Goal: Task Accomplishment & Management: Use online tool/utility

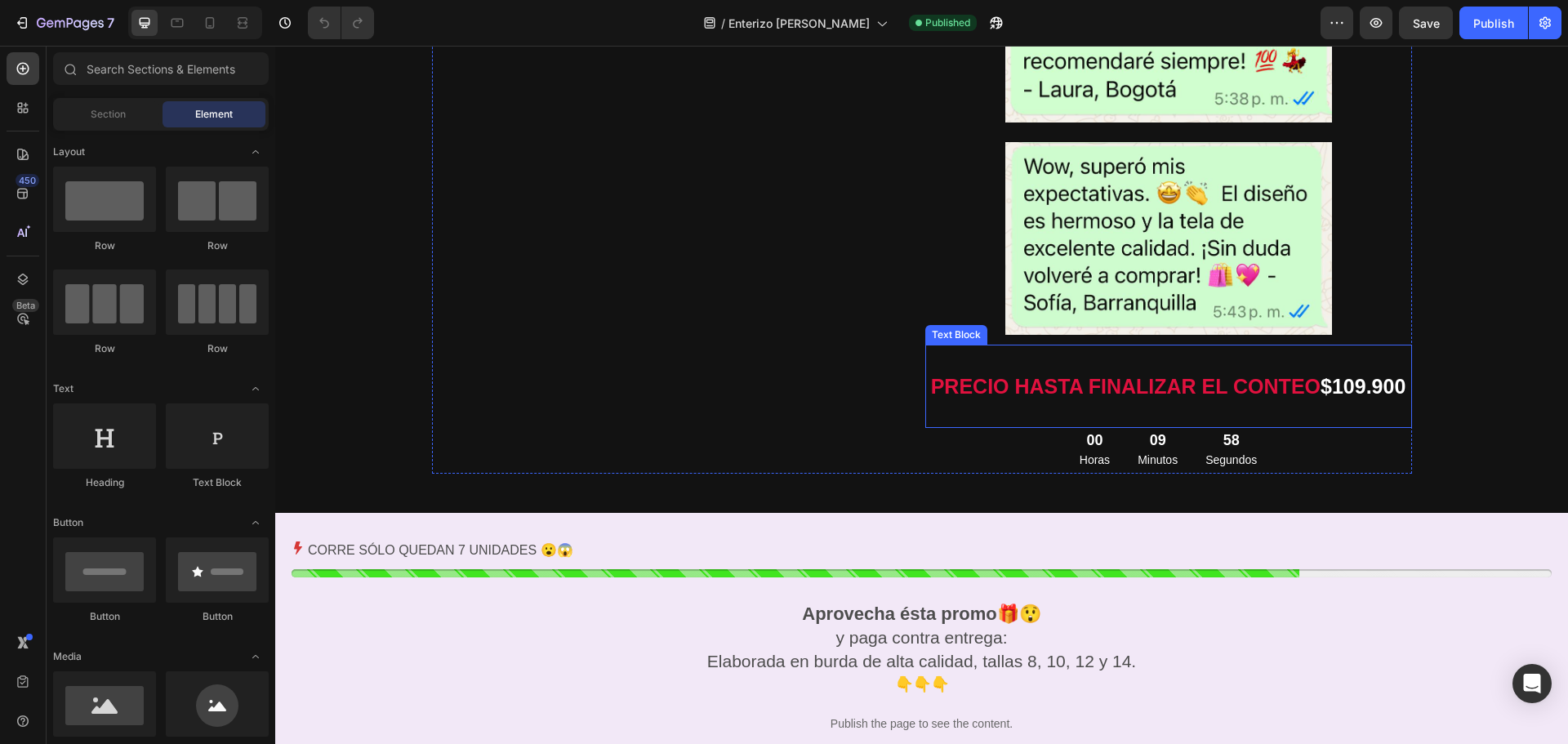
scroll to position [2514, 0]
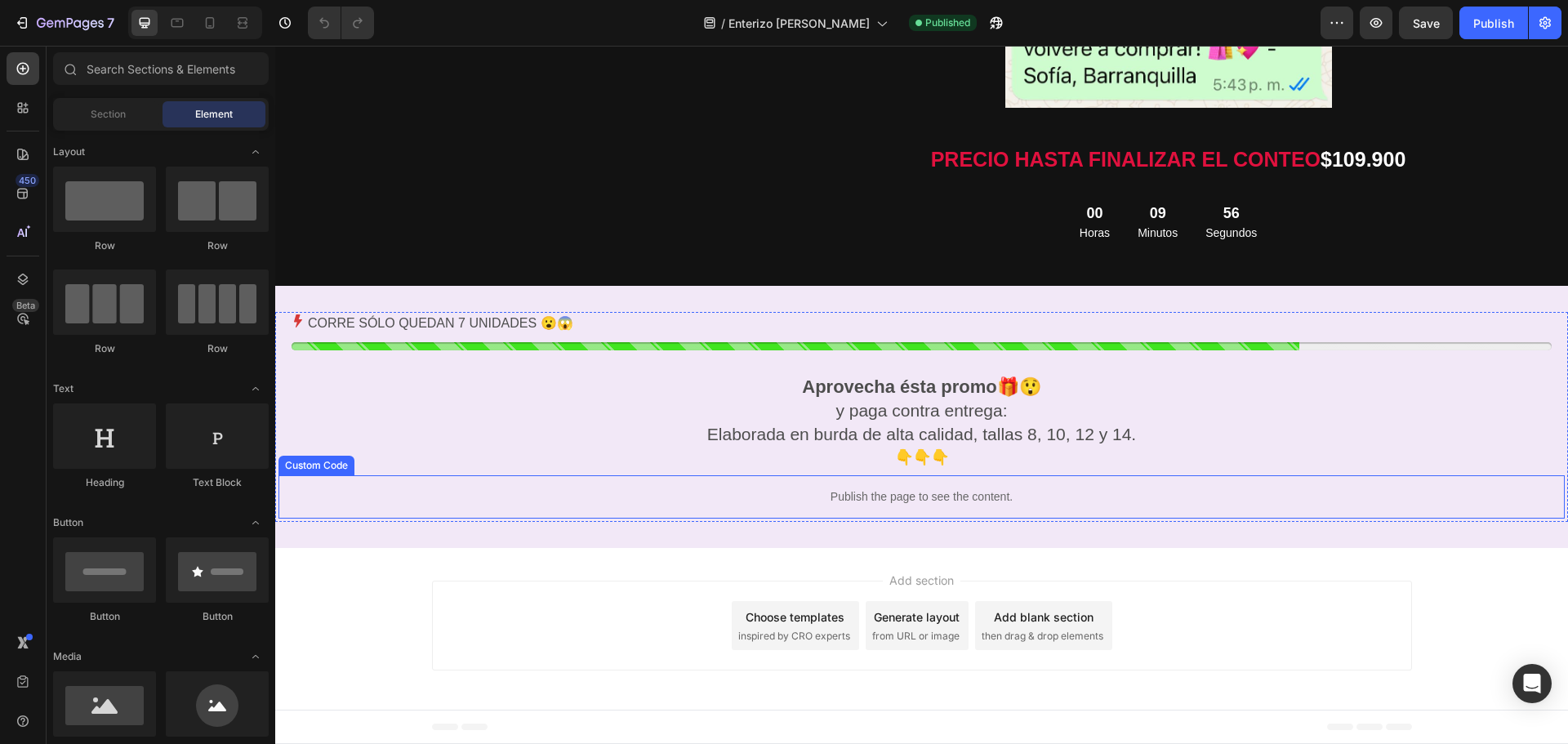
click at [816, 501] on p "Publish the page to see the content." at bounding box center [921, 497] width 1286 height 17
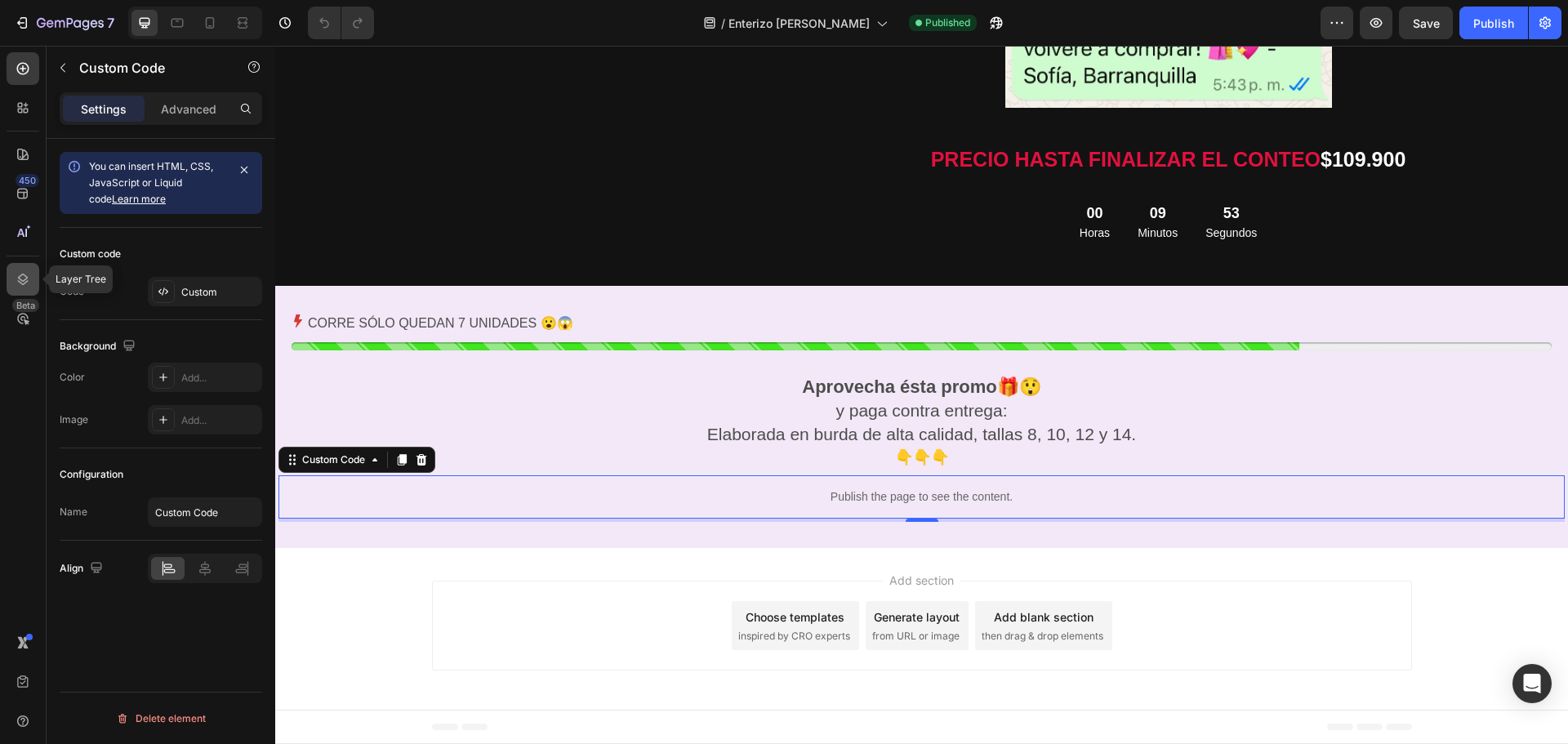
click at [29, 279] on icon at bounding box center [23, 280] width 16 height 16
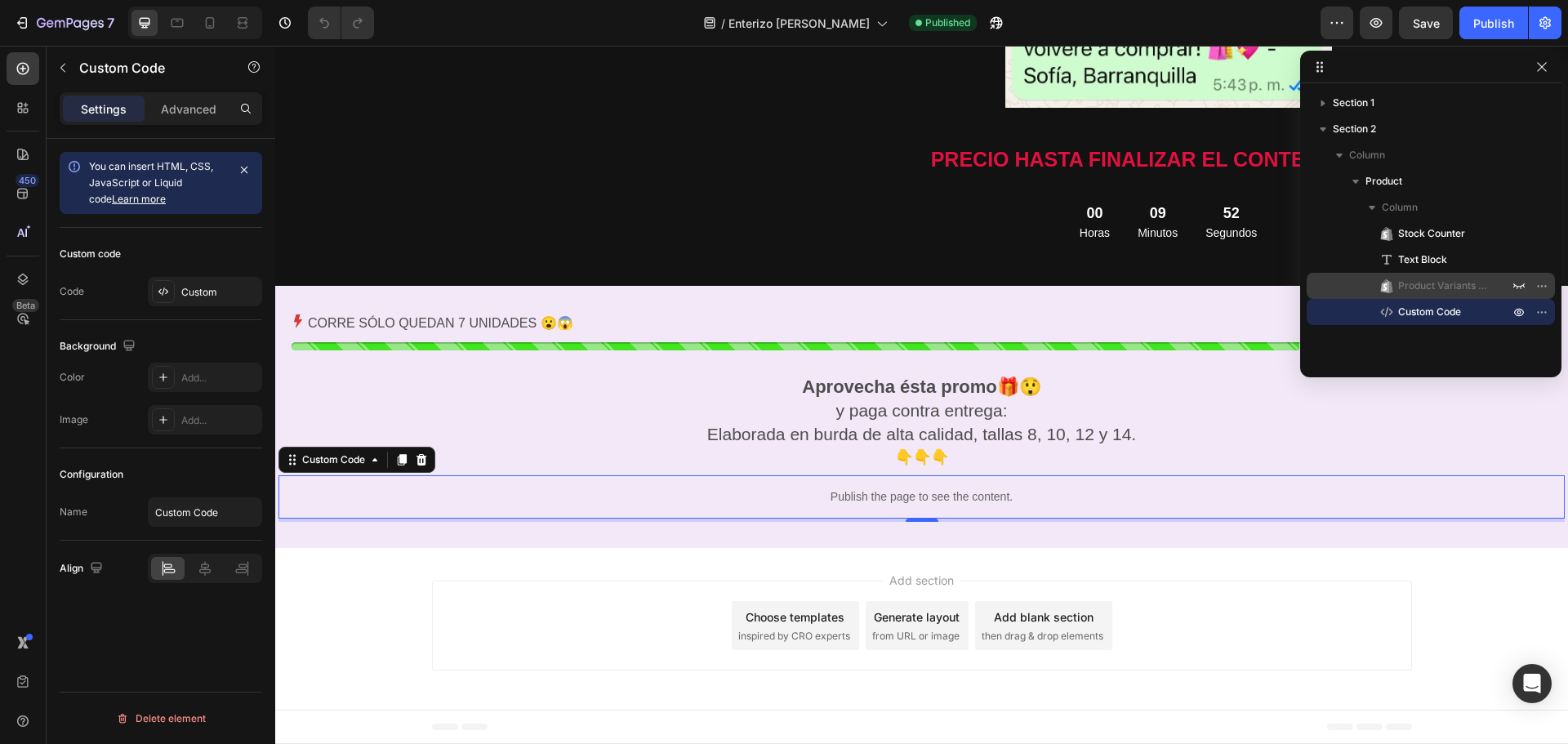
click at [1444, 277] on div "Product Variants & Swatches" at bounding box center [1430, 285] width 235 height 26
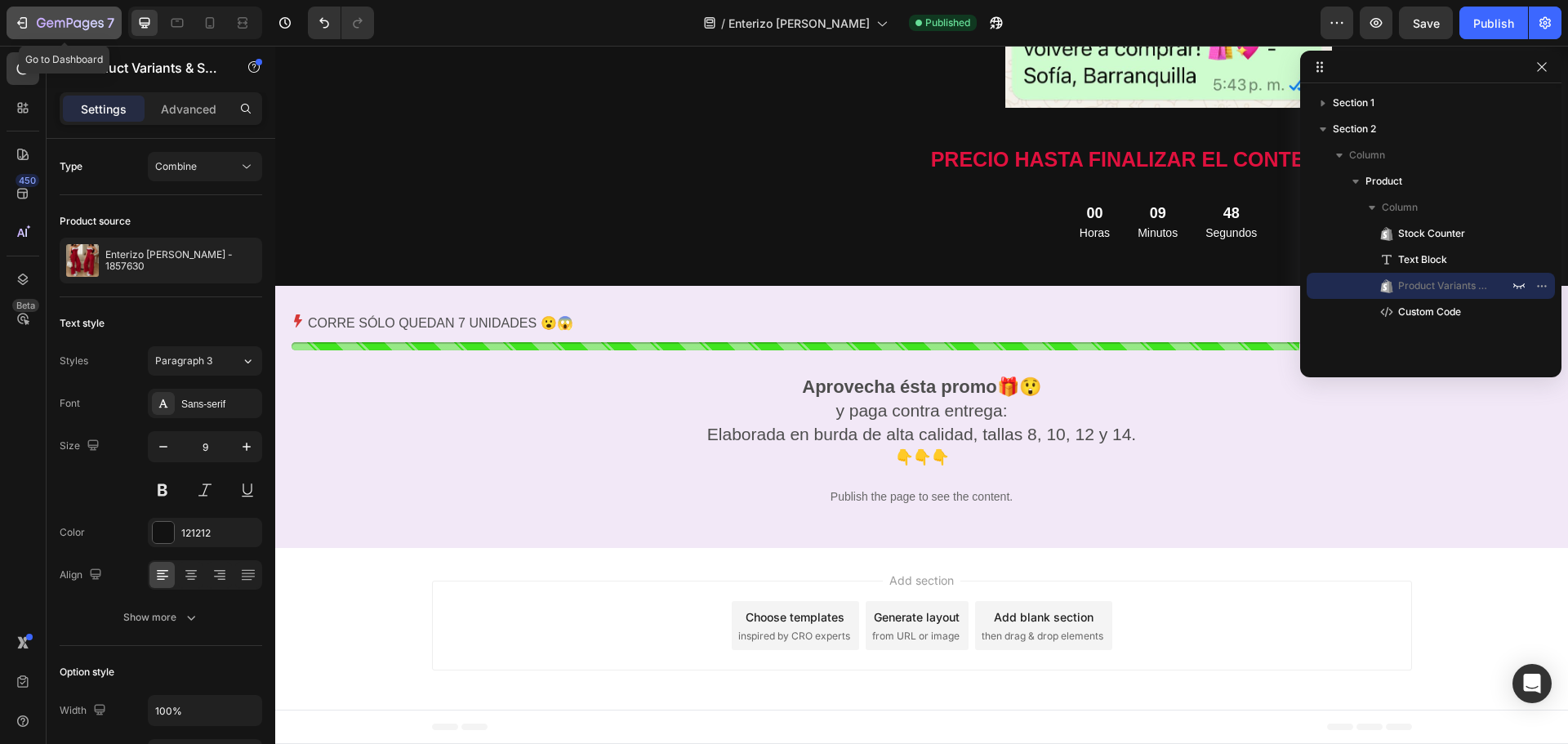
click at [25, 24] on icon "button" at bounding box center [22, 23] width 16 height 16
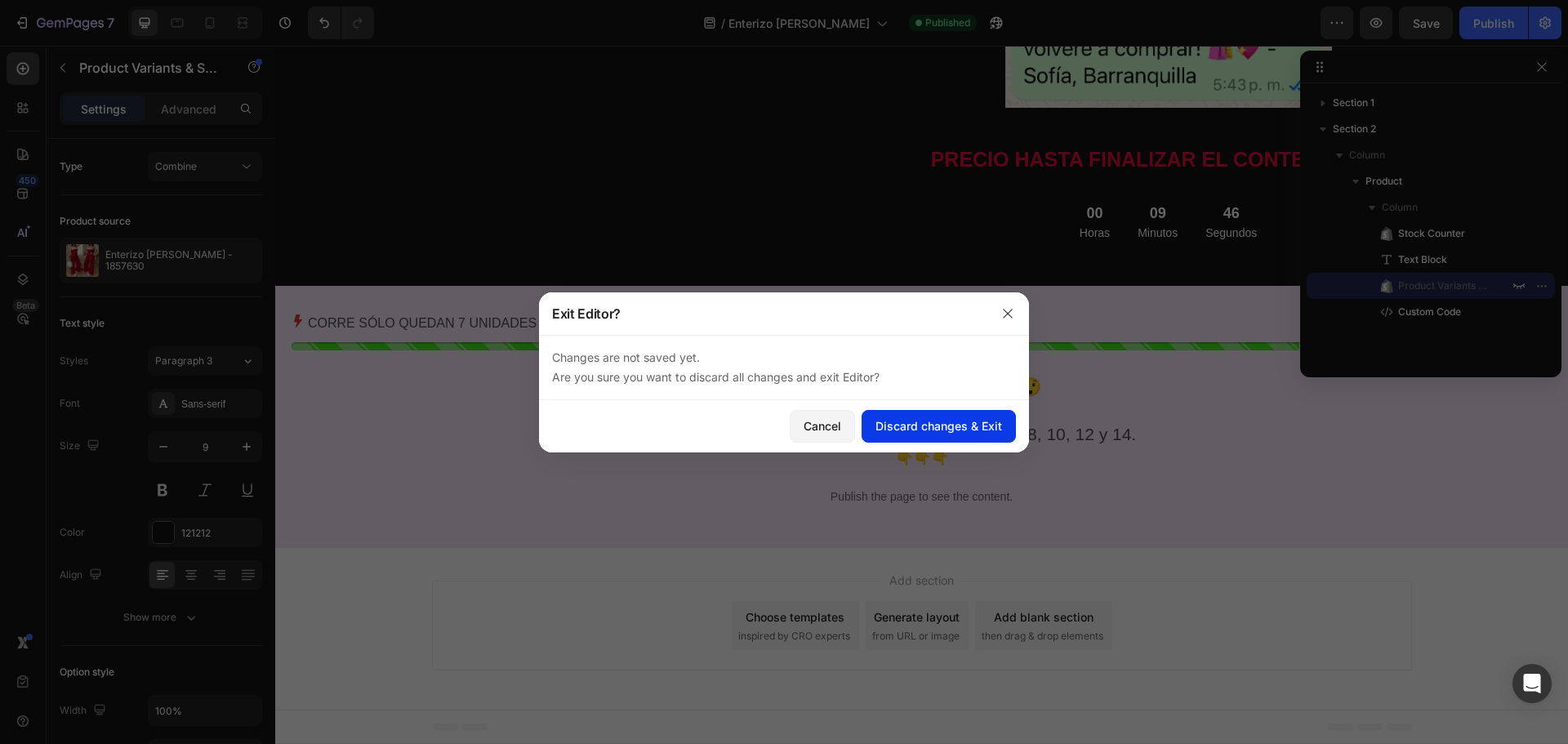
click at [893, 426] on div "Discard changes & Exit" at bounding box center [938, 425] width 127 height 17
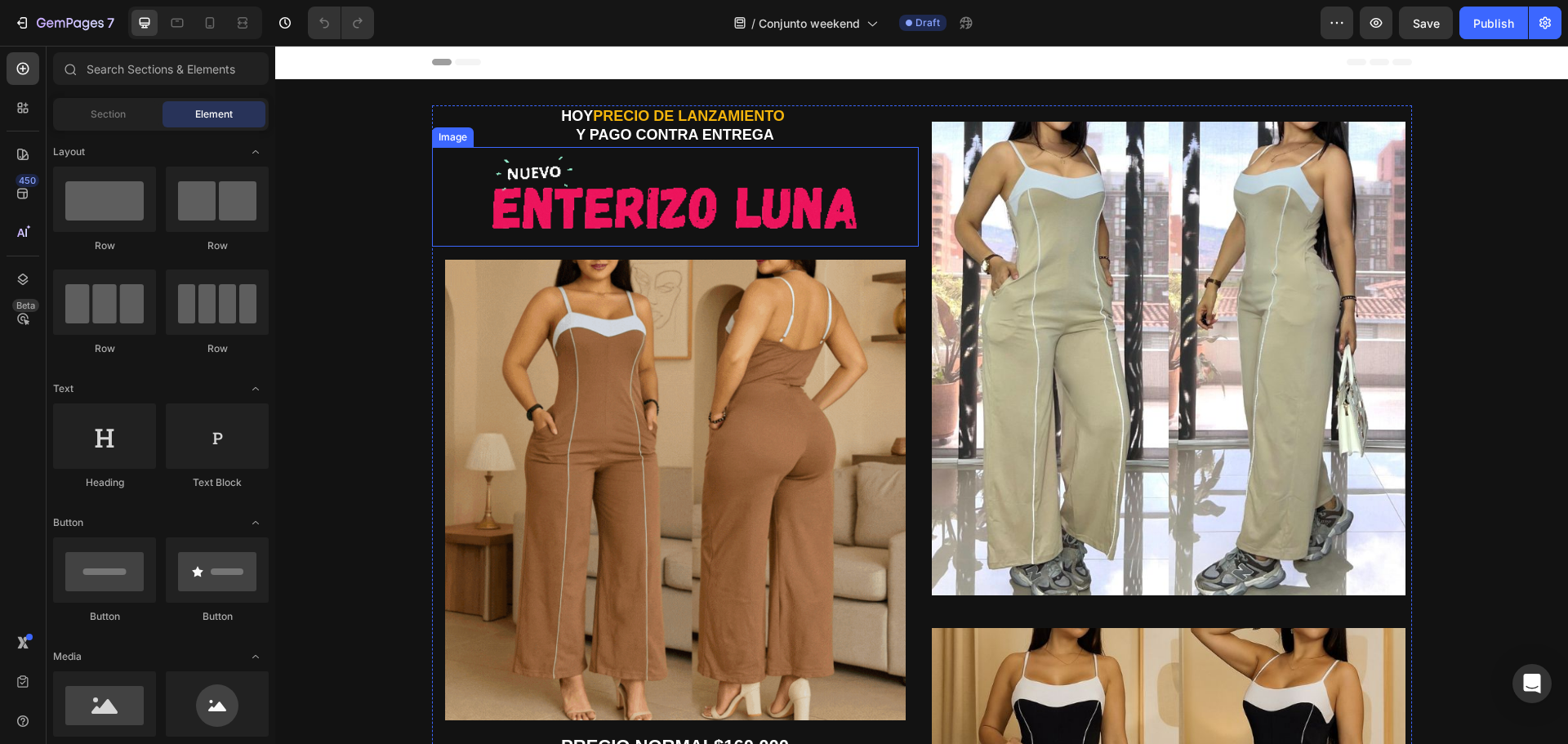
click at [670, 214] on img at bounding box center [675, 190] width 487 height 88
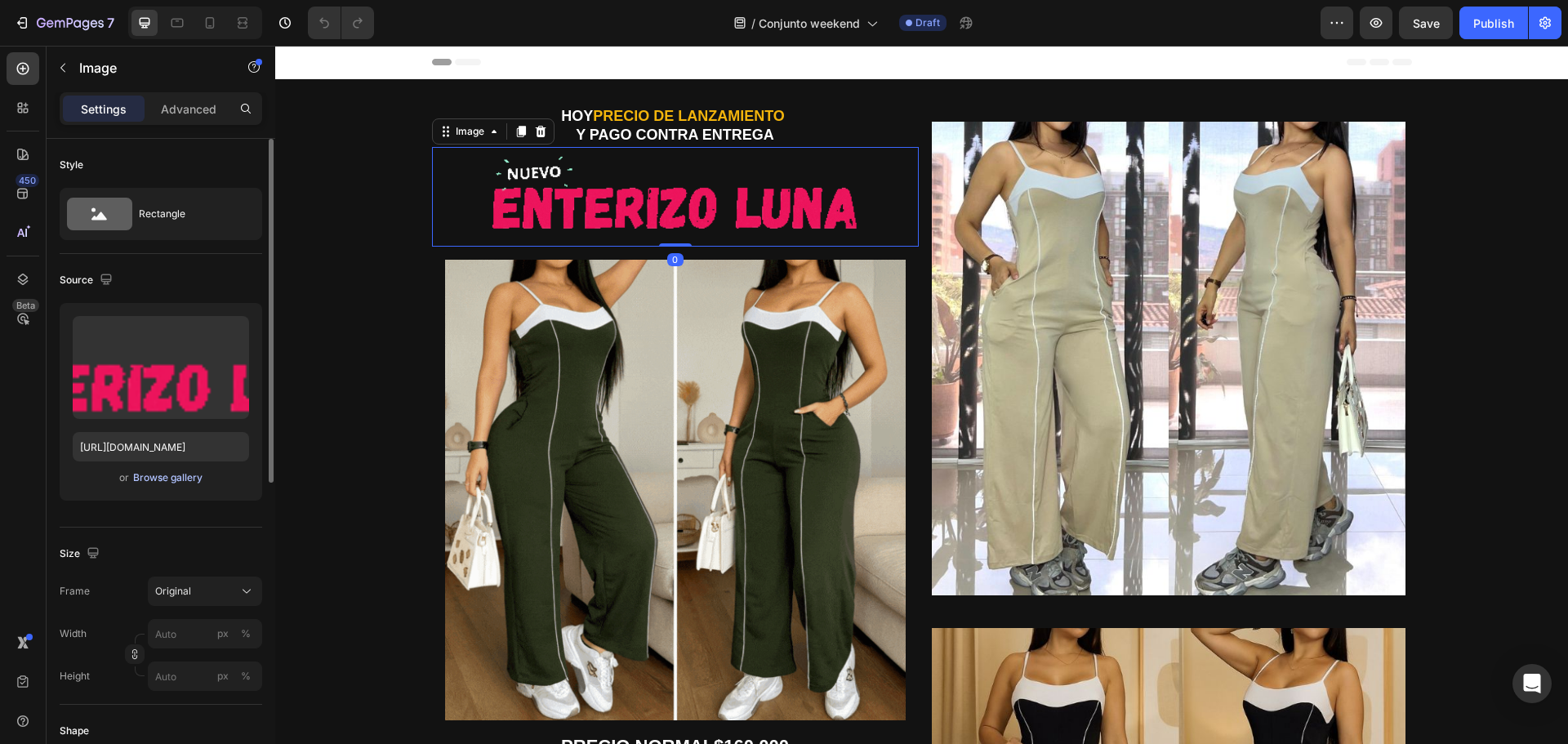
click at [193, 477] on div "Browse gallery" at bounding box center [167, 478] width 70 height 14
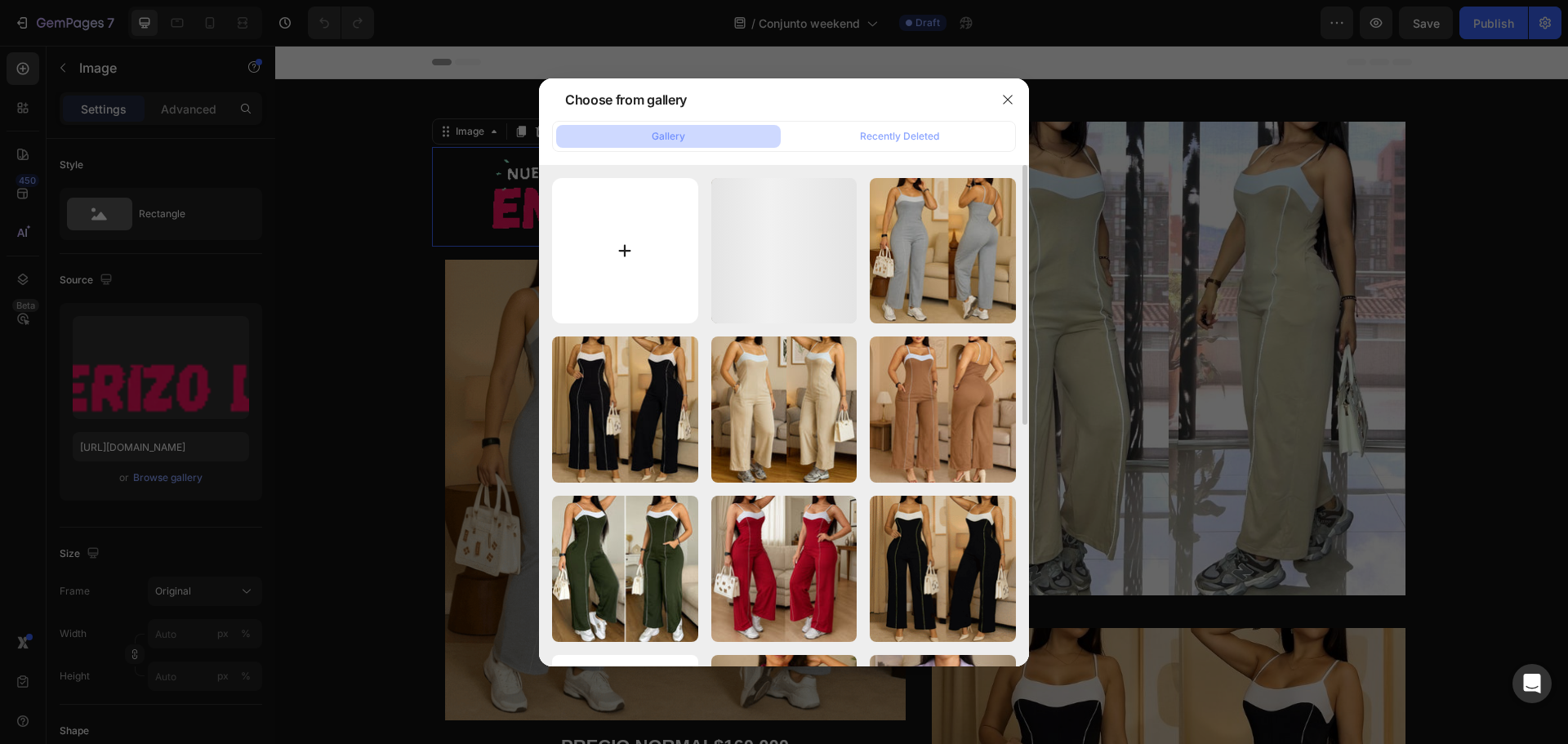
click at [623, 238] on input "file" at bounding box center [625, 252] width 147 height 147
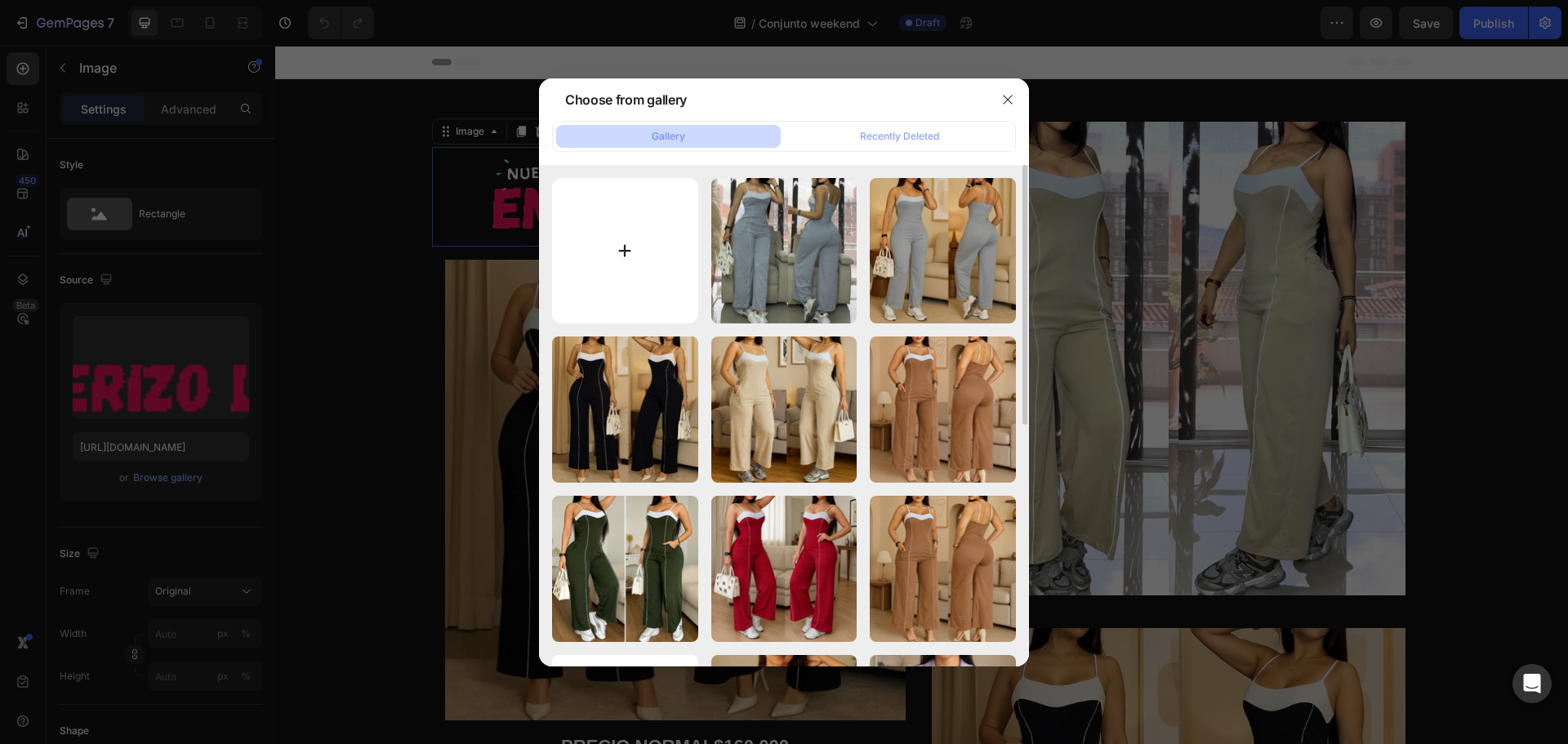
type input "C:\fakepath\TITULO.gif"
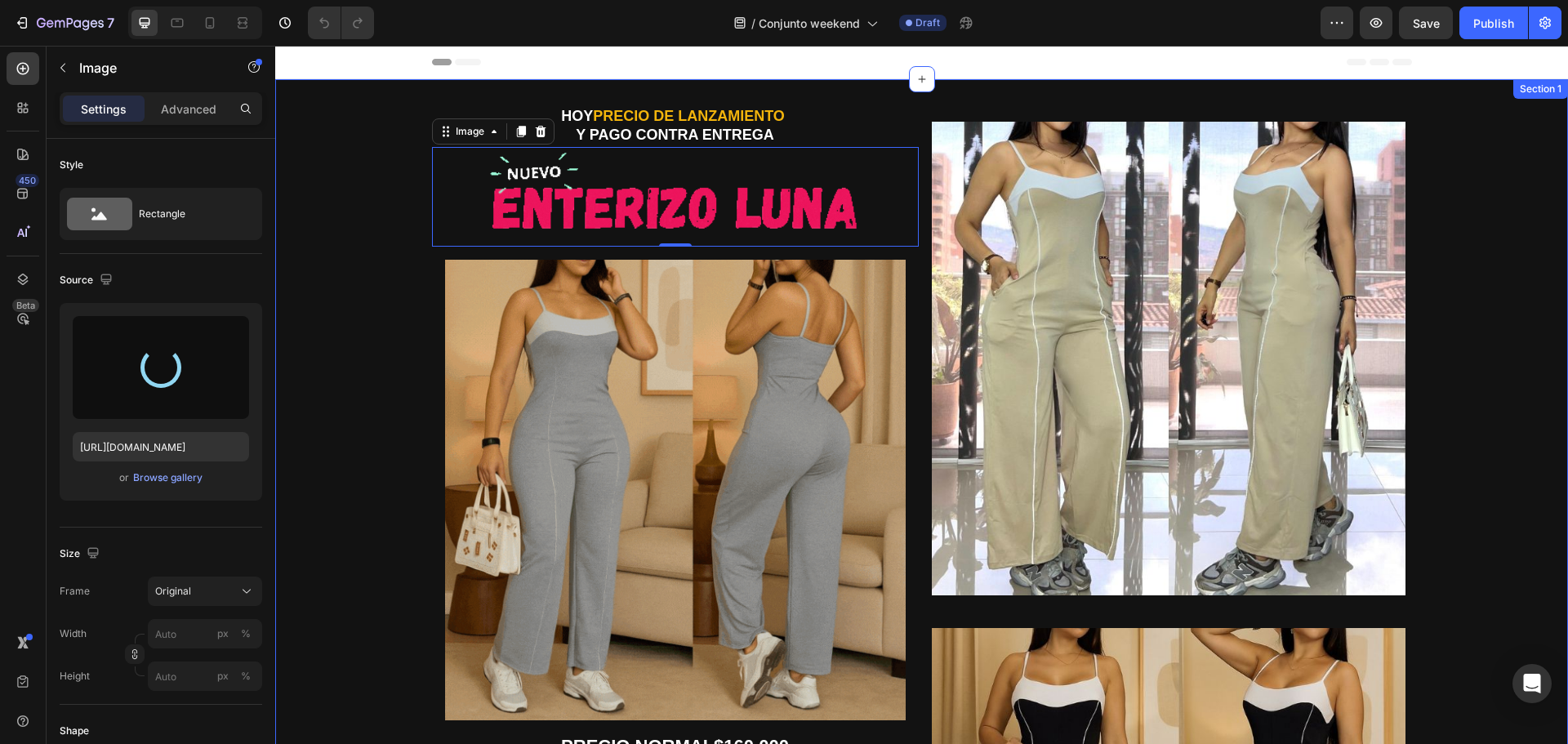
type input "[URL][DOMAIN_NAME]"
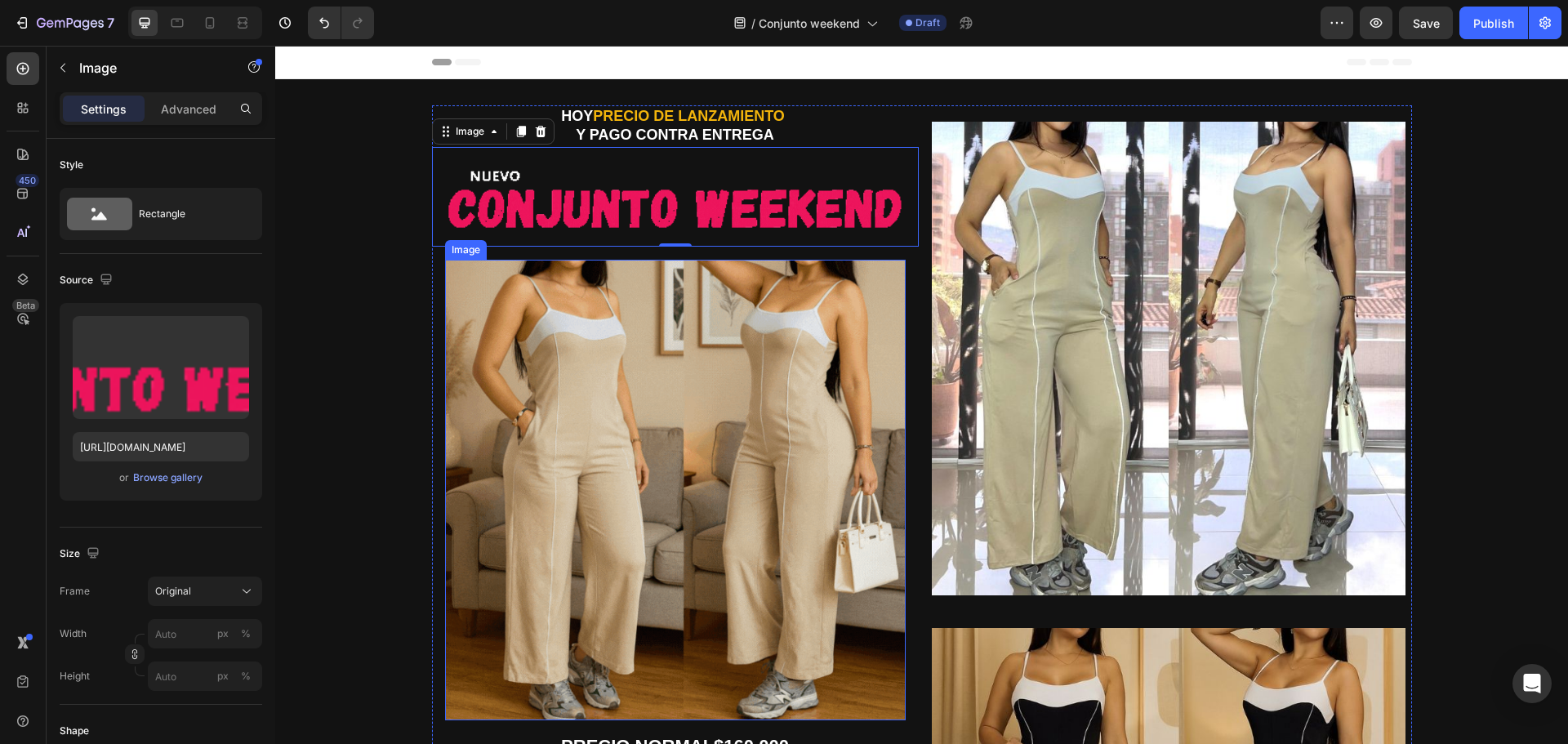
click at [670, 369] on img at bounding box center [675, 490] width 461 height 461
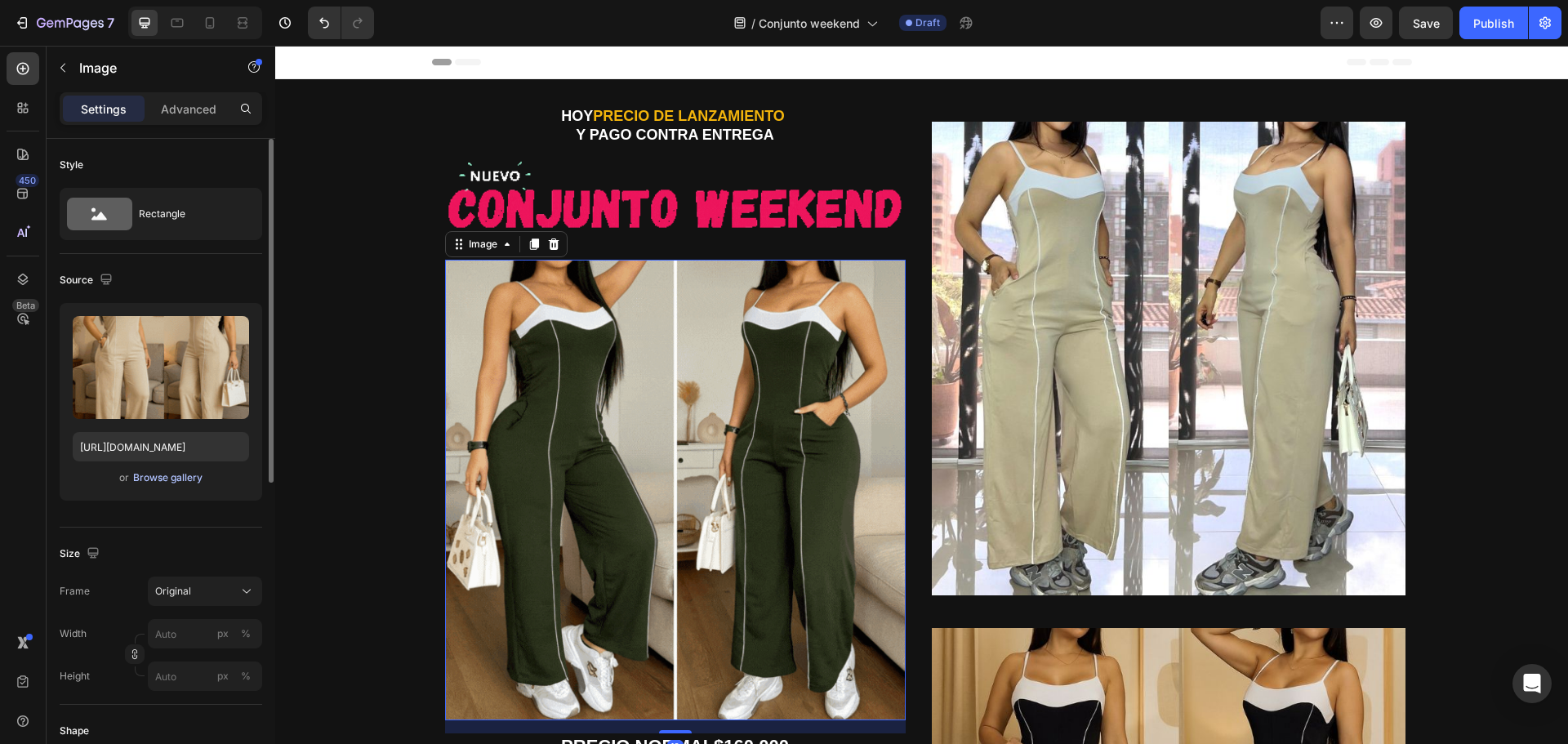
click at [191, 477] on div "Browse gallery" at bounding box center [167, 478] width 70 height 14
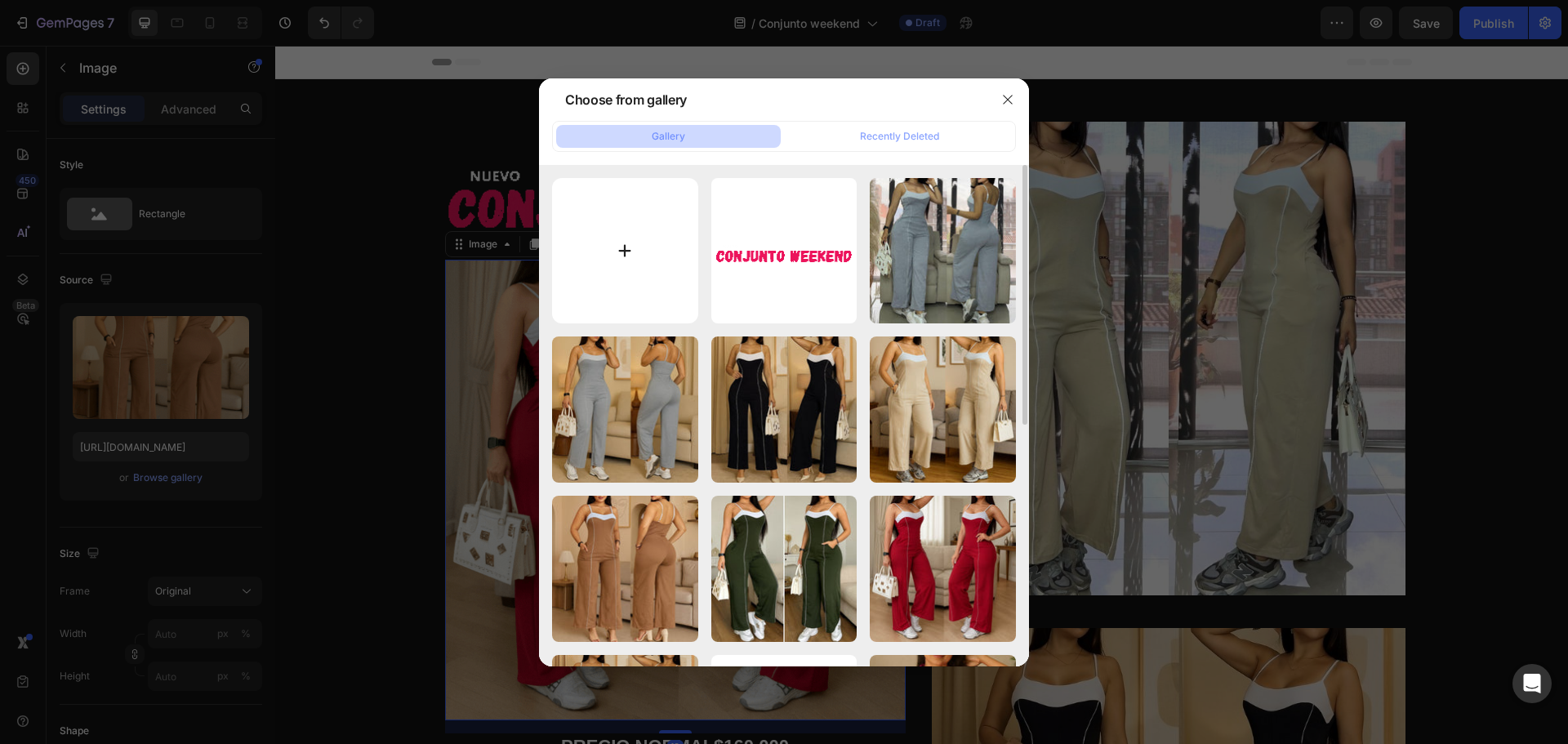
click at [609, 248] on input "file" at bounding box center [625, 252] width 147 height 147
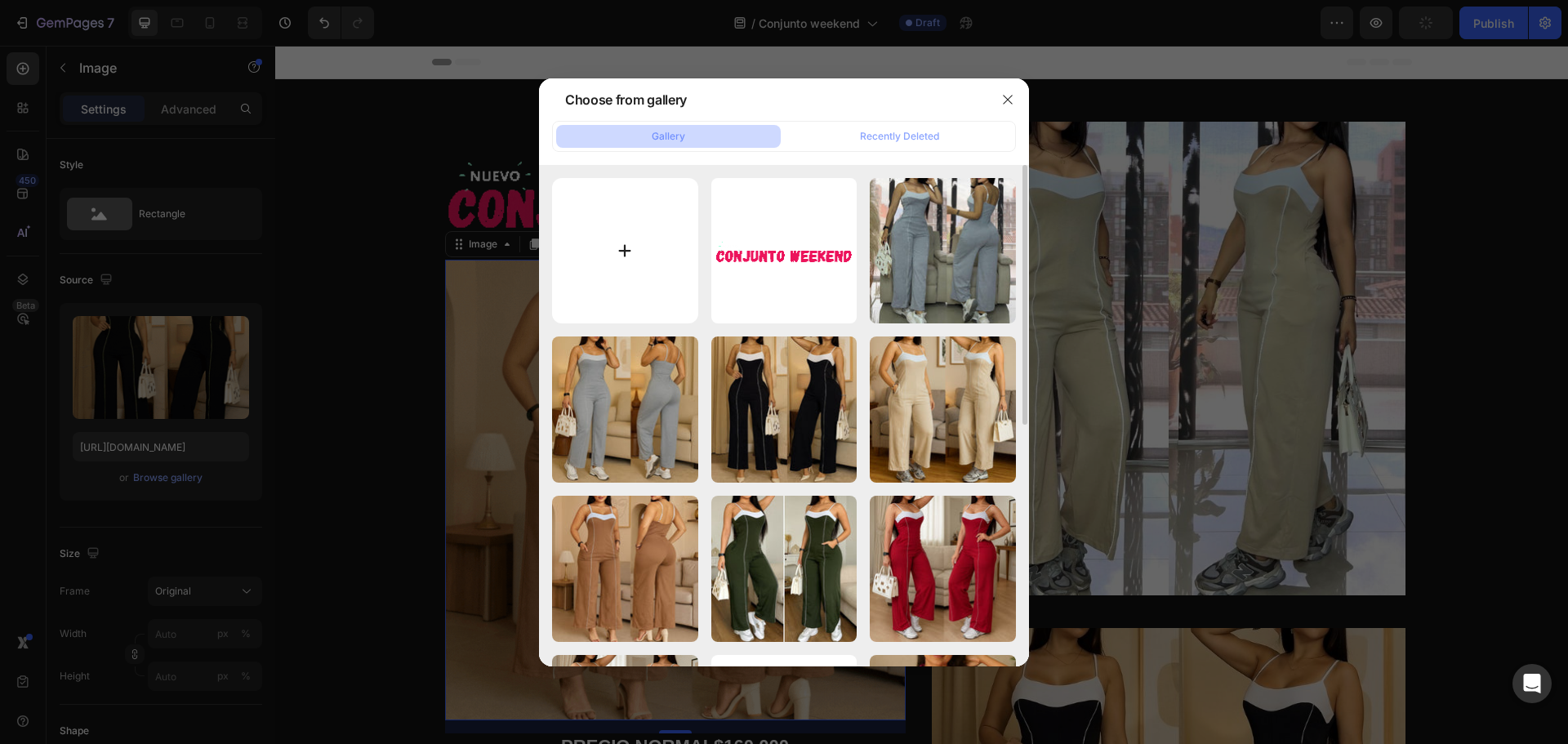
type input "C:\fakepath\gif.gif"
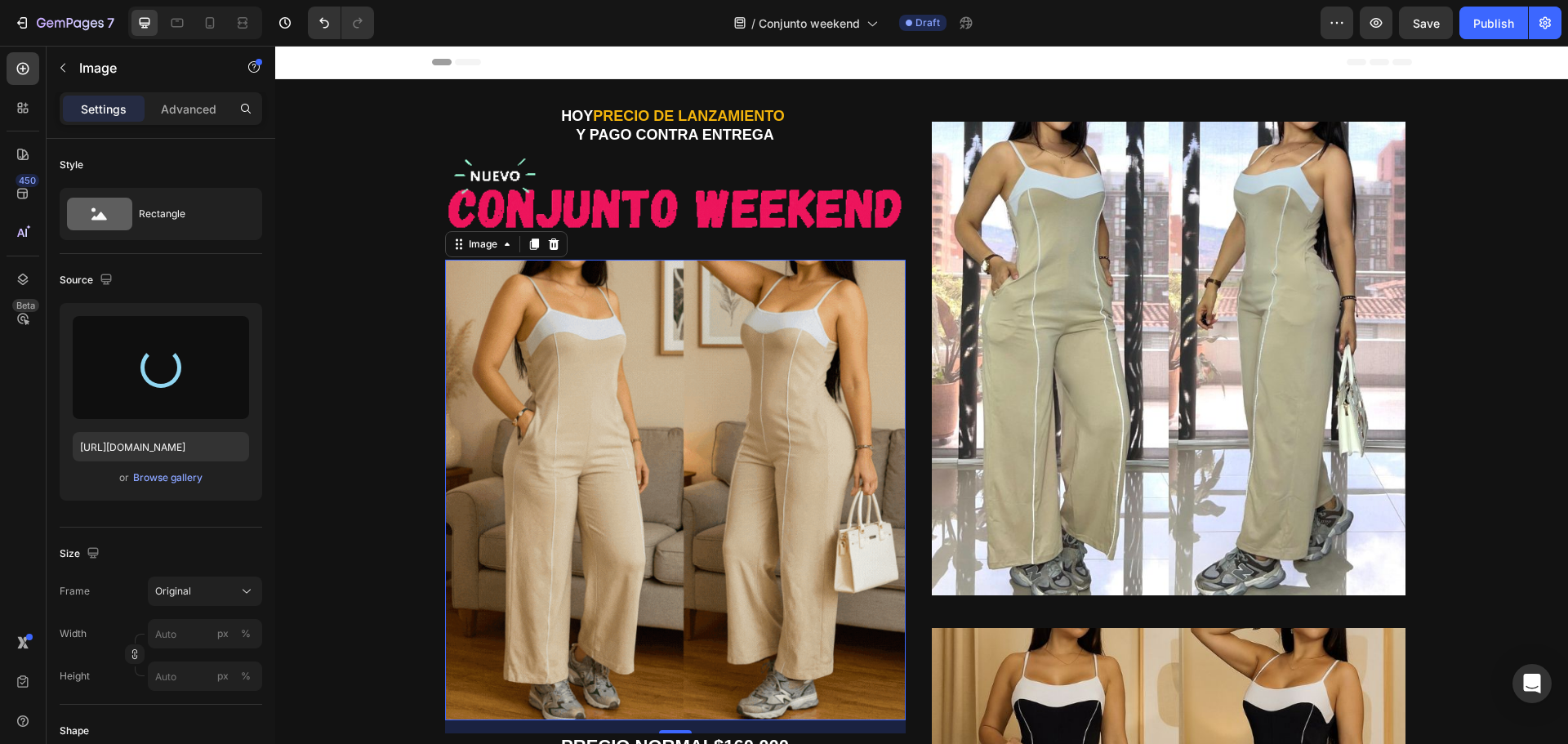
type input "[URL][DOMAIN_NAME]"
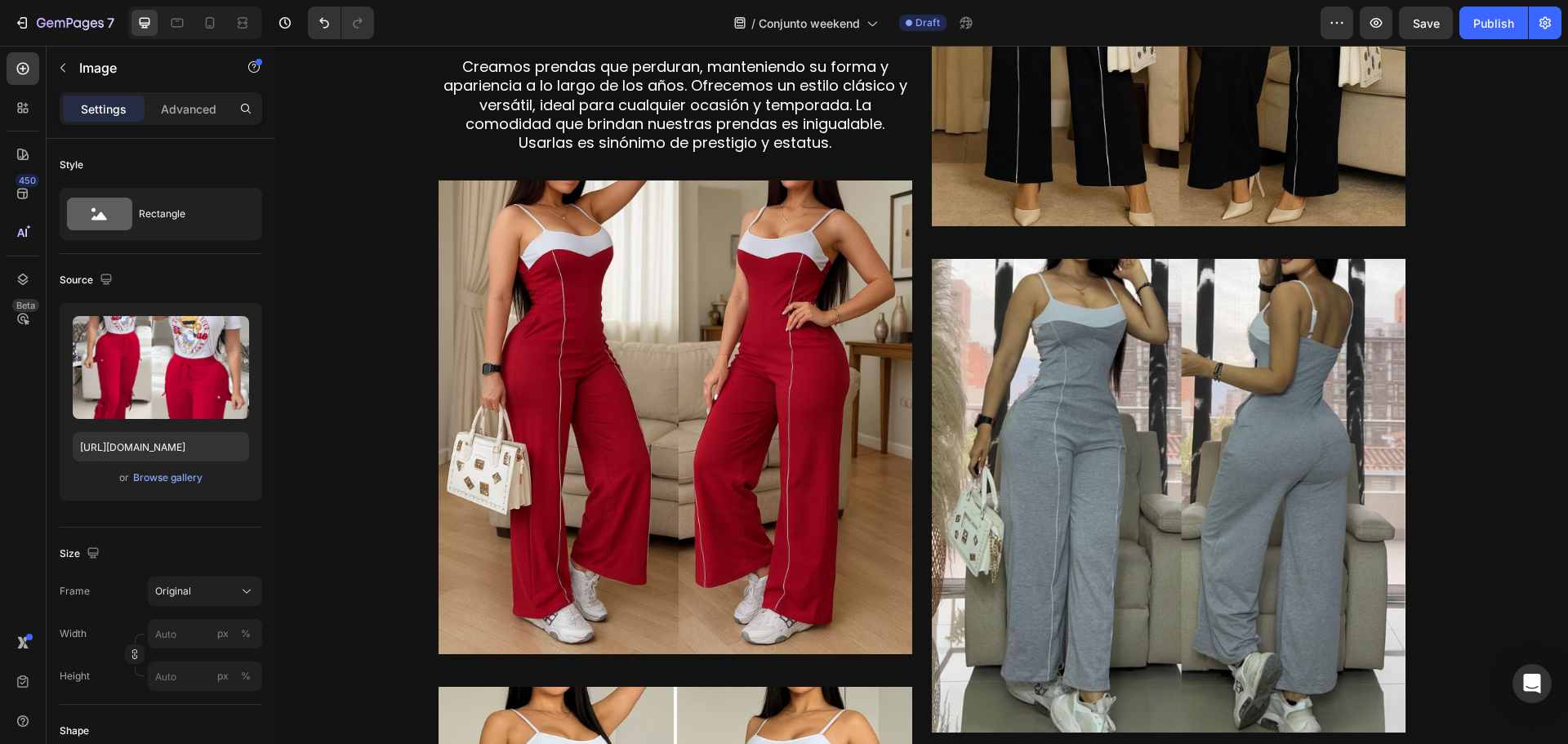
scroll to position [980, 0]
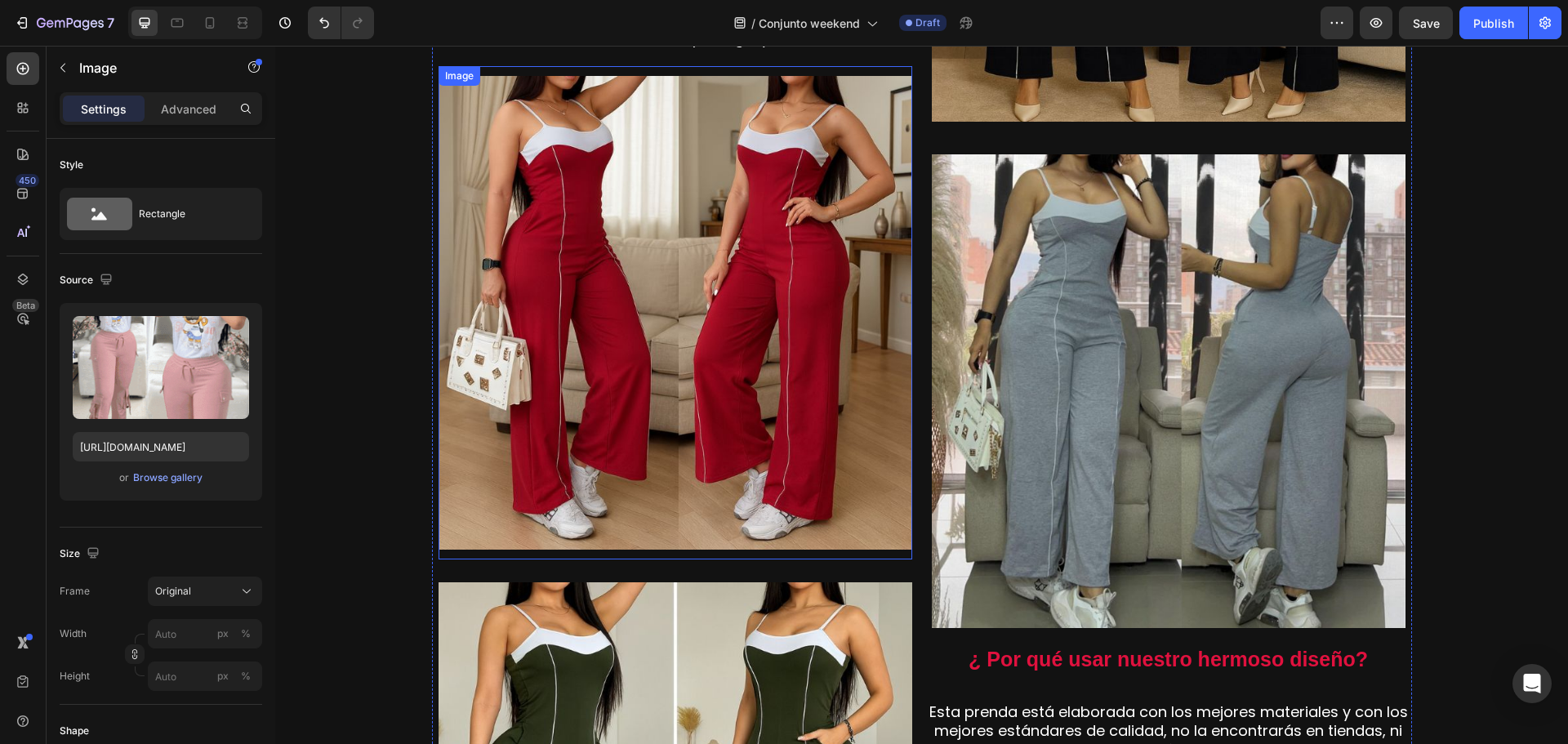
click at [659, 412] on img at bounding box center [675, 312] width 473 height 473
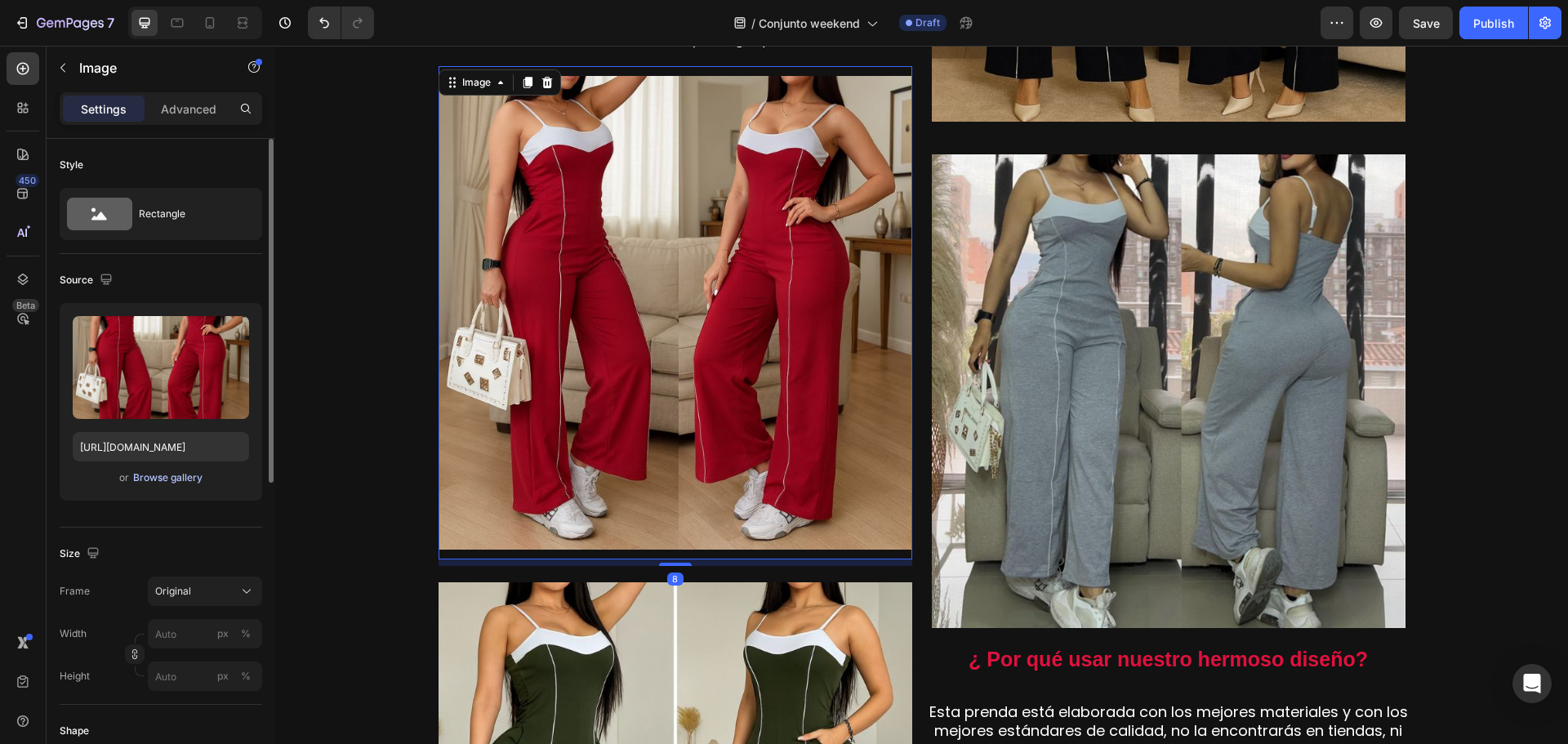
click at [155, 476] on div "Browse gallery" at bounding box center [167, 478] width 70 height 14
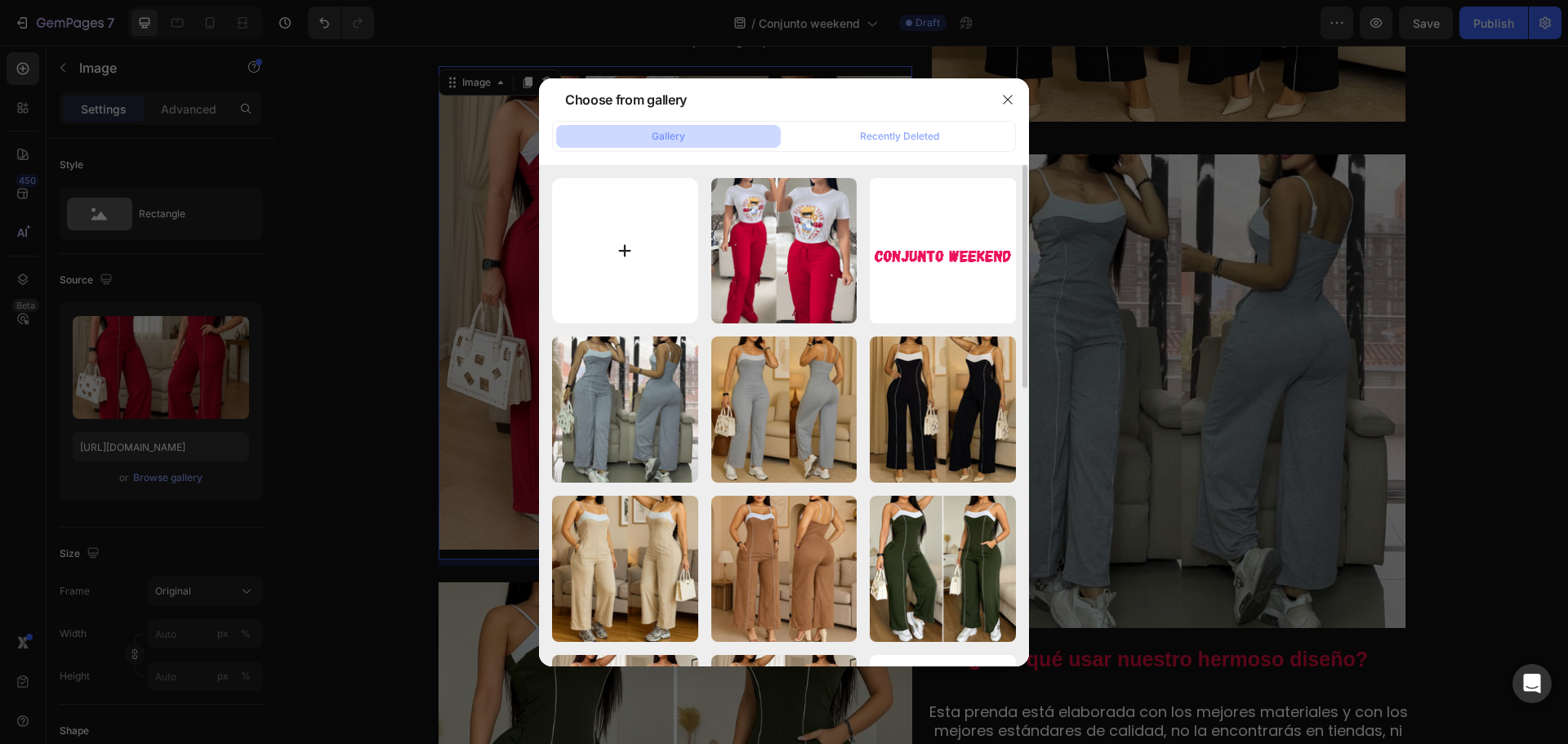
click at [639, 248] on input "file" at bounding box center [625, 252] width 147 height 147
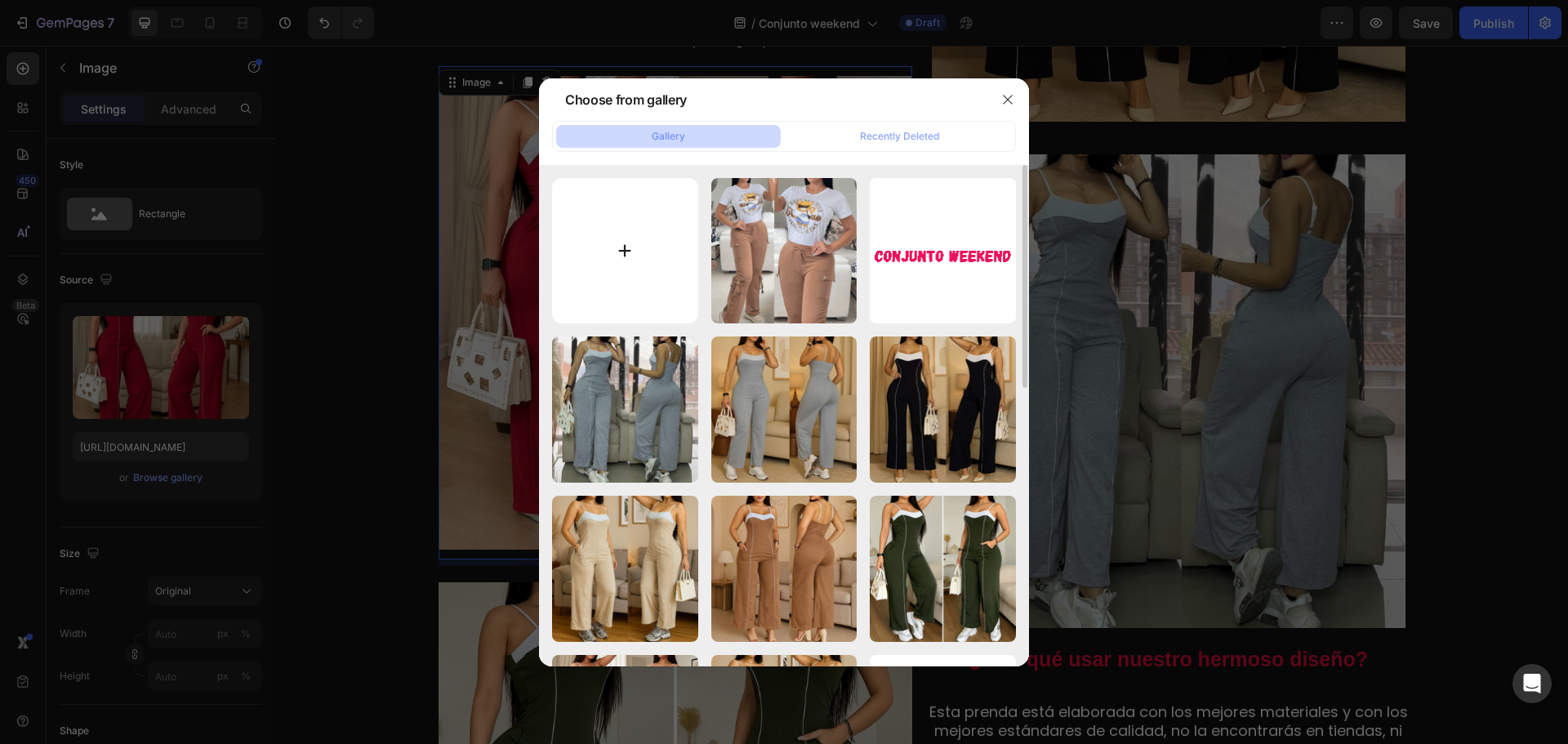
type input "C:\fakepath\1.jpg"
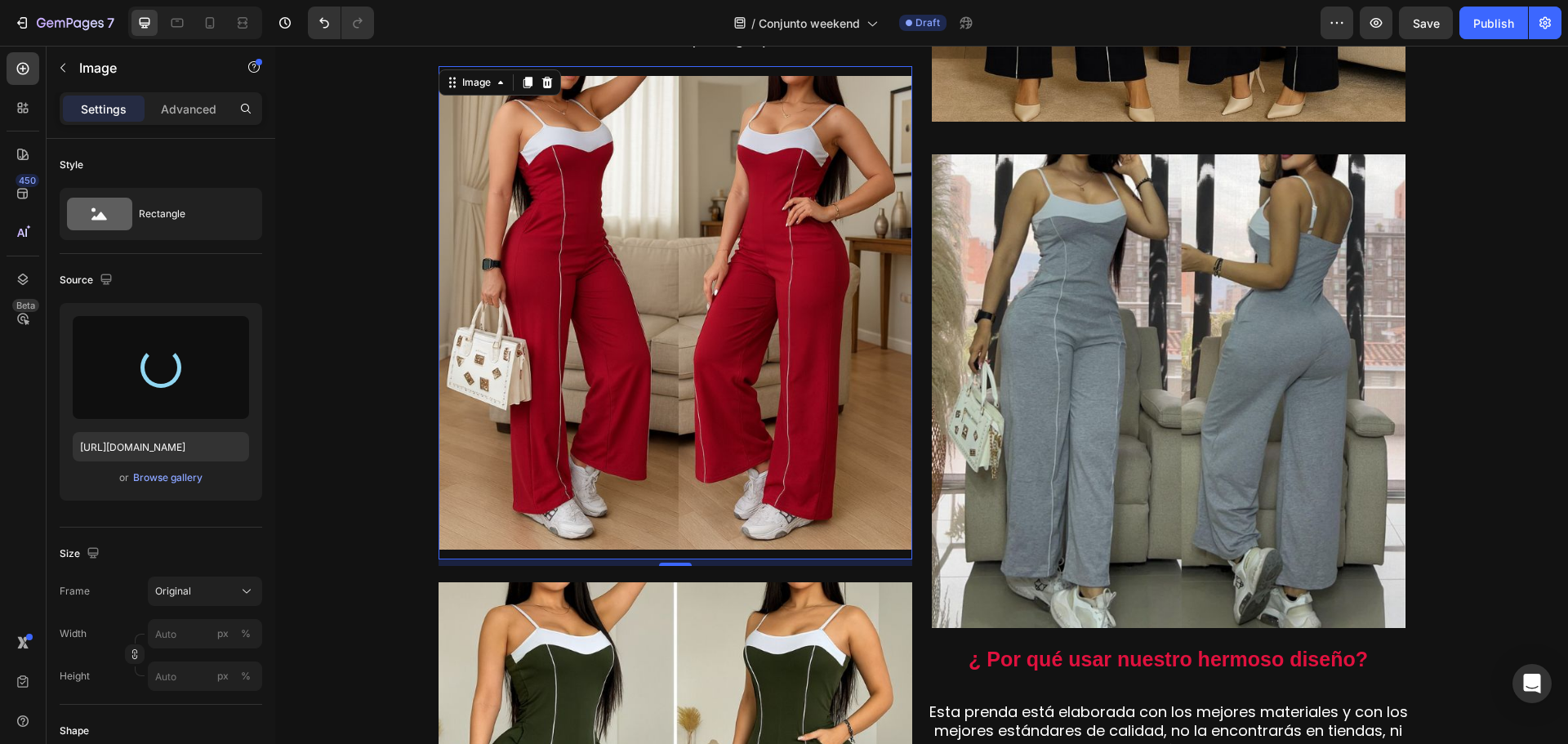
type input "[URL][DOMAIN_NAME]"
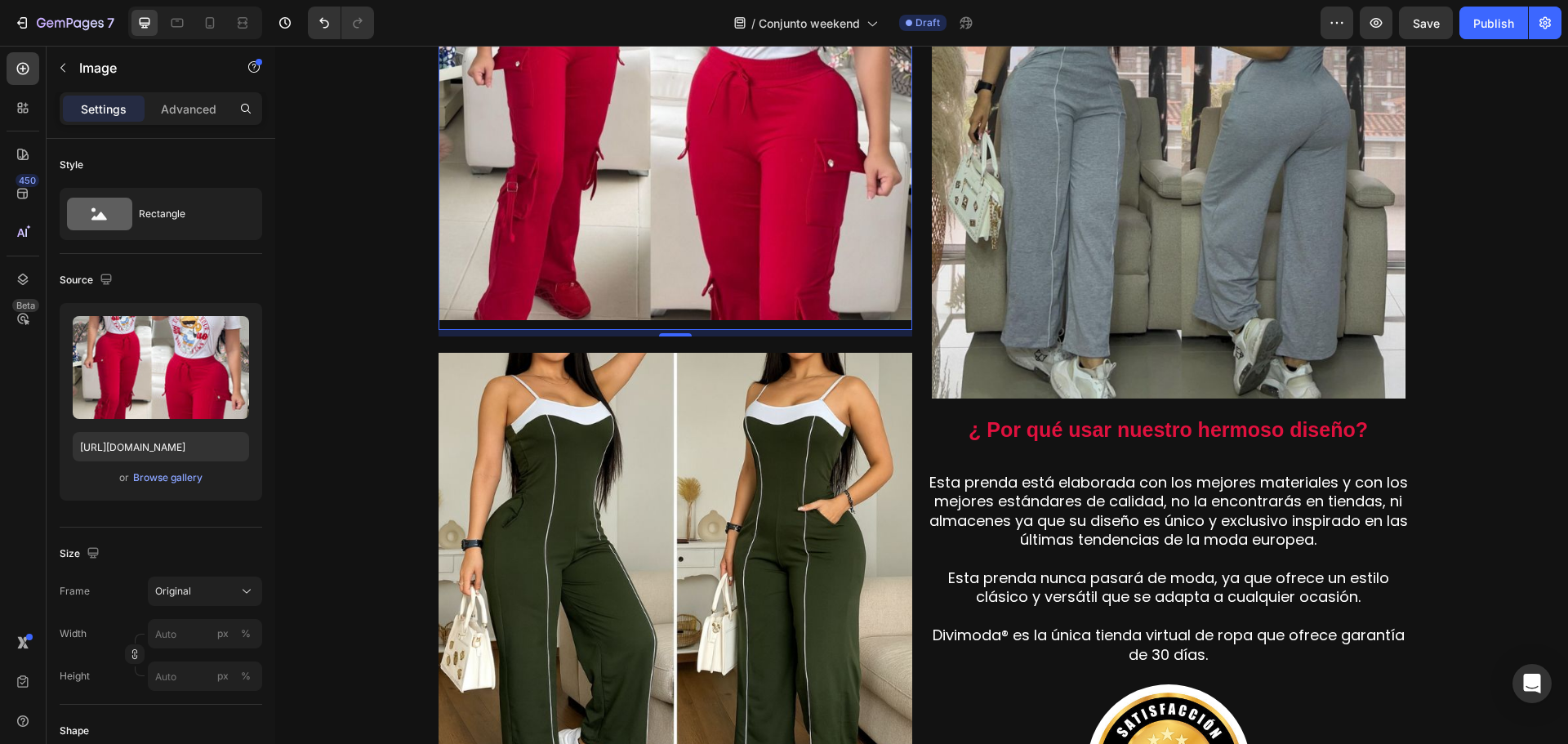
scroll to position [1226, 0]
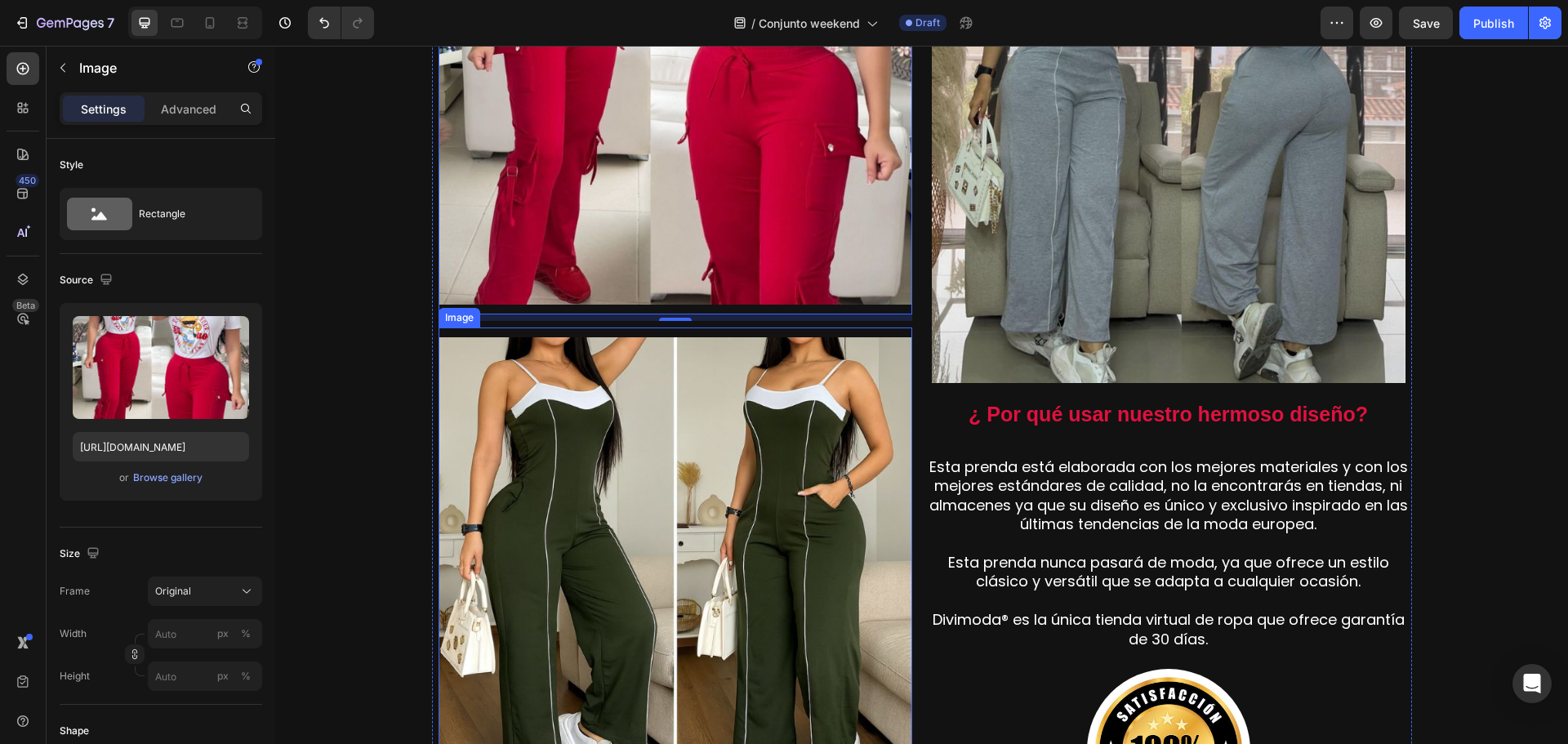
click at [628, 453] on img at bounding box center [675, 574] width 473 height 473
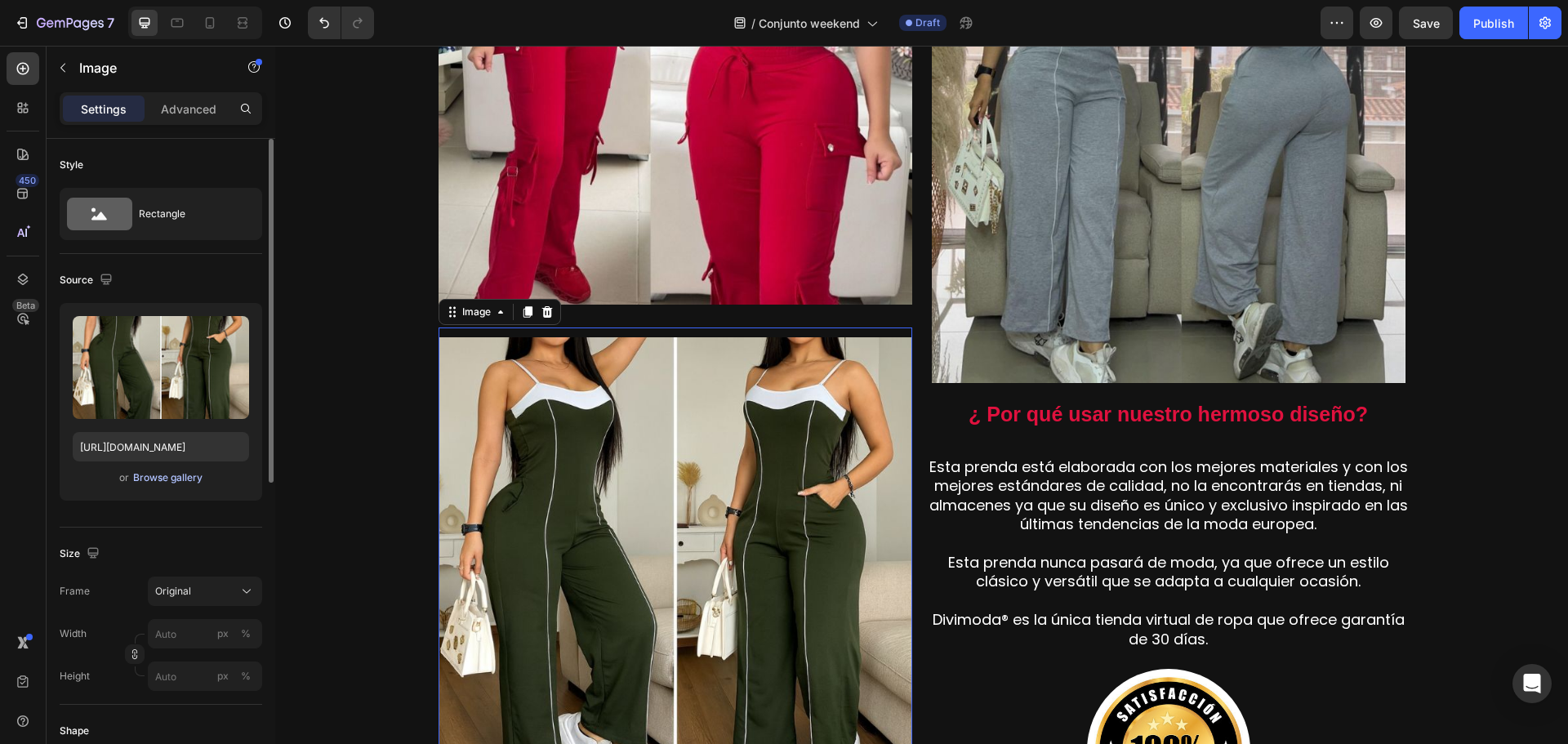
click at [181, 479] on div "Browse gallery" at bounding box center [167, 478] width 70 height 14
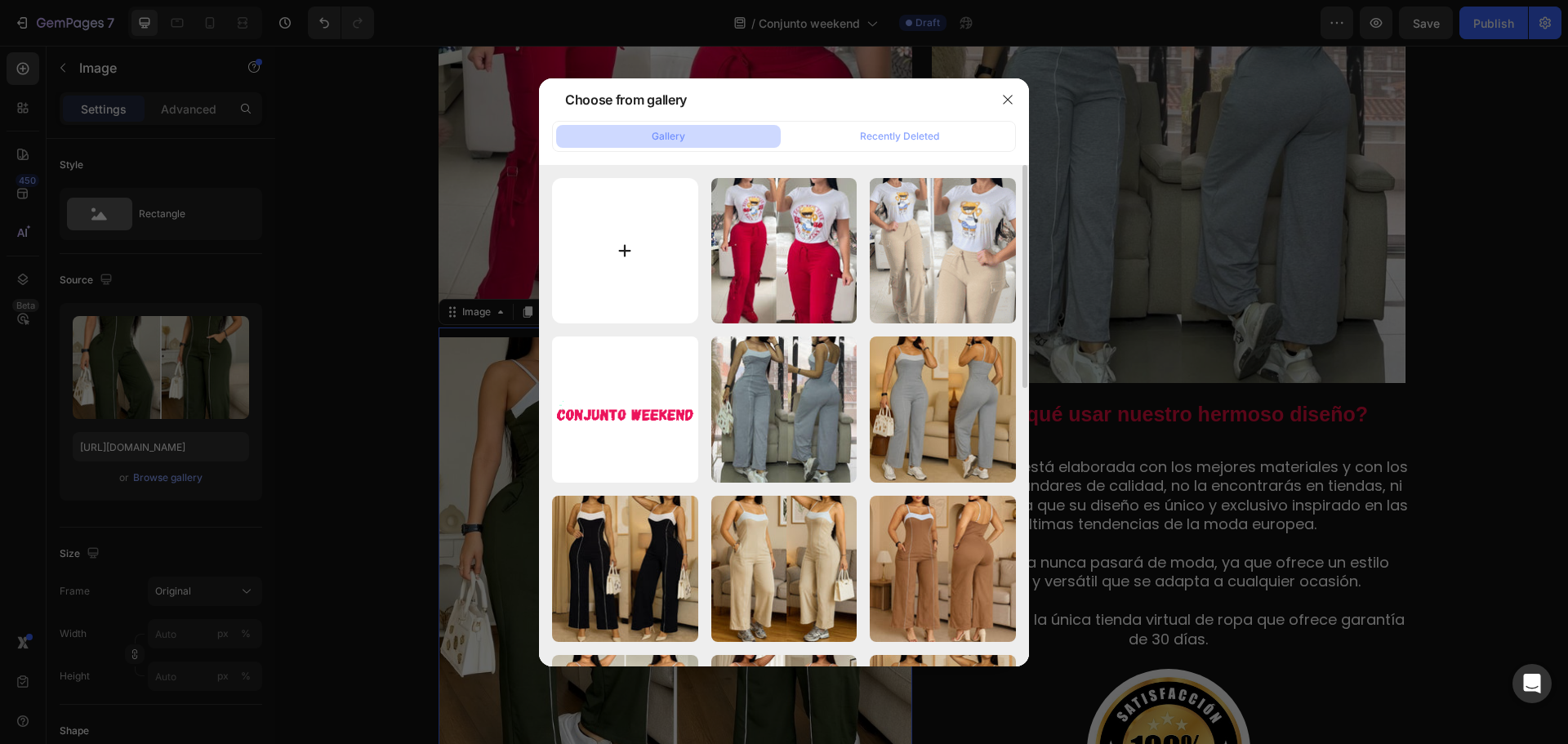
click at [638, 250] on input "file" at bounding box center [625, 252] width 147 height 147
type input "C:\fakepath\2.jpg"
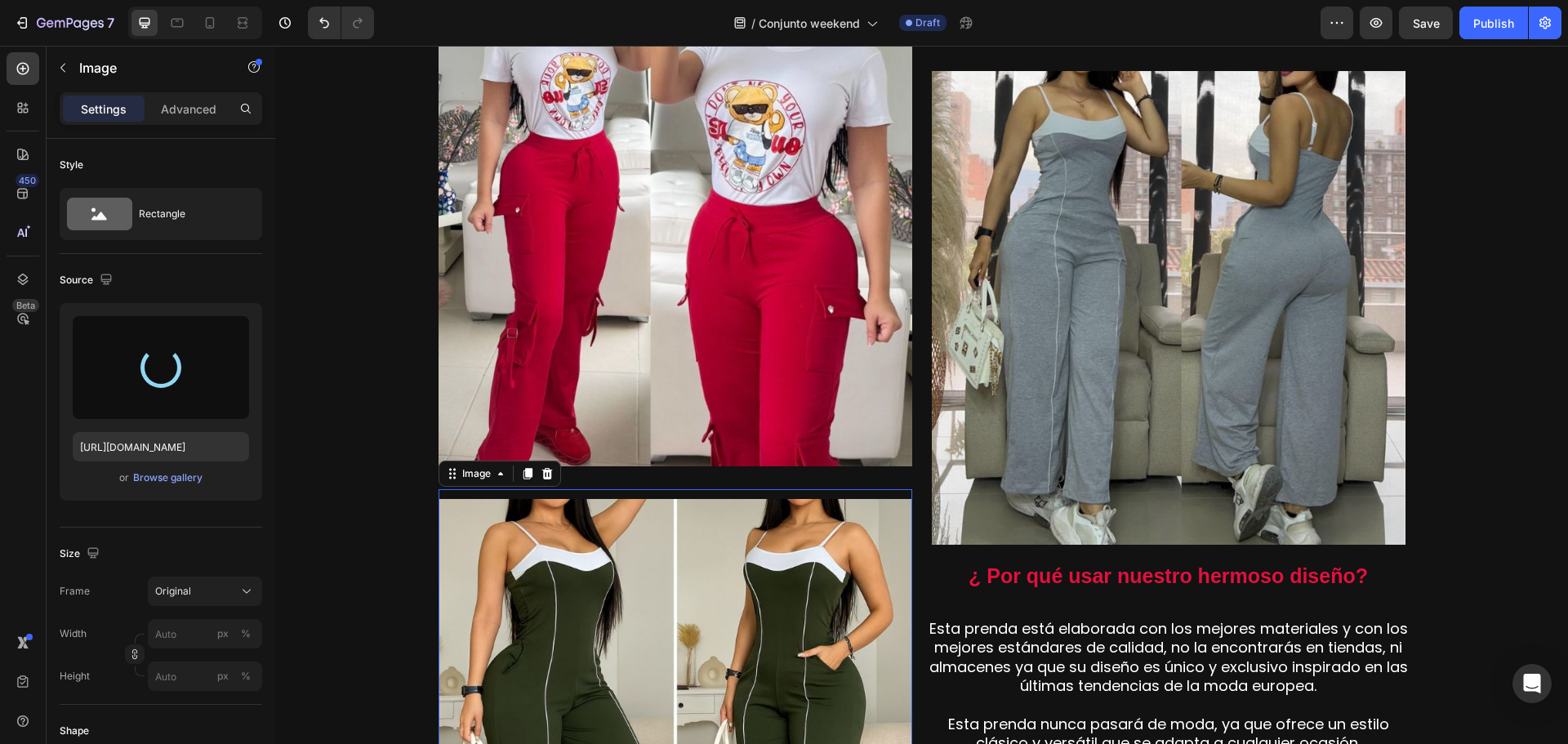
scroll to position [1062, 0]
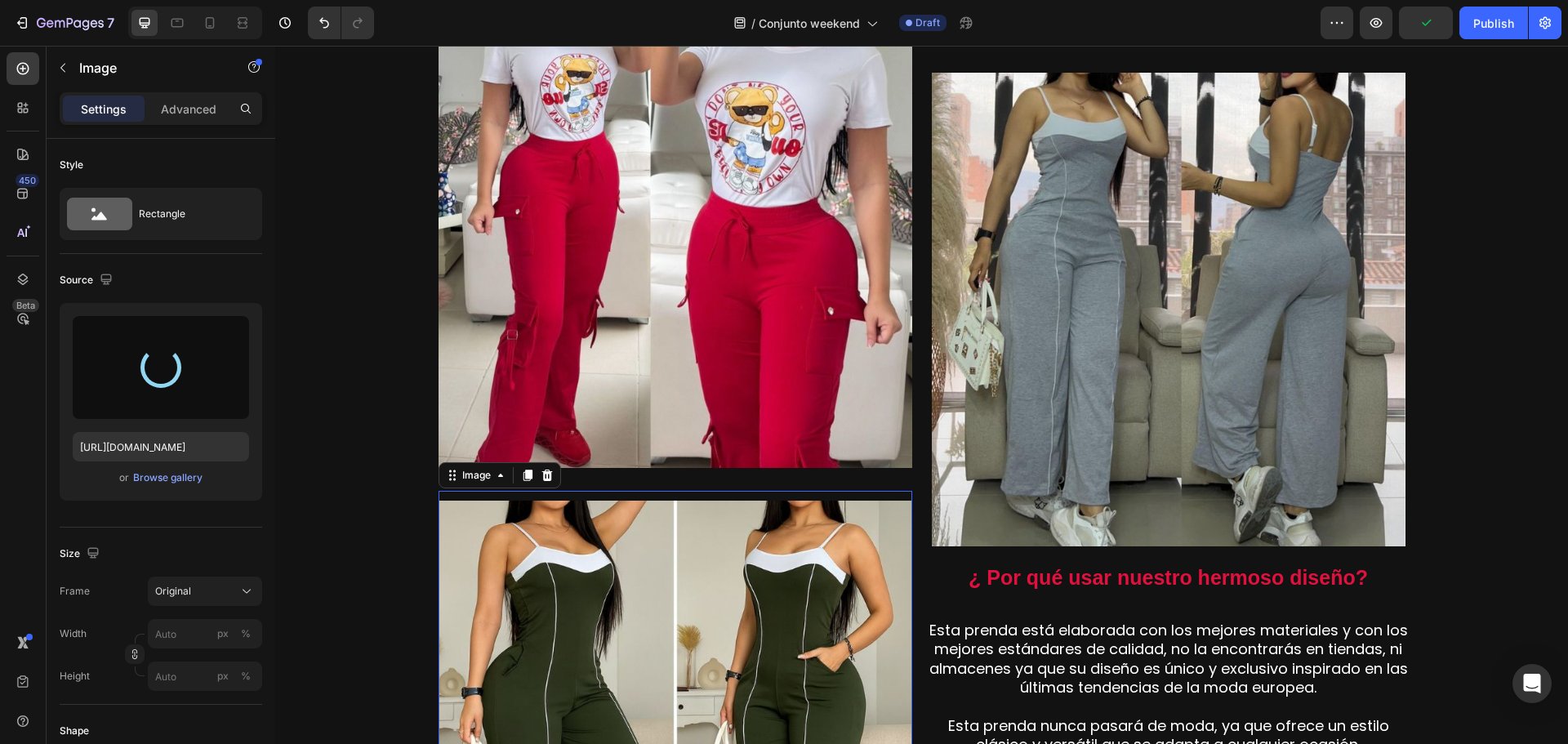
type input "[URL][DOMAIN_NAME]"
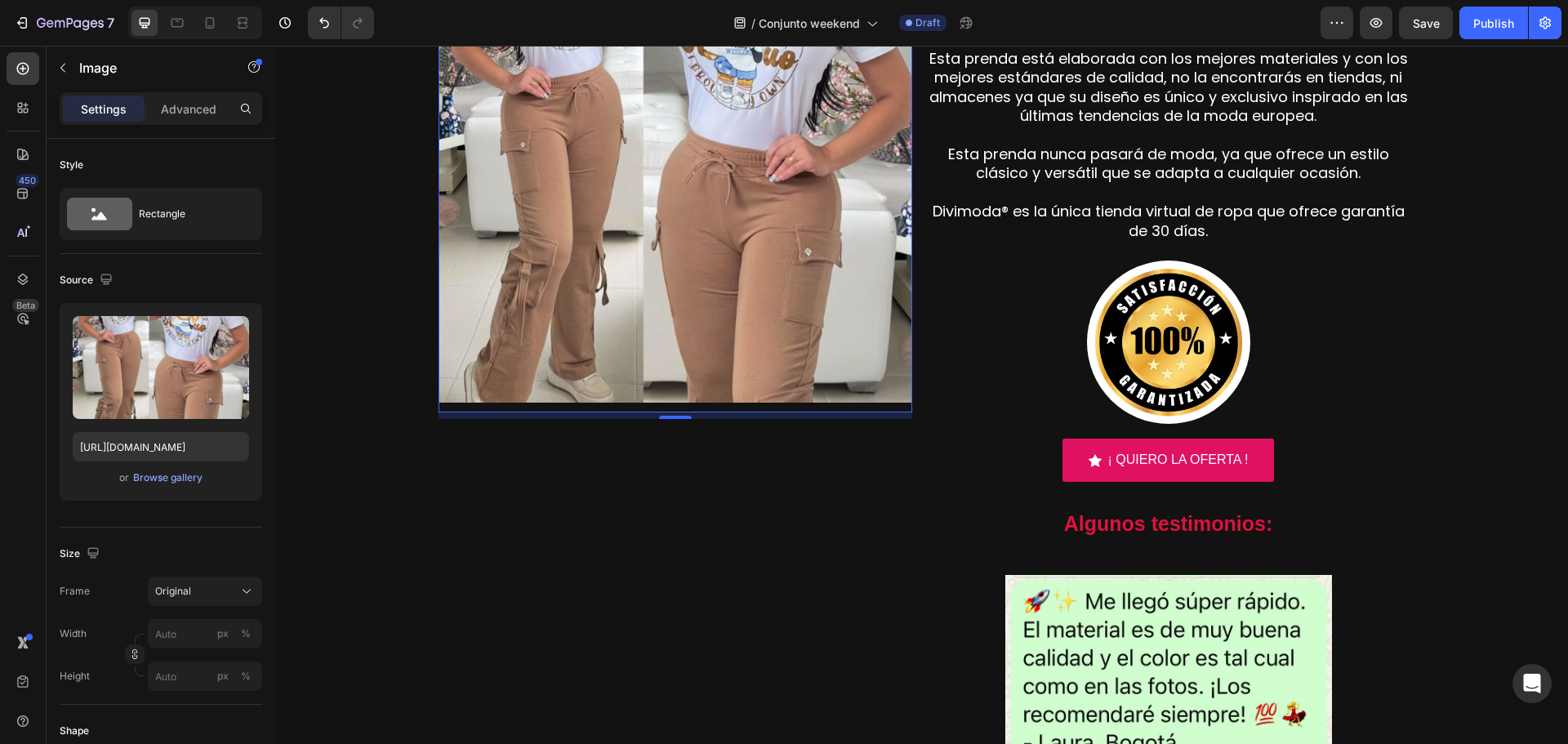
scroll to position [1879, 0]
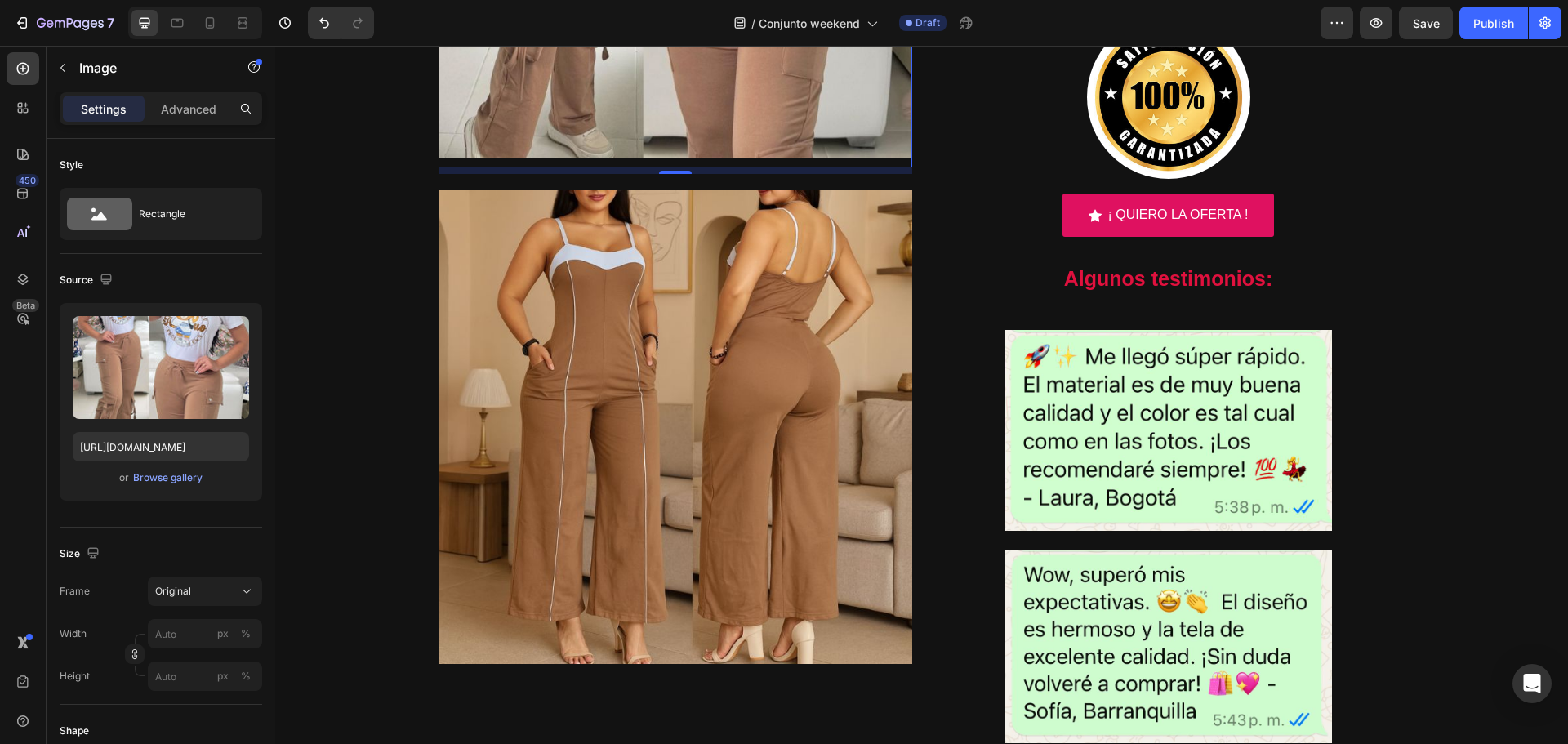
click at [681, 539] on img at bounding box center [675, 426] width 473 height 473
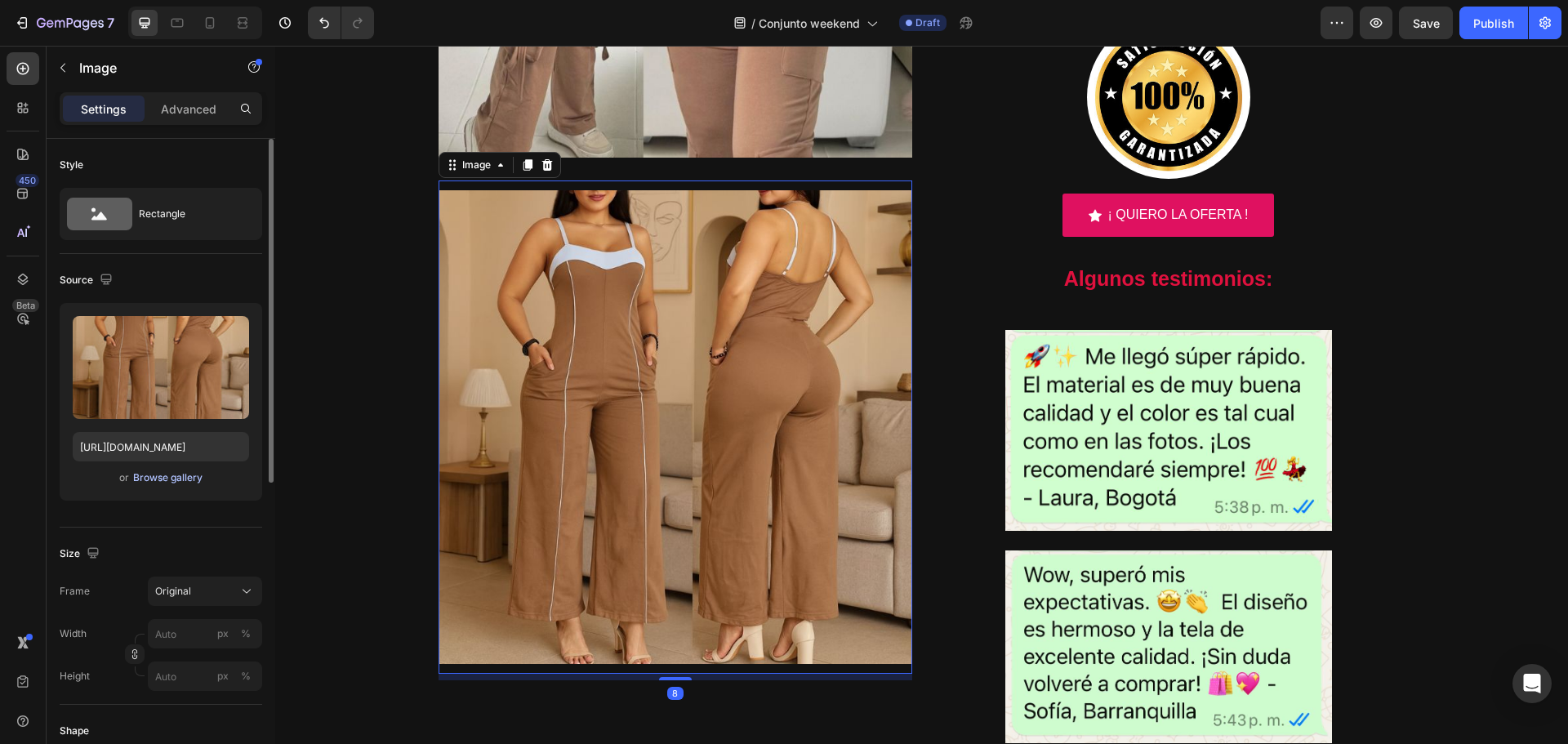
click at [170, 478] on div "Browse gallery" at bounding box center [167, 478] width 70 height 14
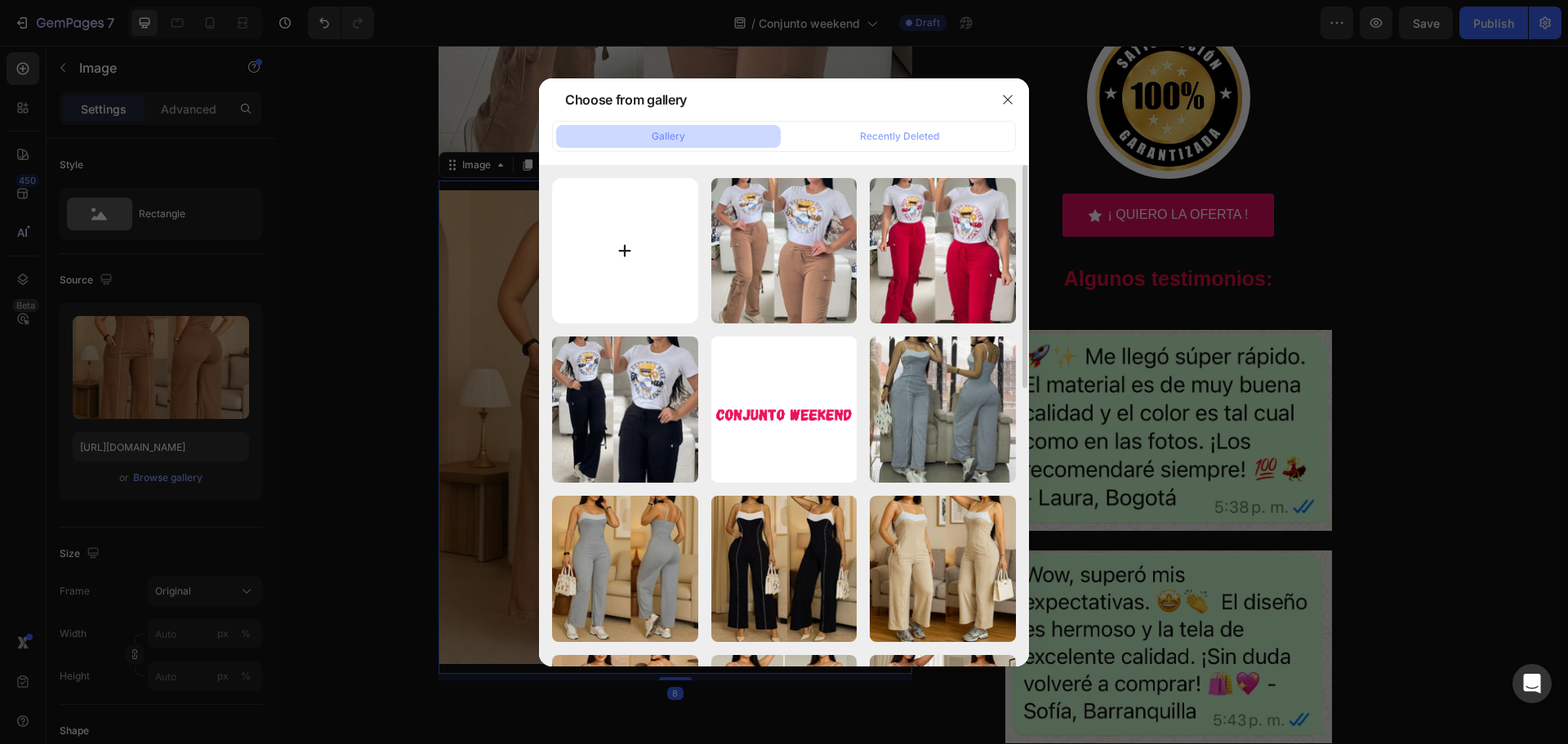
click at [608, 246] on input "file" at bounding box center [625, 252] width 147 height 147
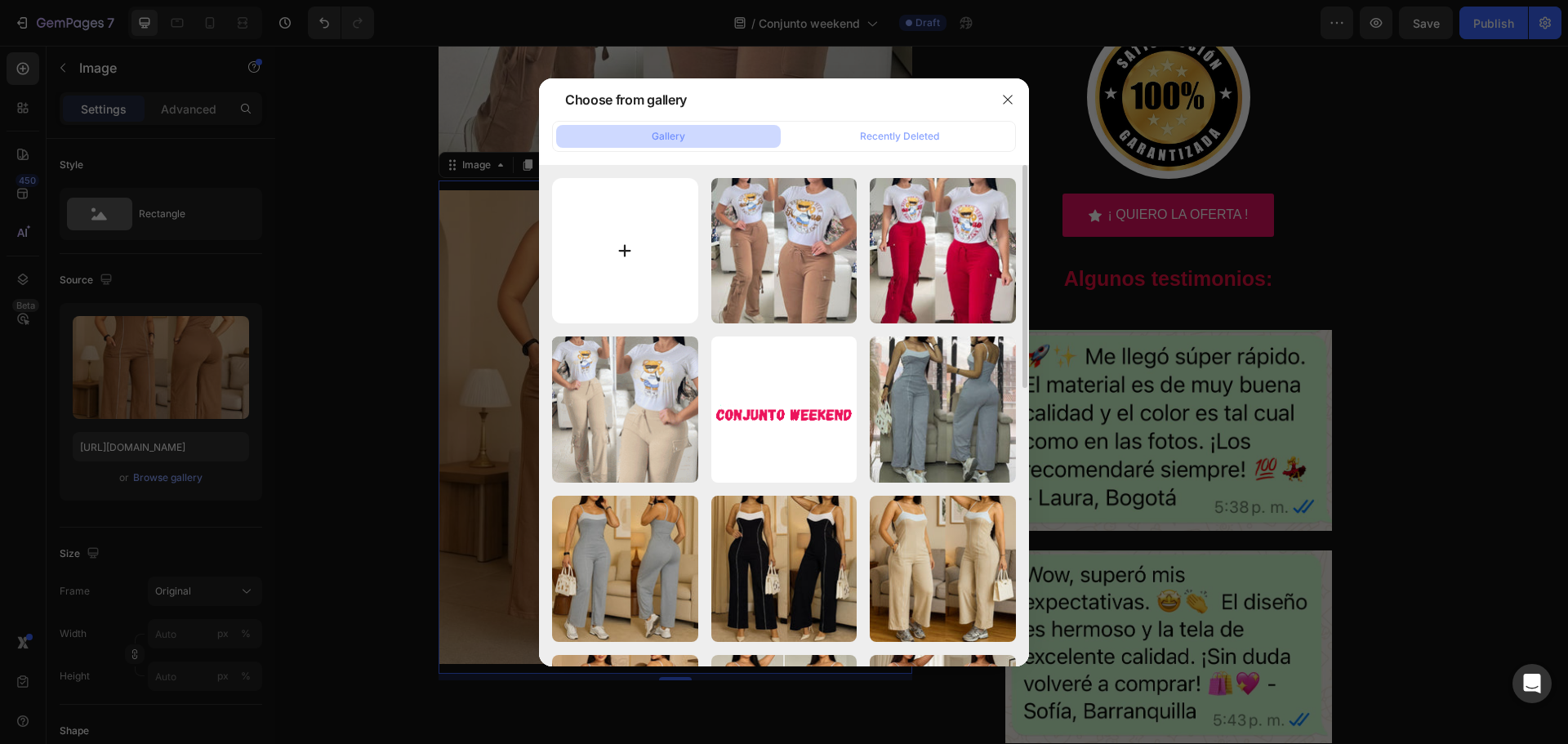
type input "C:\fakepath\3.jpg"
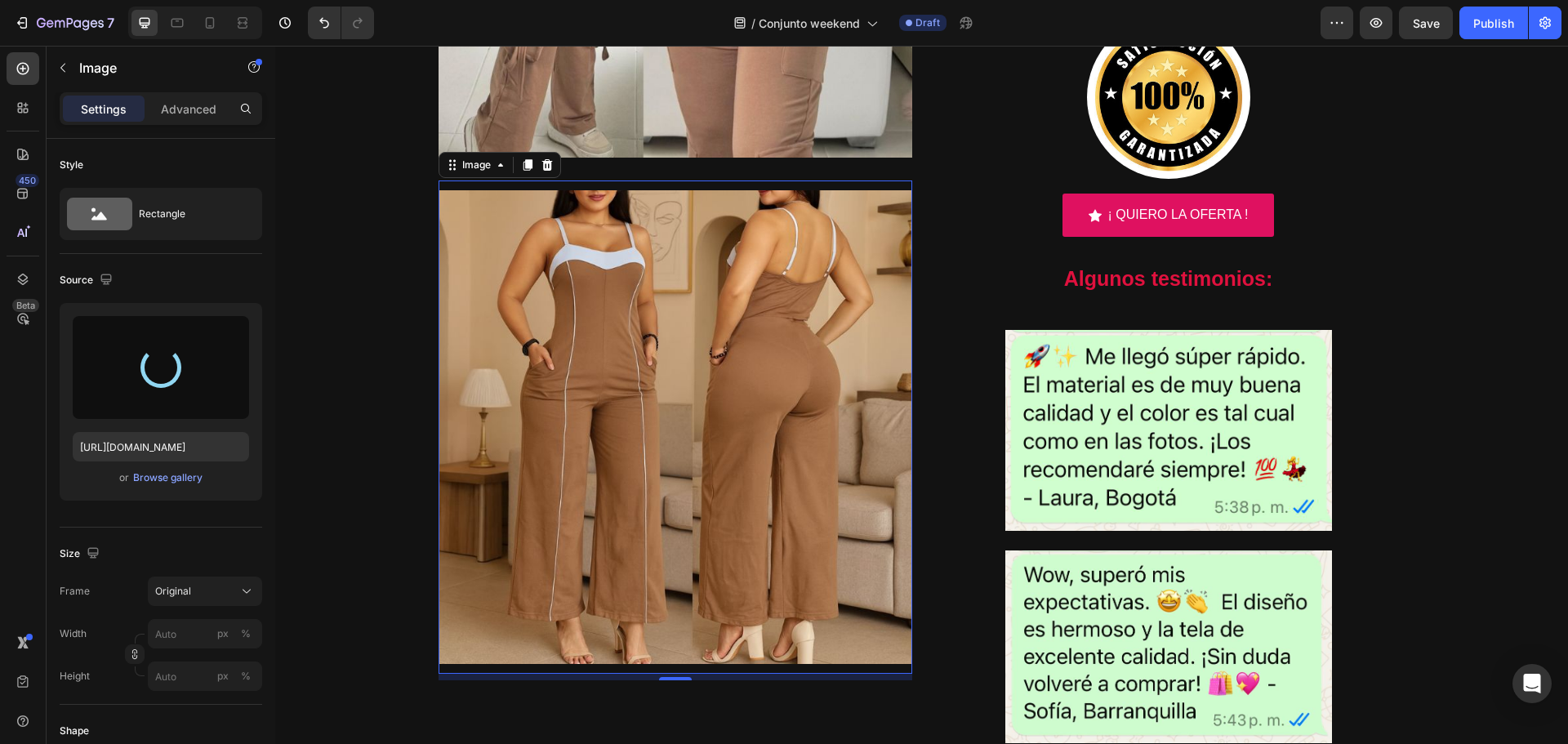
type input "[URL][DOMAIN_NAME]"
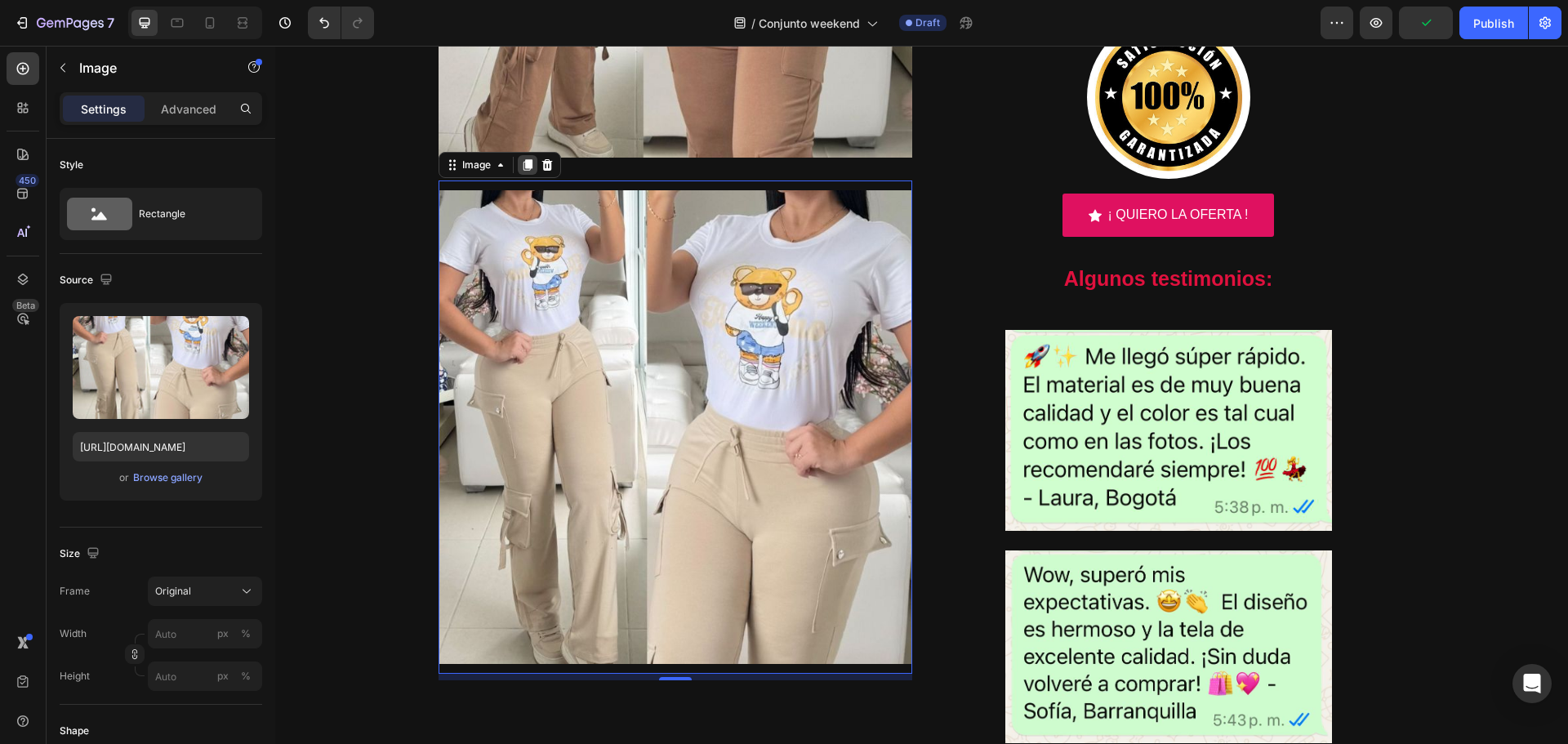
click at [523, 164] on icon at bounding box center [527, 165] width 9 height 12
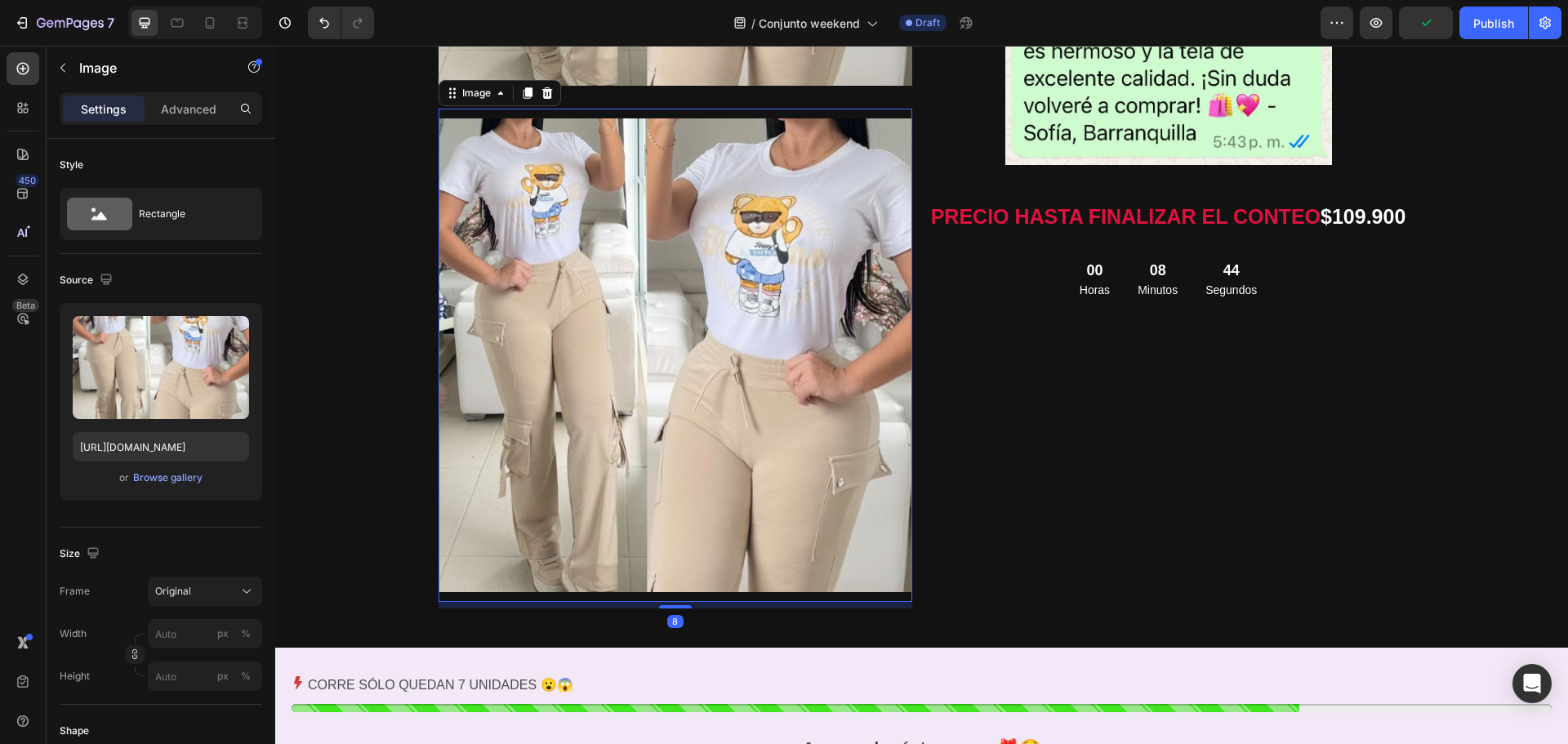
scroll to position [2462, 0]
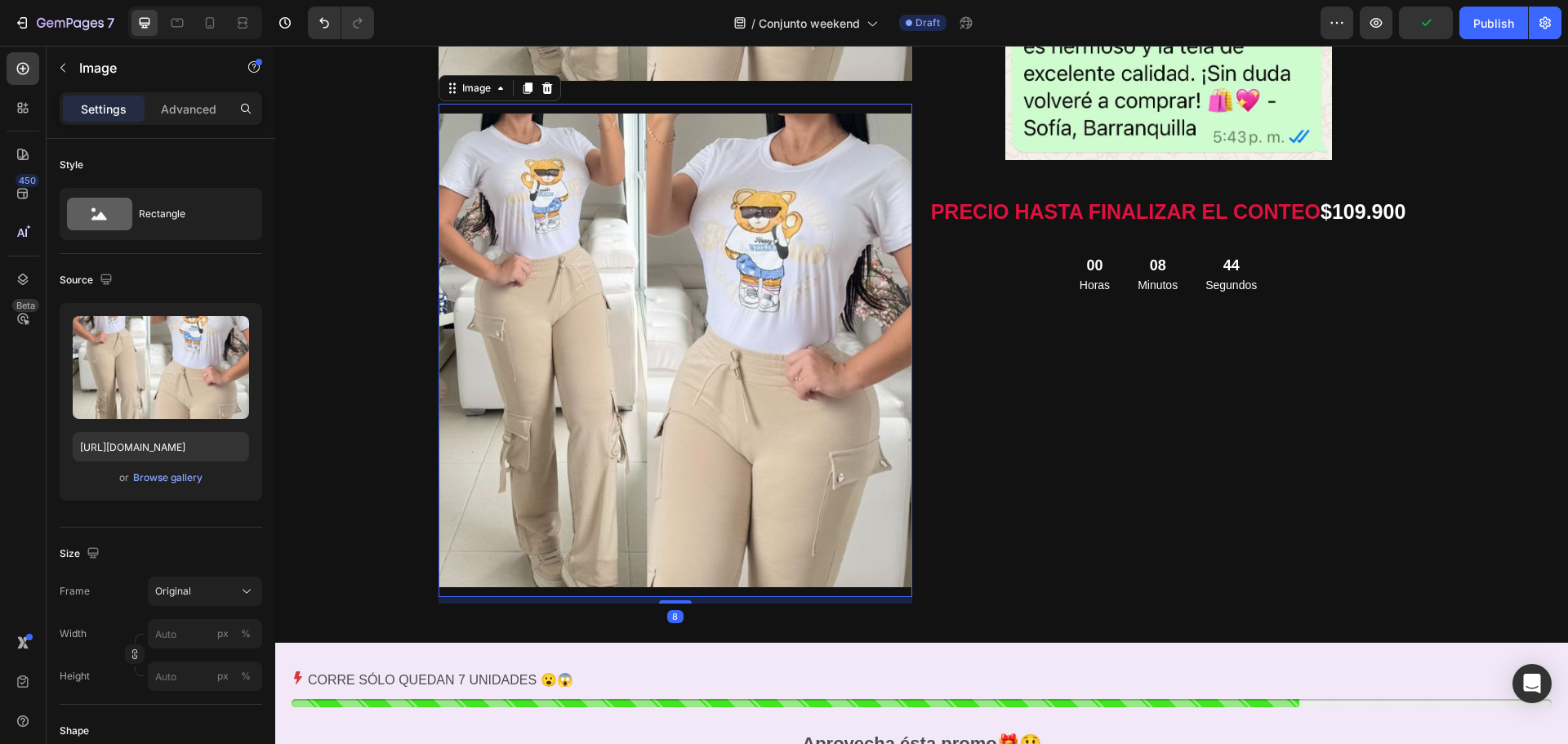
click at [691, 422] on img at bounding box center [675, 349] width 473 height 473
click at [167, 476] on div "Browse gallery" at bounding box center [167, 478] width 70 height 14
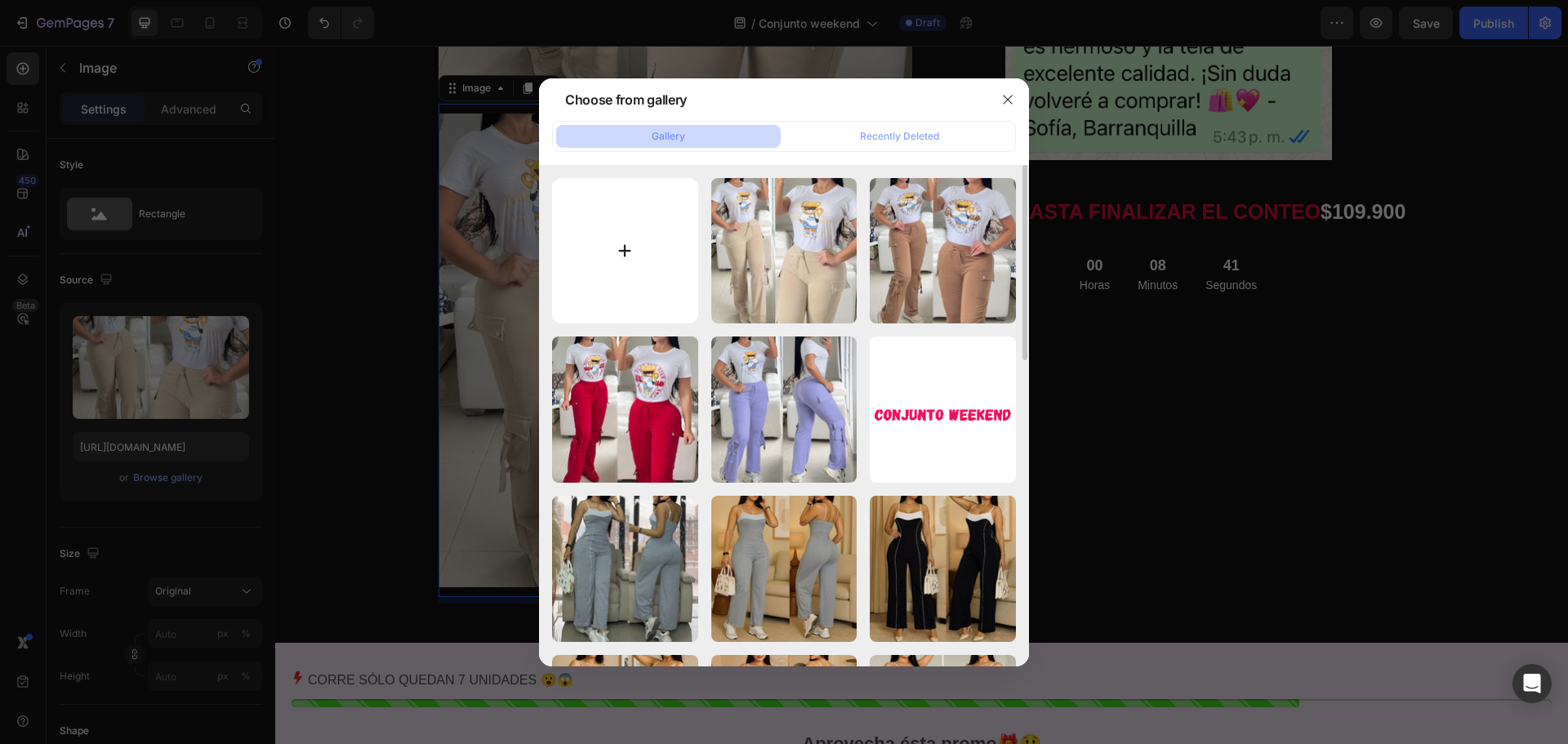
click at [625, 253] on input "file" at bounding box center [625, 252] width 147 height 147
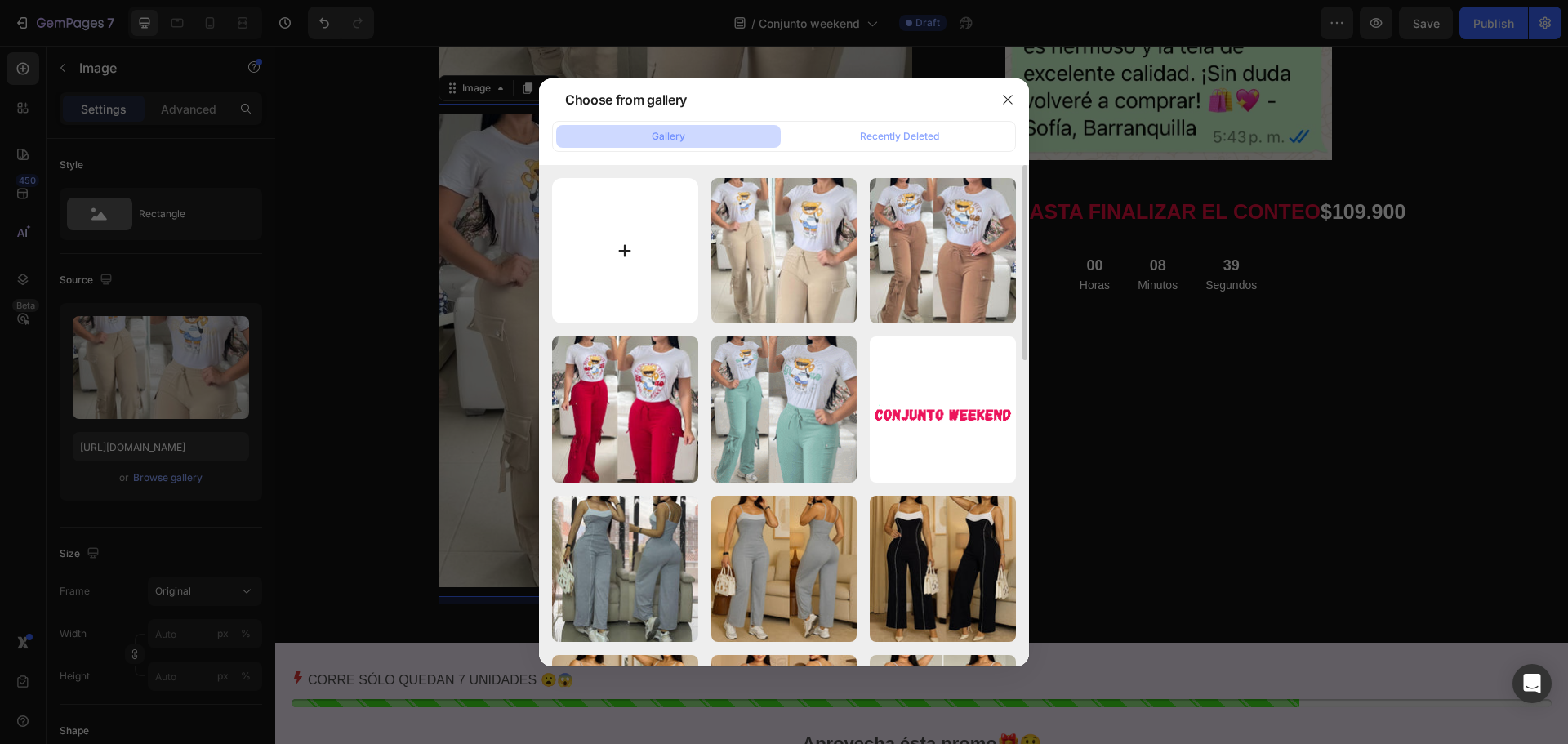
type input "C:\fakepath\4.jpg"
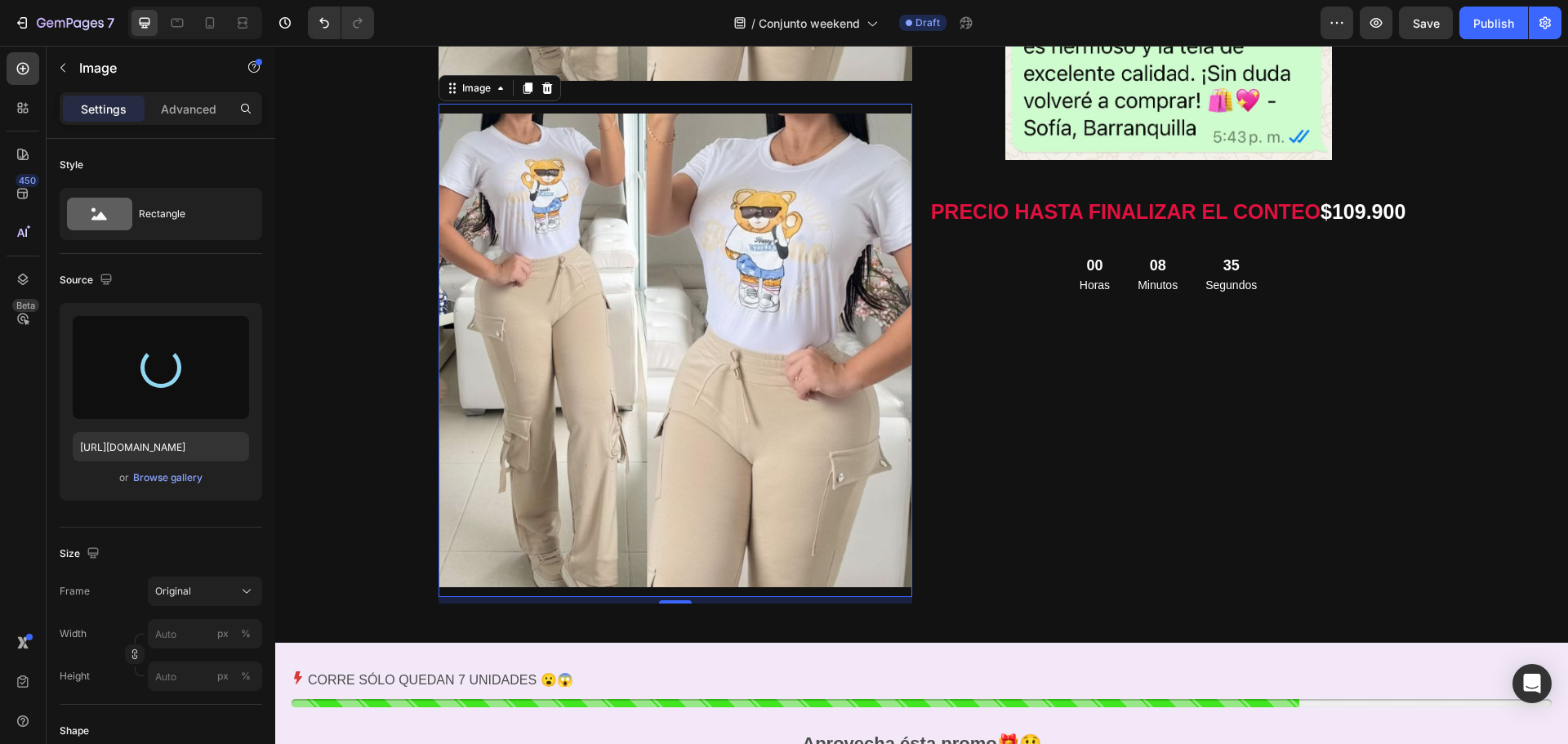
type input "[URL][DOMAIN_NAME]"
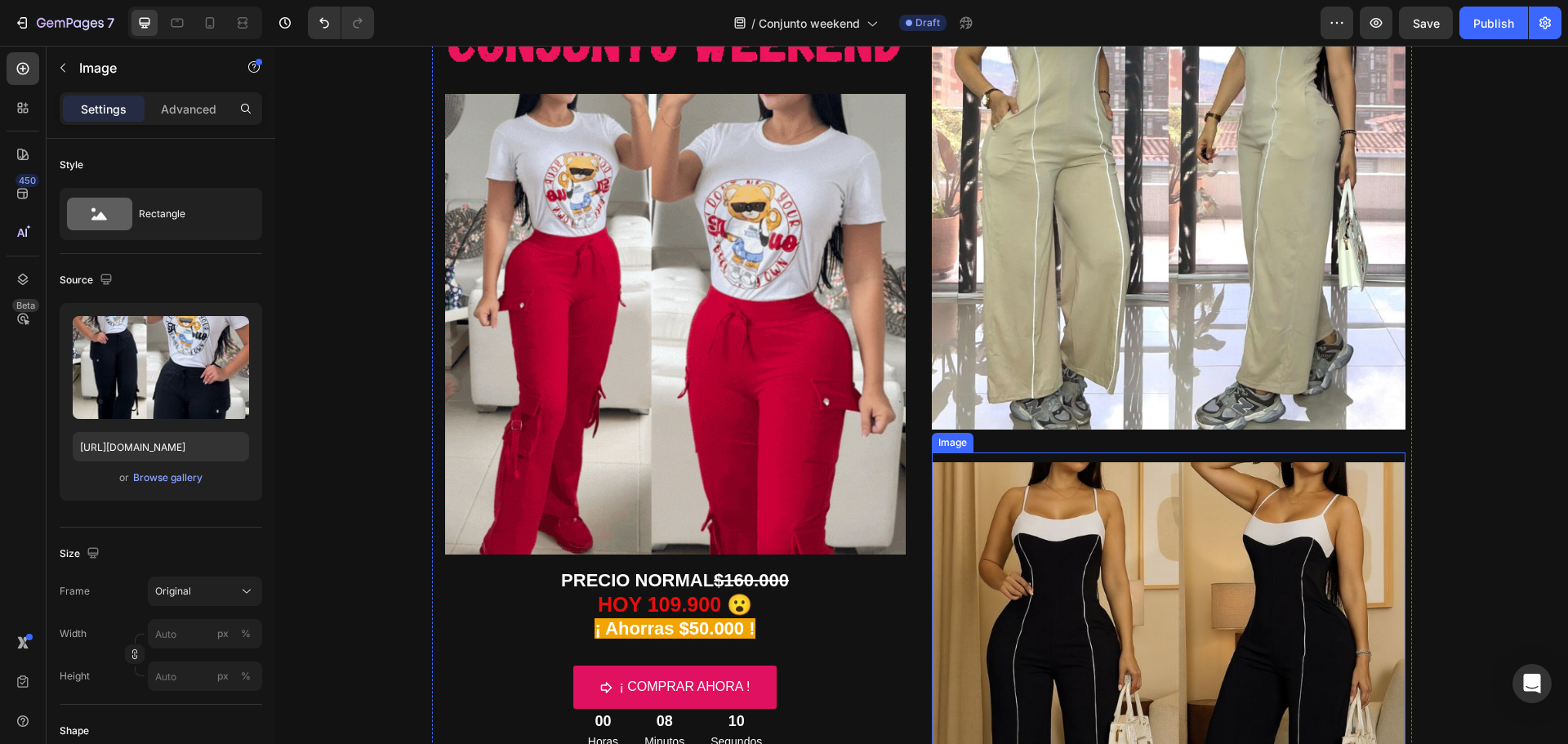
scroll to position [93, 0]
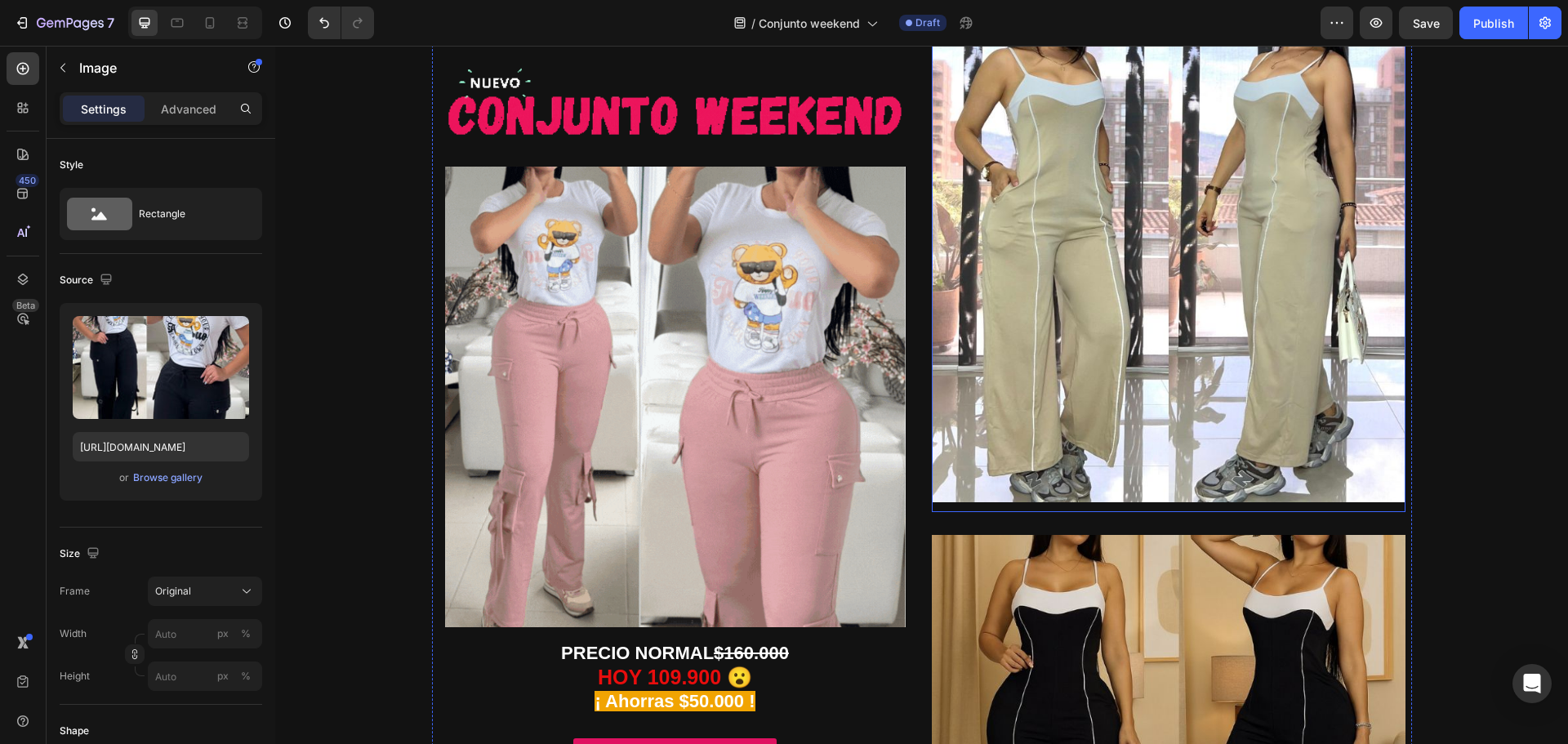
click at [1141, 224] on img at bounding box center [1168, 265] width 473 height 473
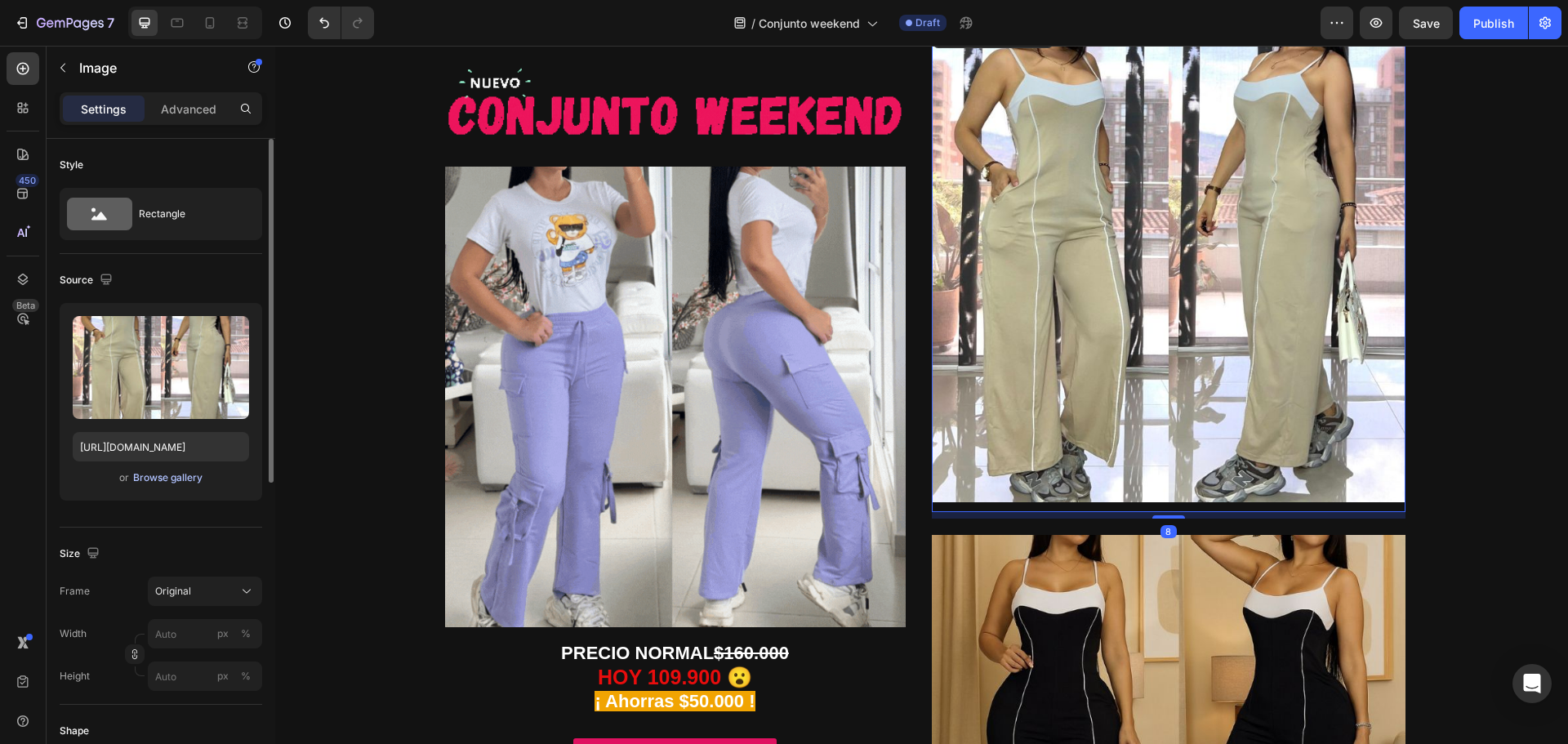
click at [166, 477] on div "Browse gallery" at bounding box center [167, 478] width 70 height 14
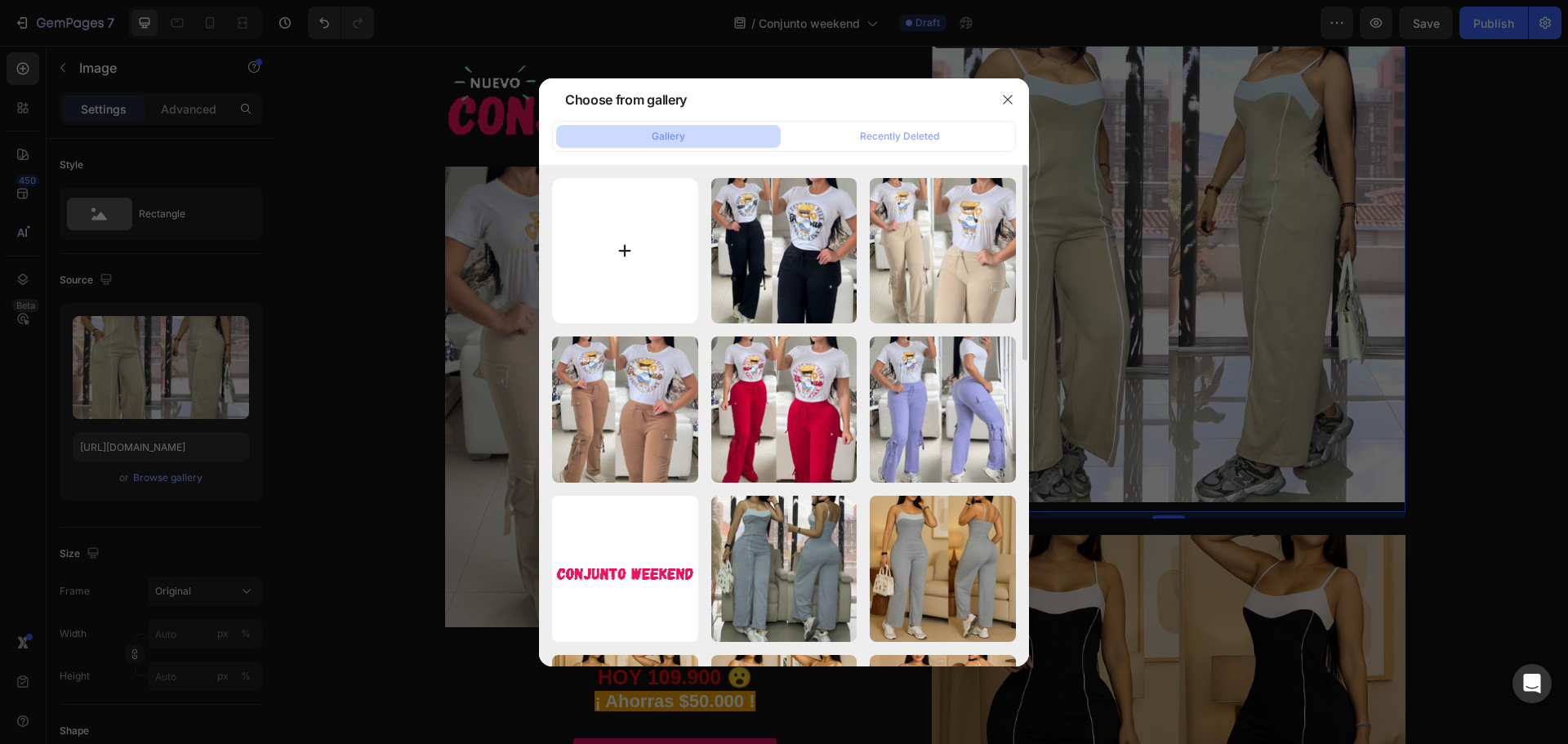
click at [598, 252] on input "file" at bounding box center [625, 252] width 147 height 147
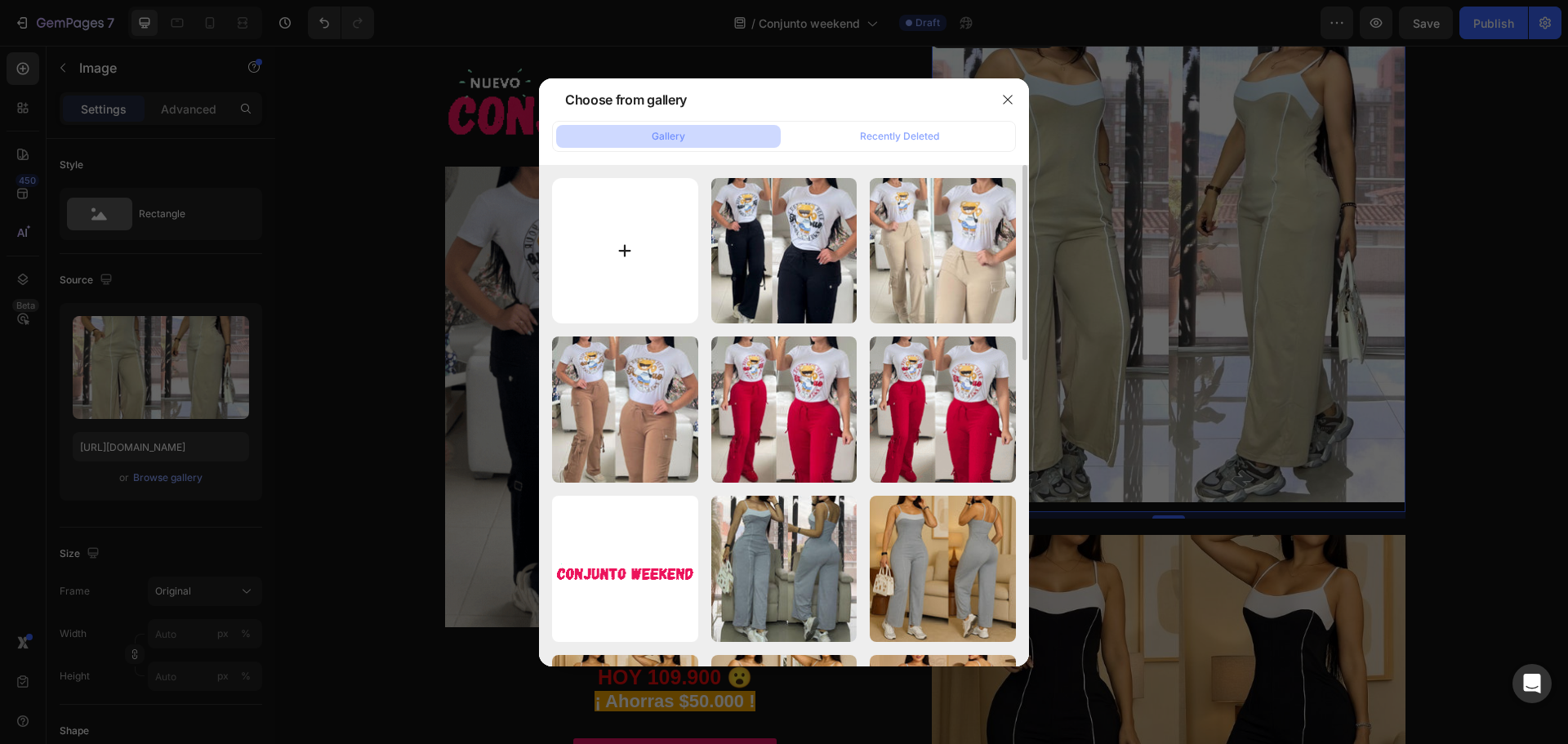
type input "C:\fakepath\5.jpg"
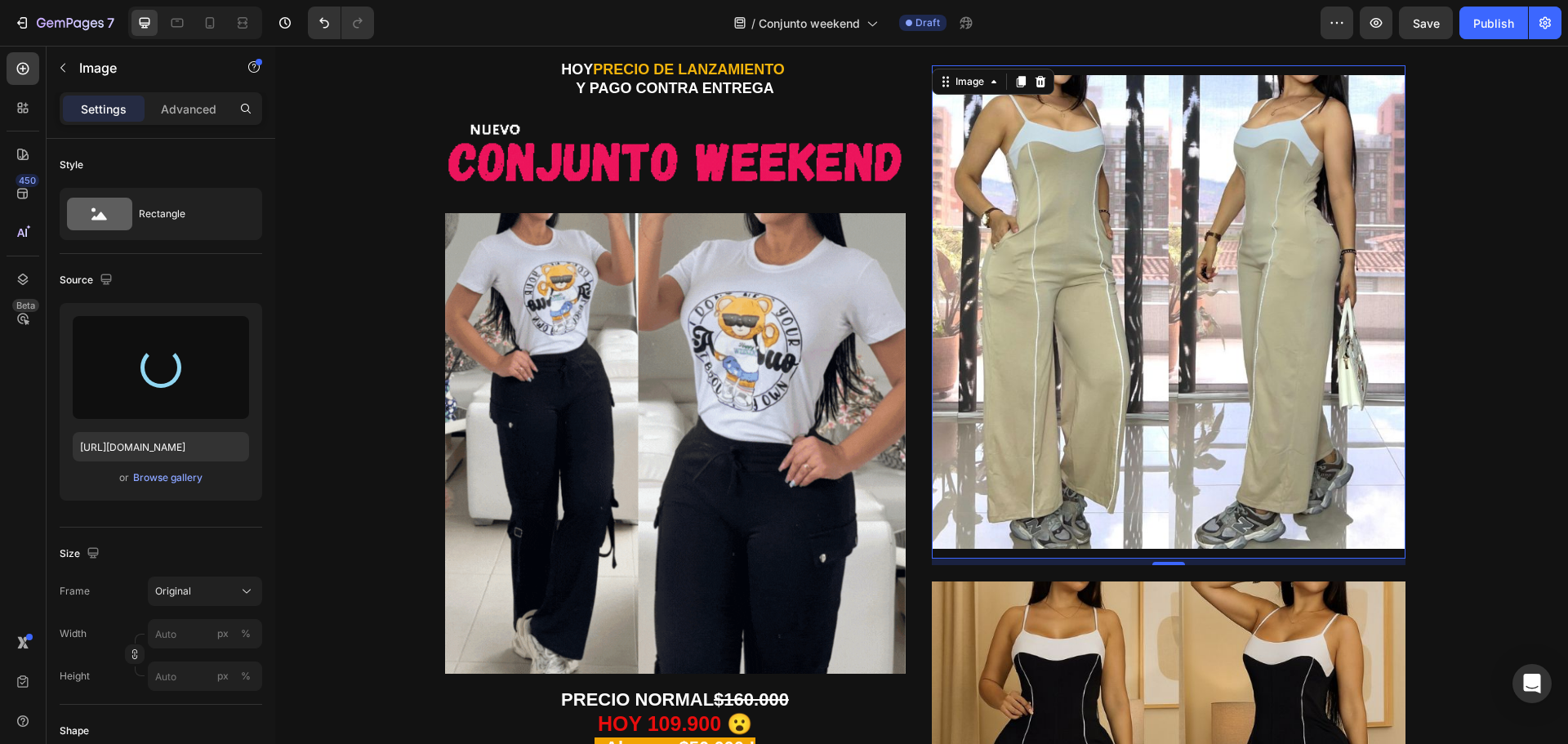
scroll to position [0, 0]
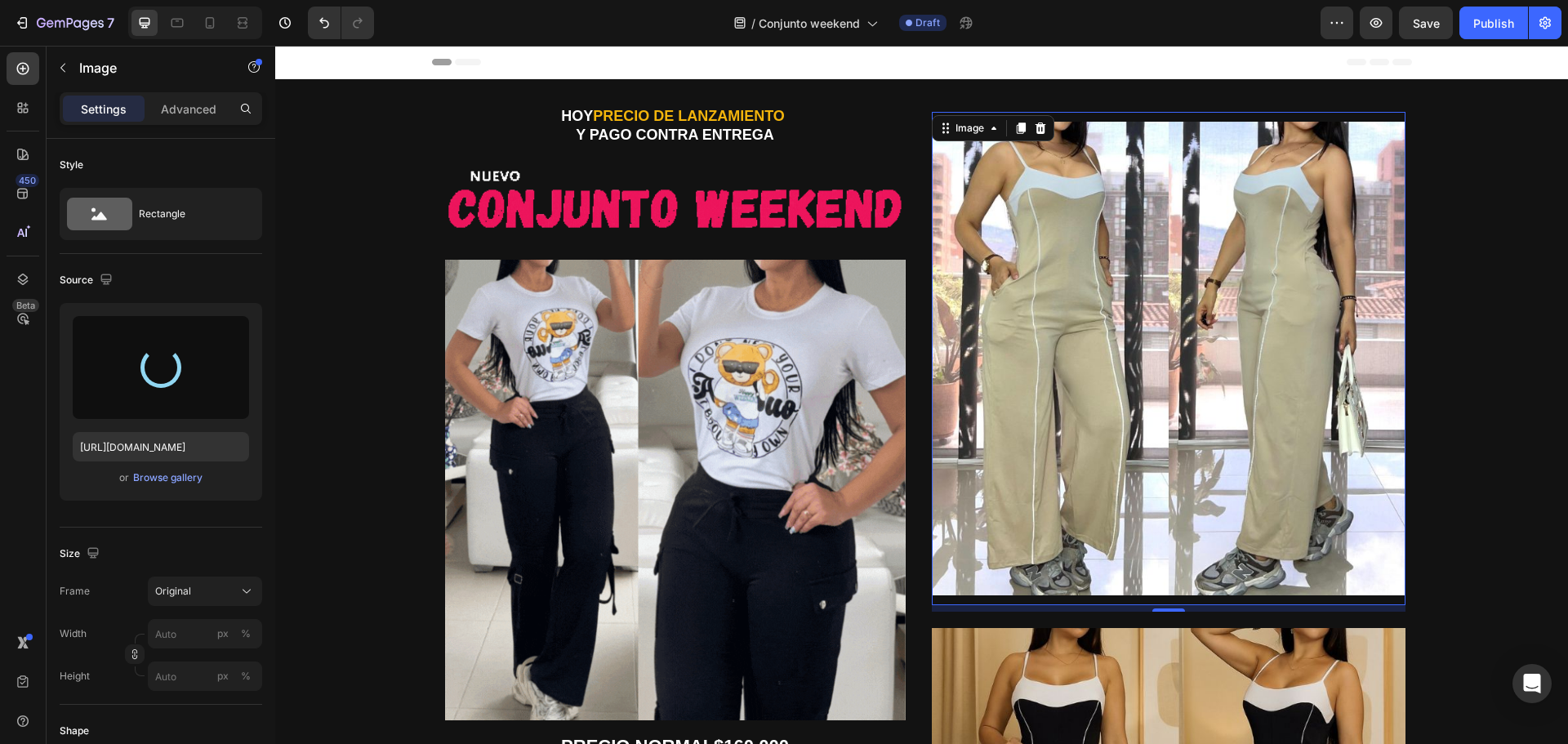
type input "[URL][DOMAIN_NAME]"
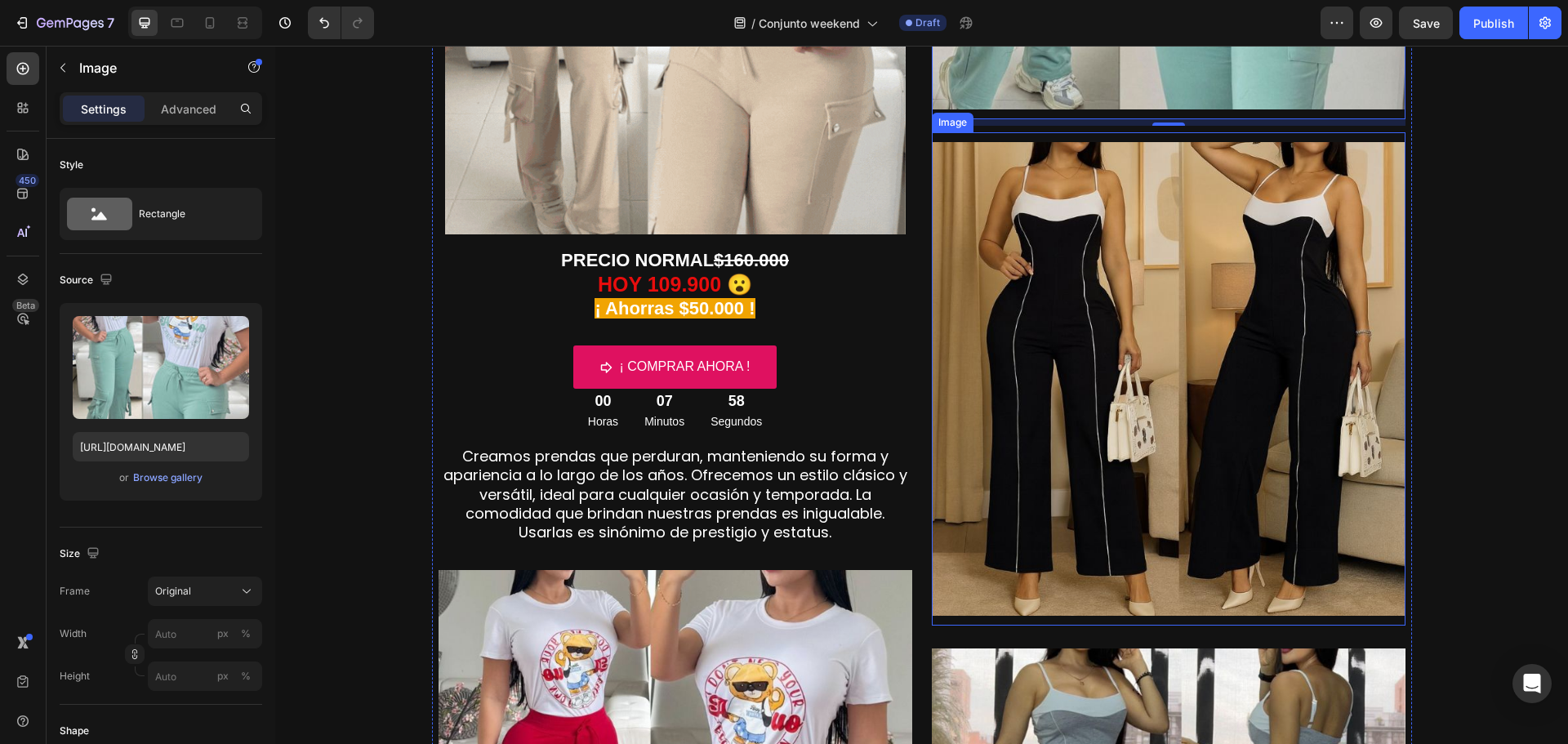
scroll to position [490, 0]
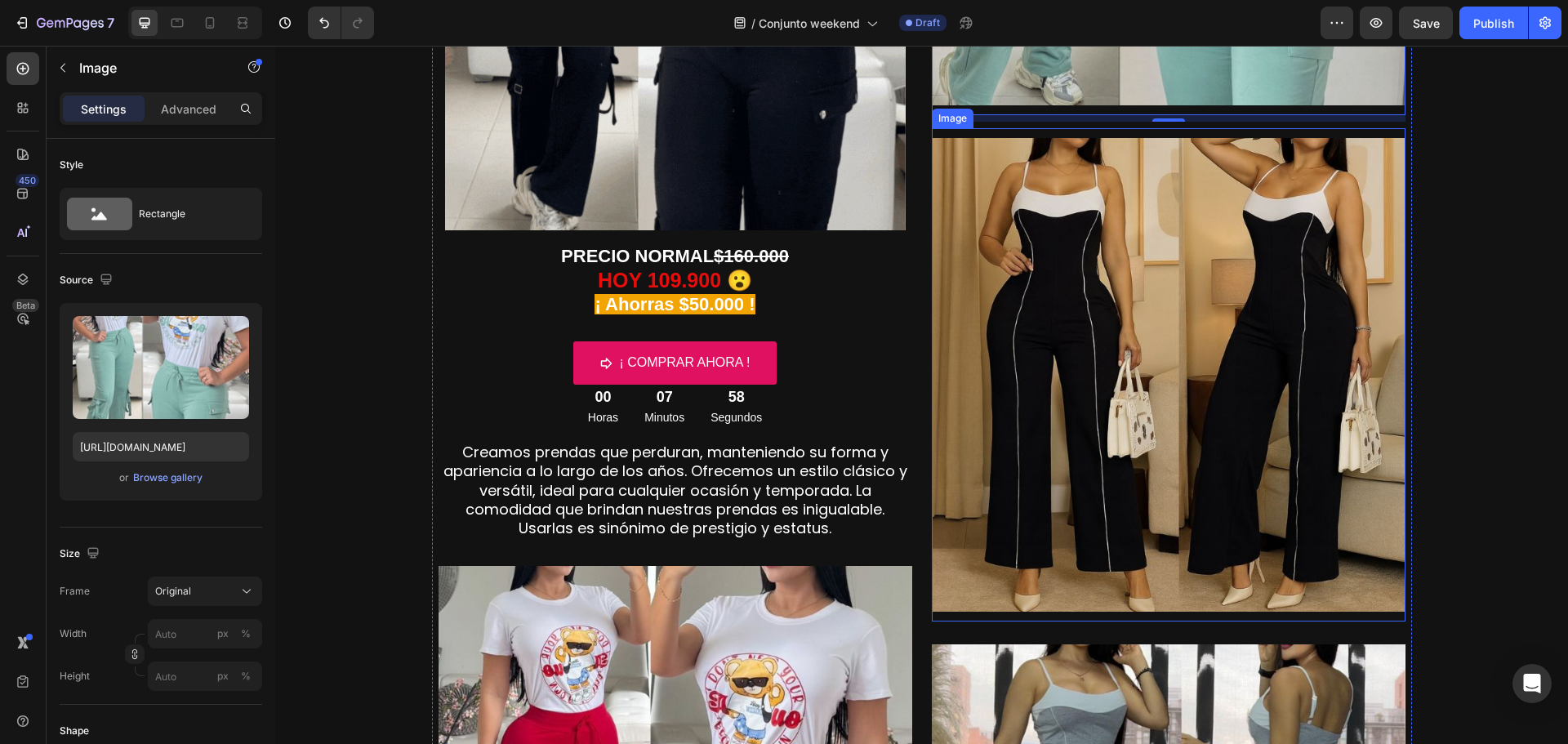
click at [1125, 427] on img at bounding box center [1168, 375] width 473 height 473
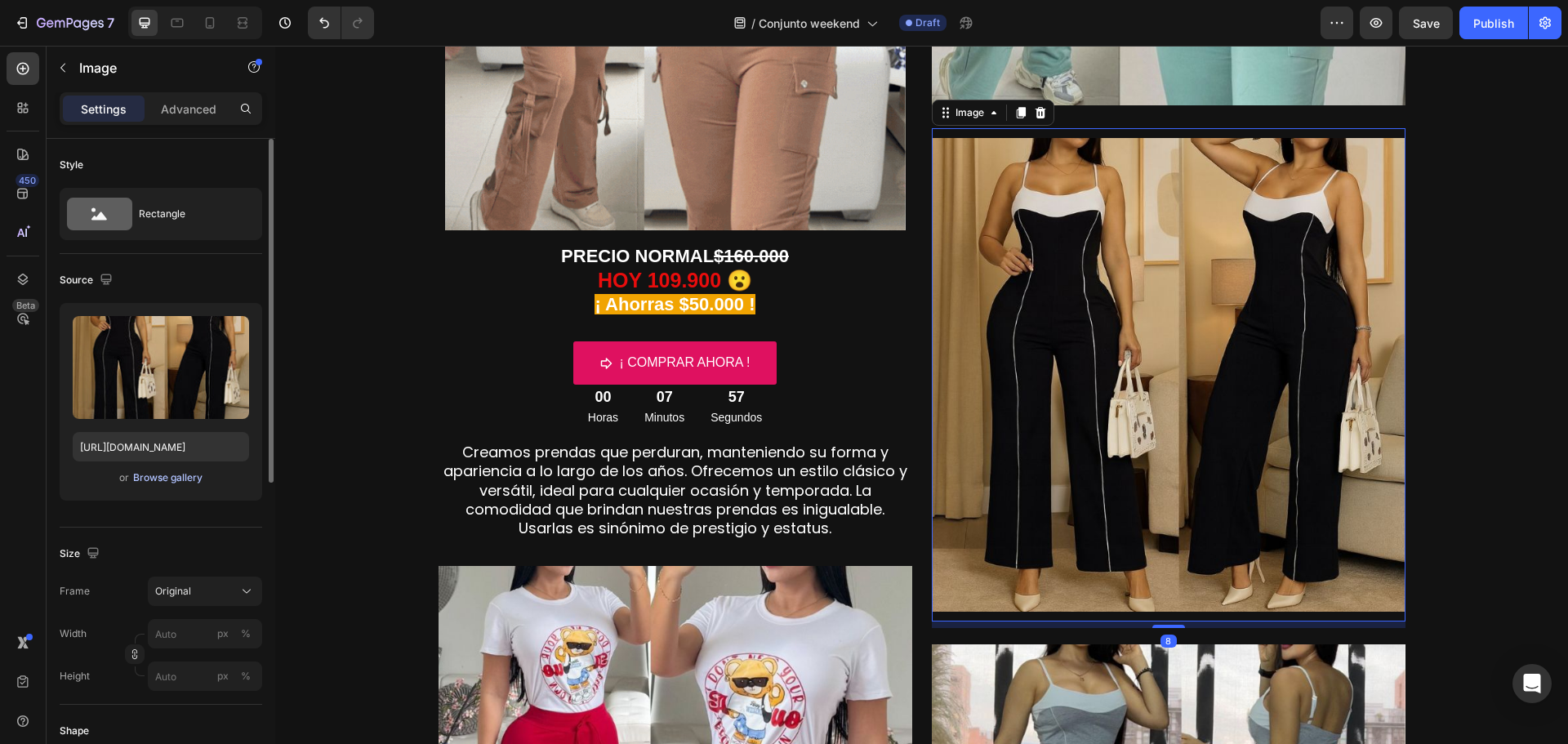
click at [165, 482] on div "Browse gallery" at bounding box center [167, 478] width 70 height 14
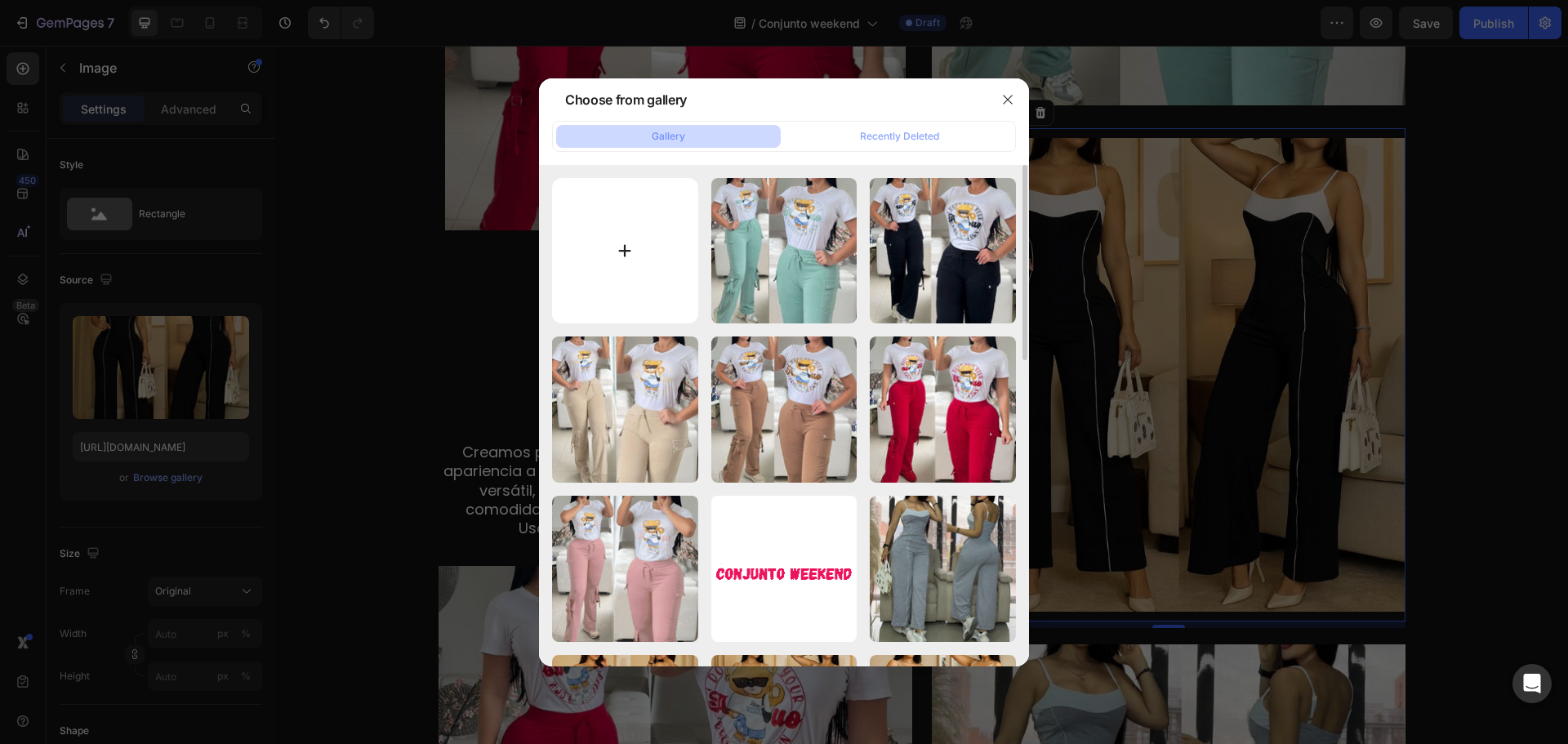
click at [613, 253] on input "file" at bounding box center [625, 252] width 147 height 147
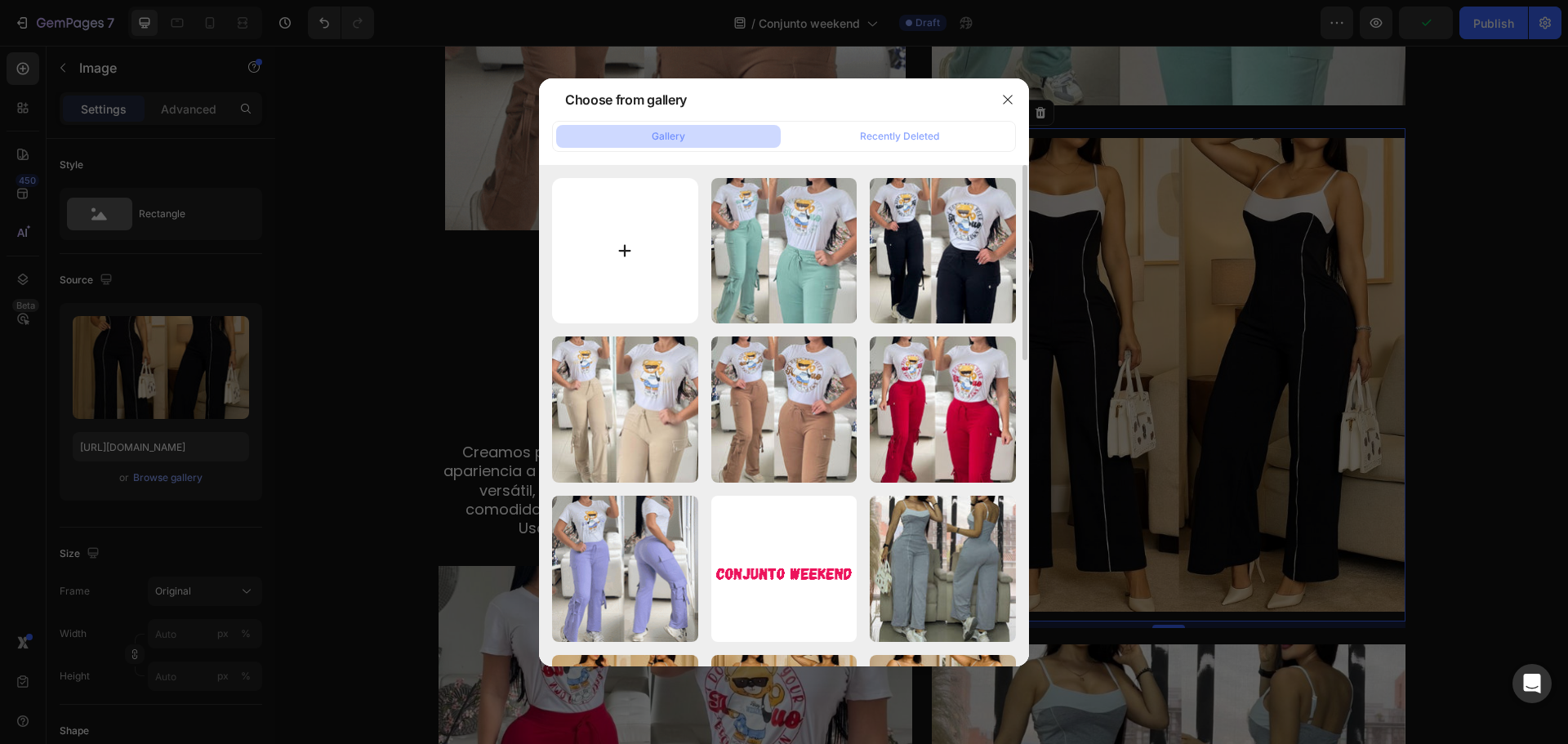
type input "C:\fakepath\6.jpg"
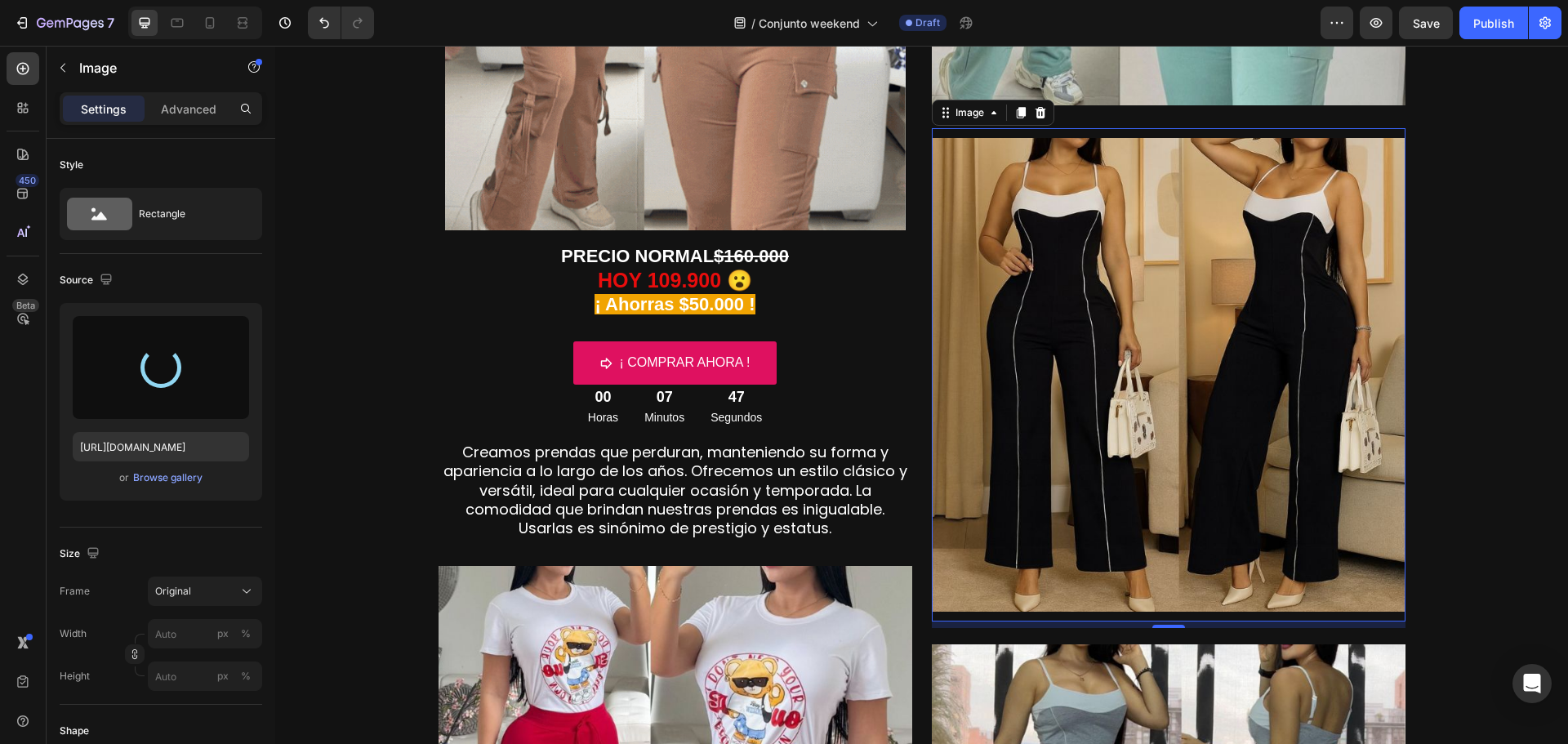
type input "[URL][DOMAIN_NAME]"
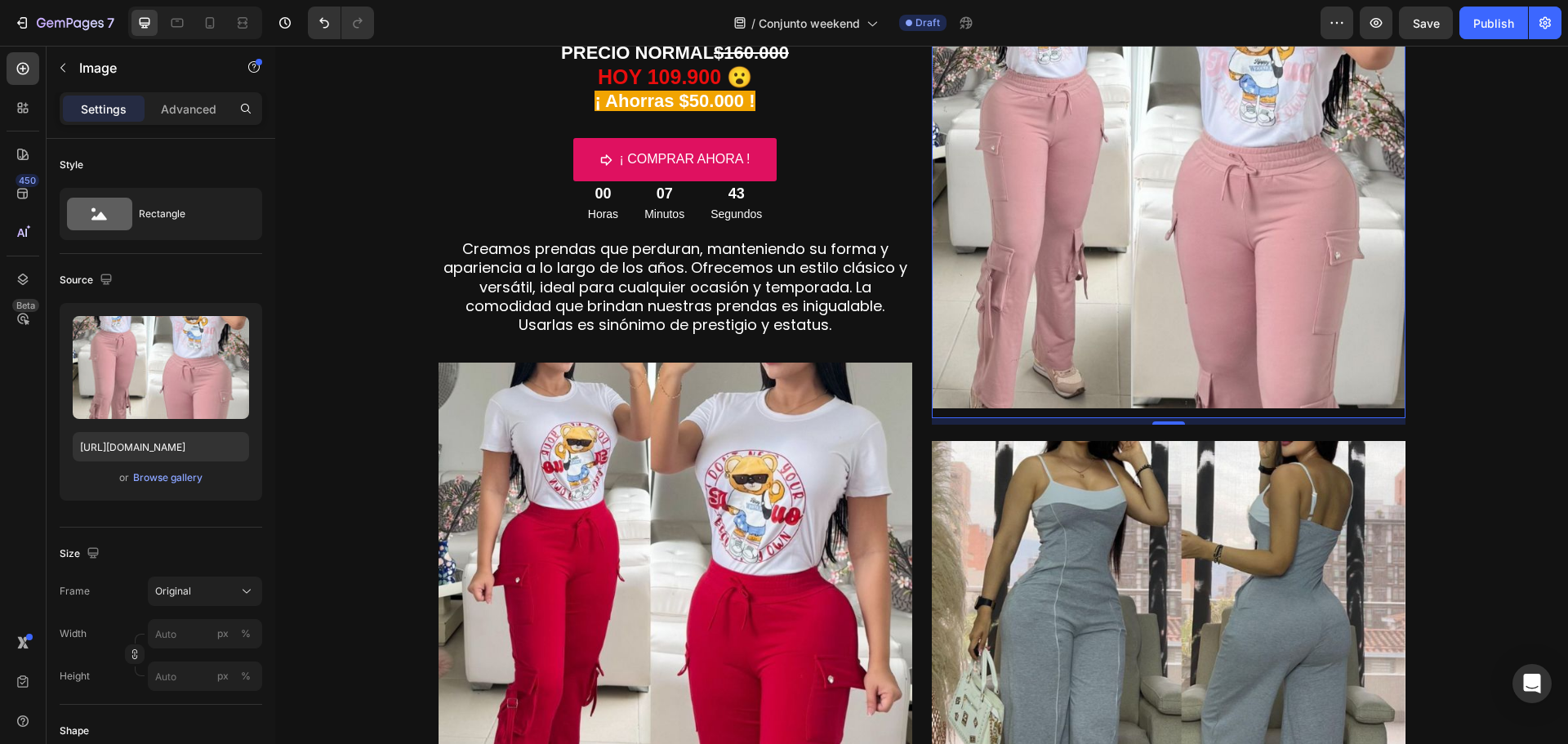
scroll to position [816, 0]
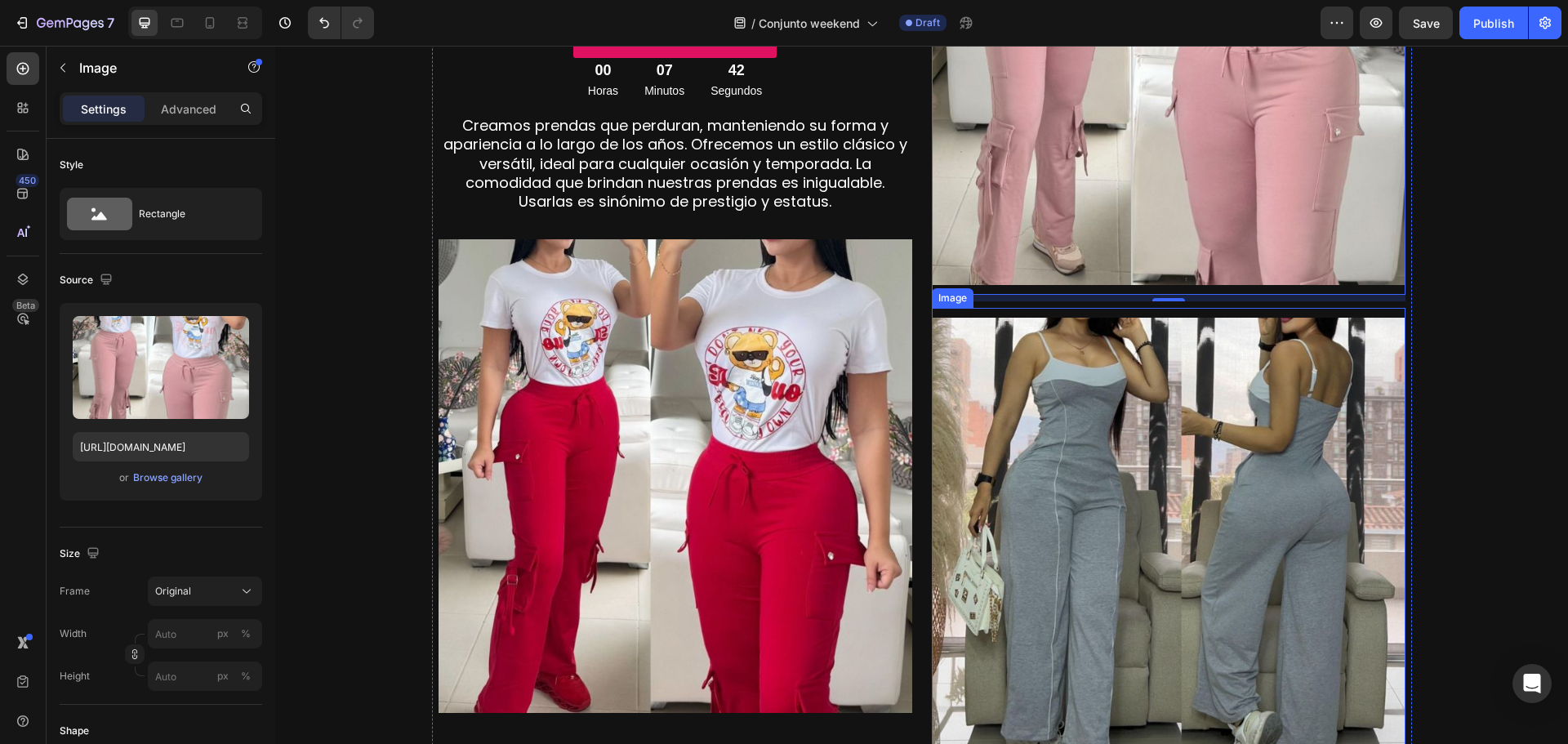
click at [1272, 444] on img at bounding box center [1168, 554] width 473 height 473
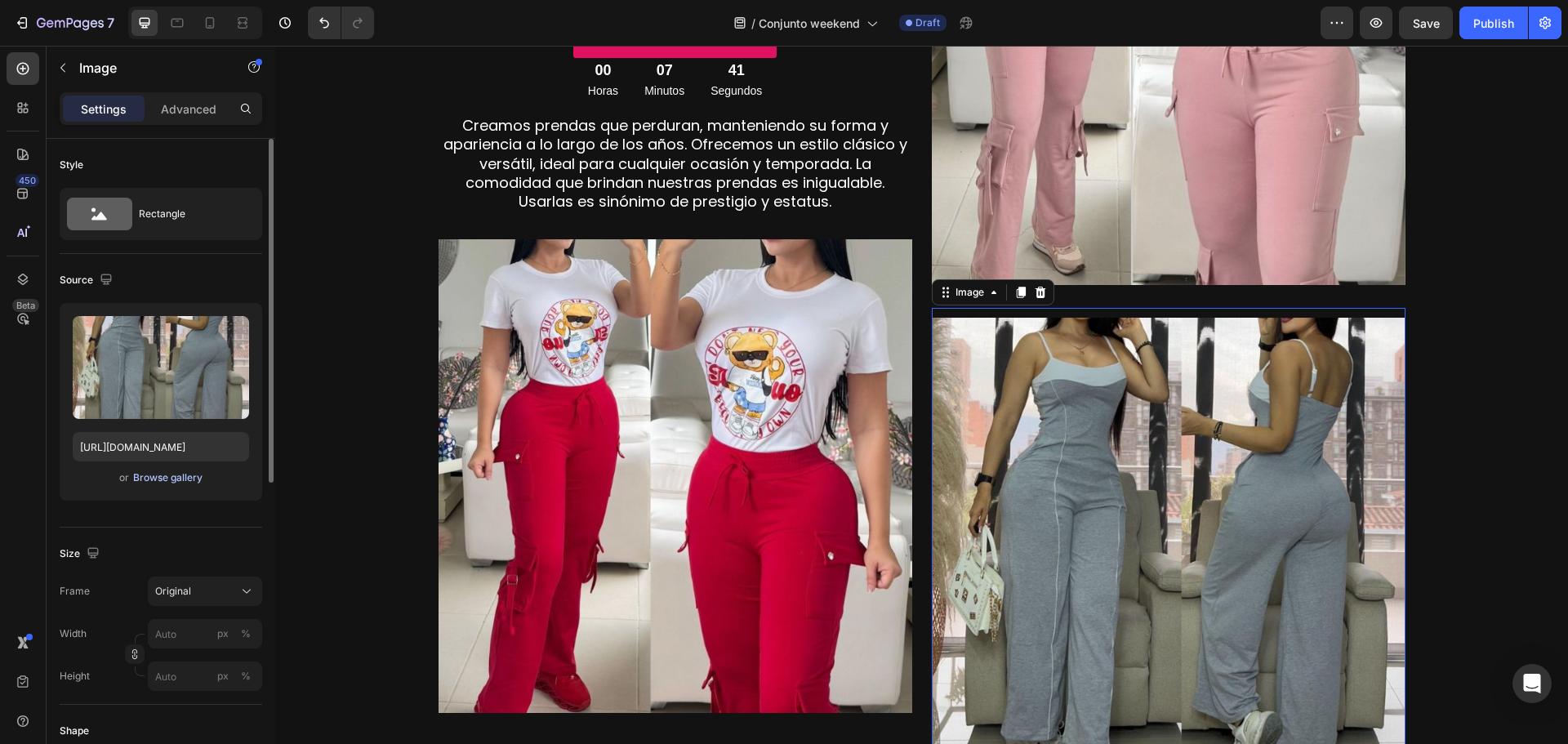
click at [167, 479] on div "Browse gallery" at bounding box center [167, 478] width 70 height 14
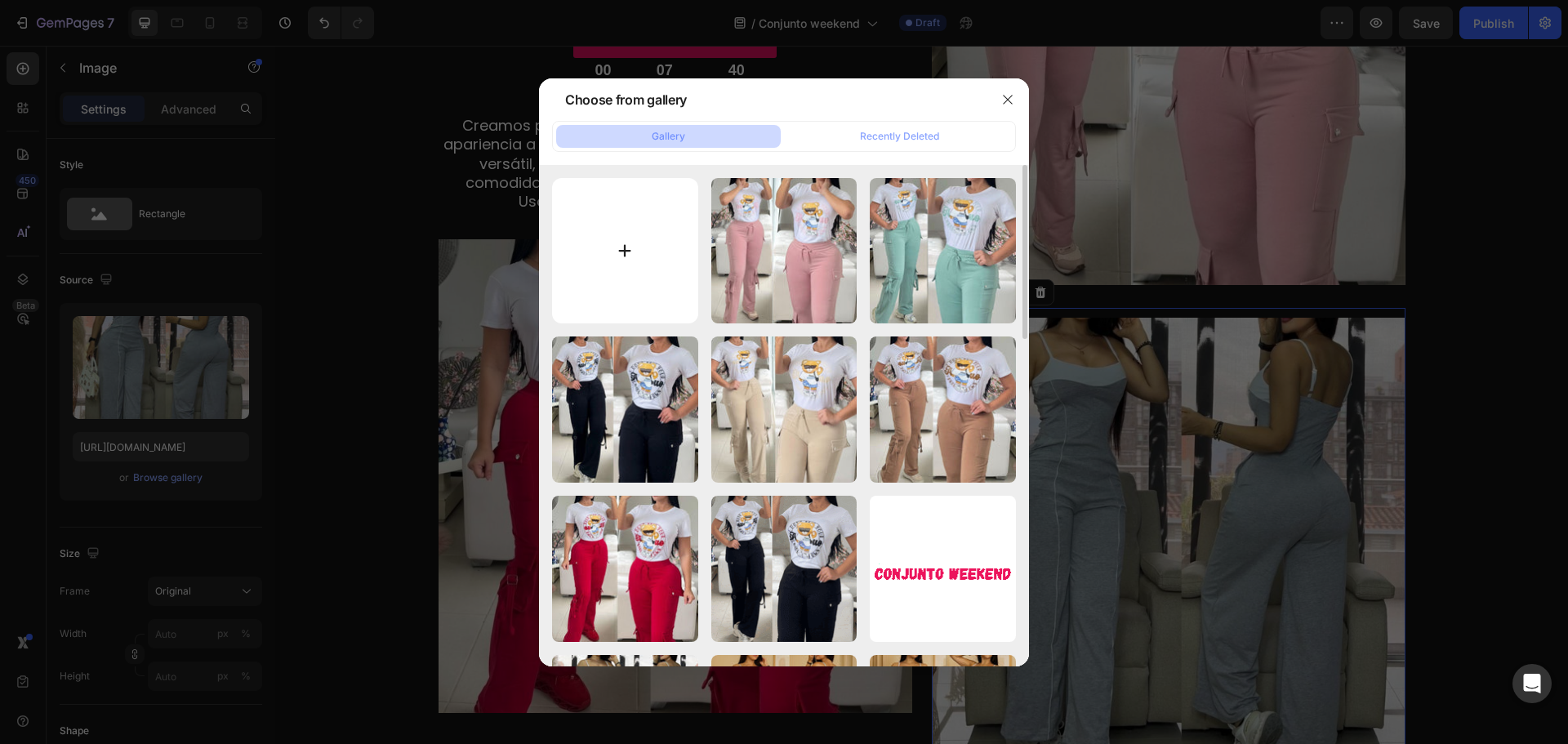
click at [632, 262] on input "file" at bounding box center [625, 252] width 147 height 147
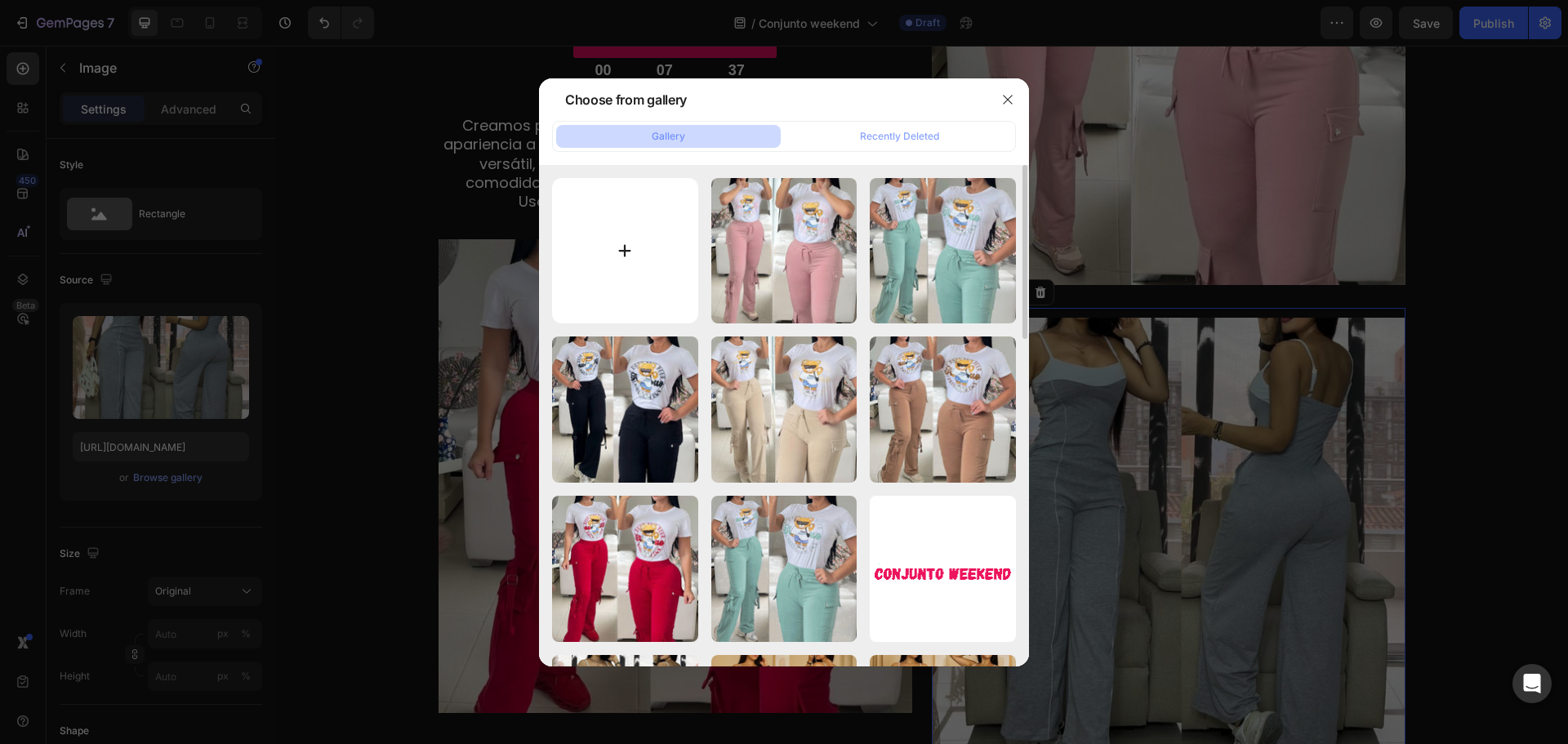
type input "C:\fakepath\7.jpg"
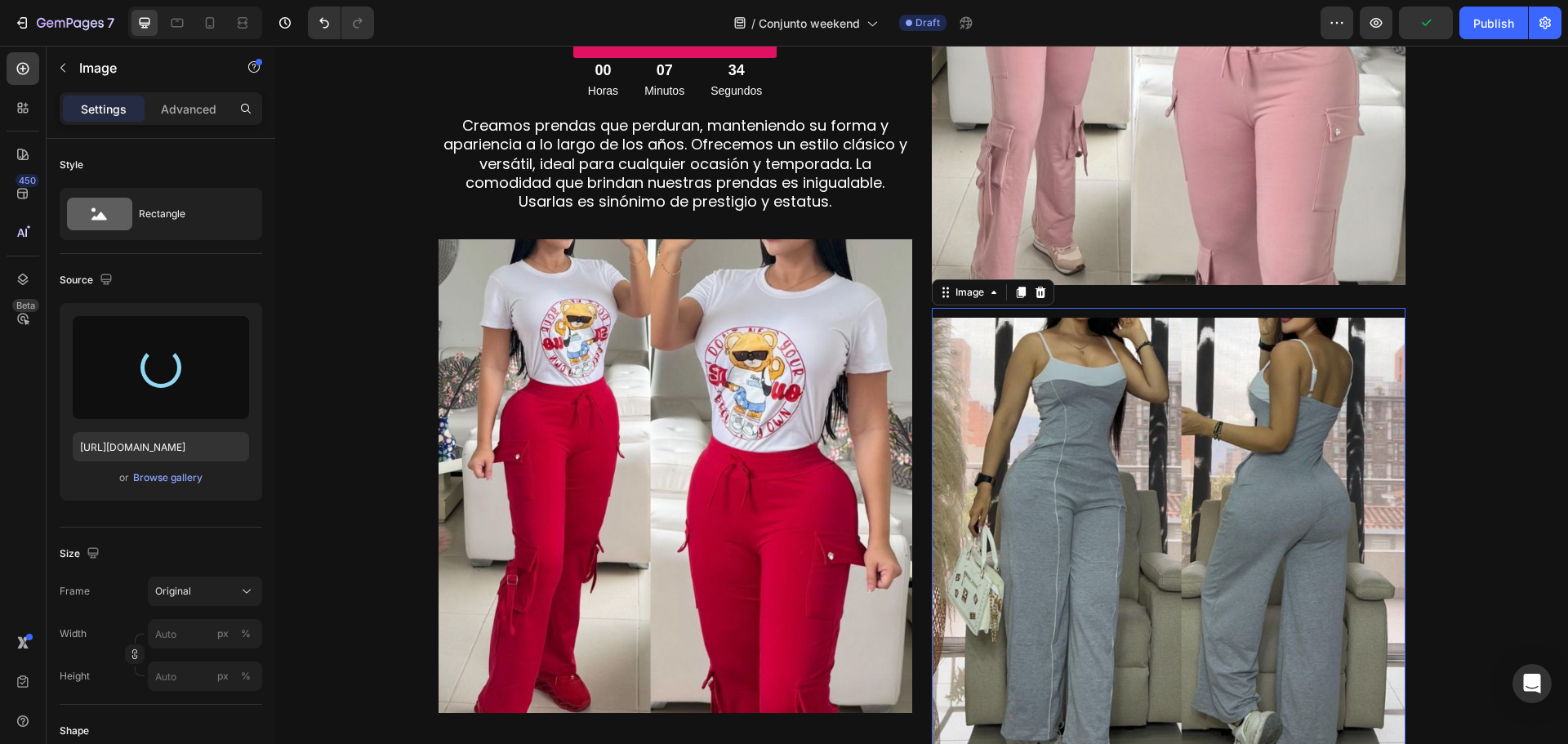
type input "[URL][DOMAIN_NAME]"
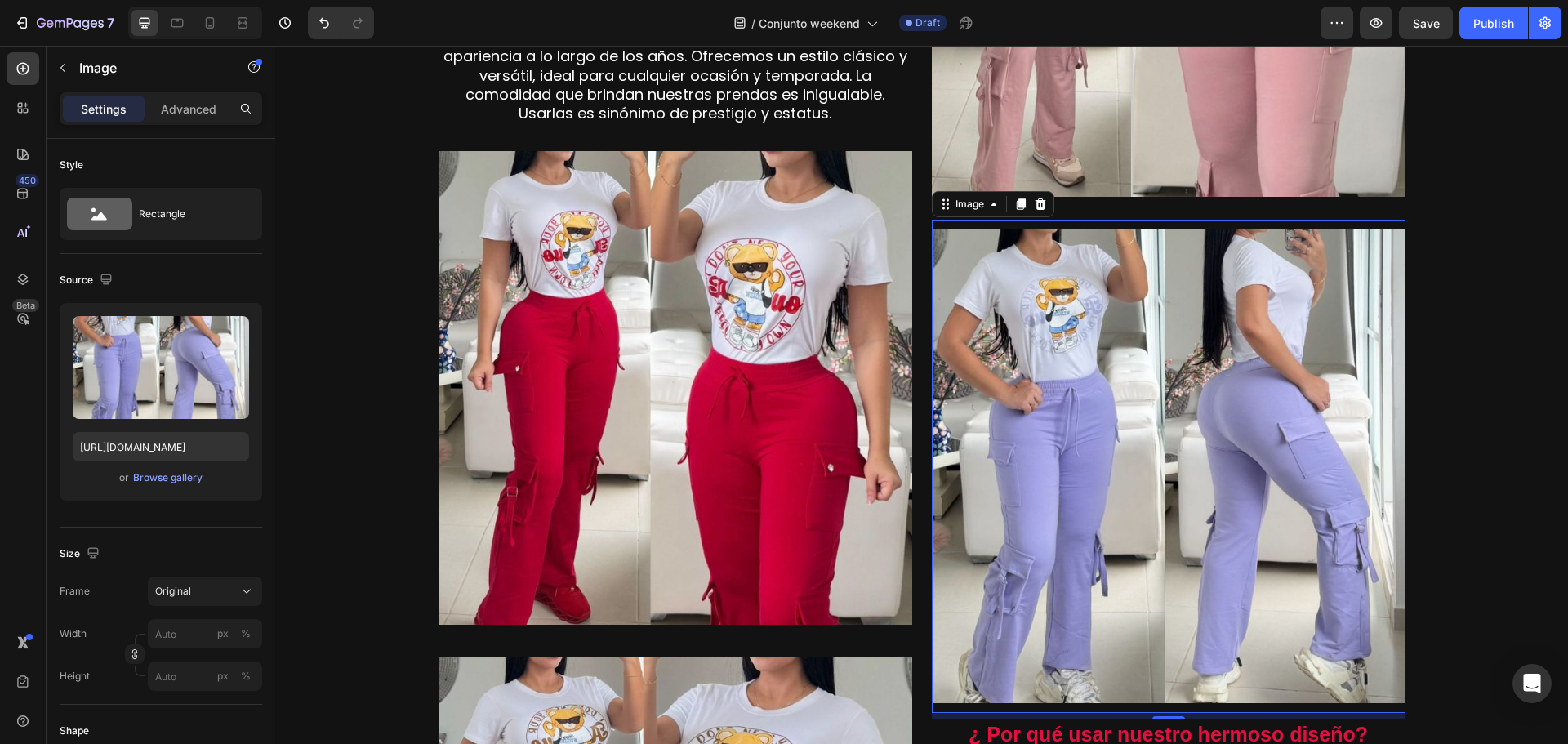
scroll to position [899, 0]
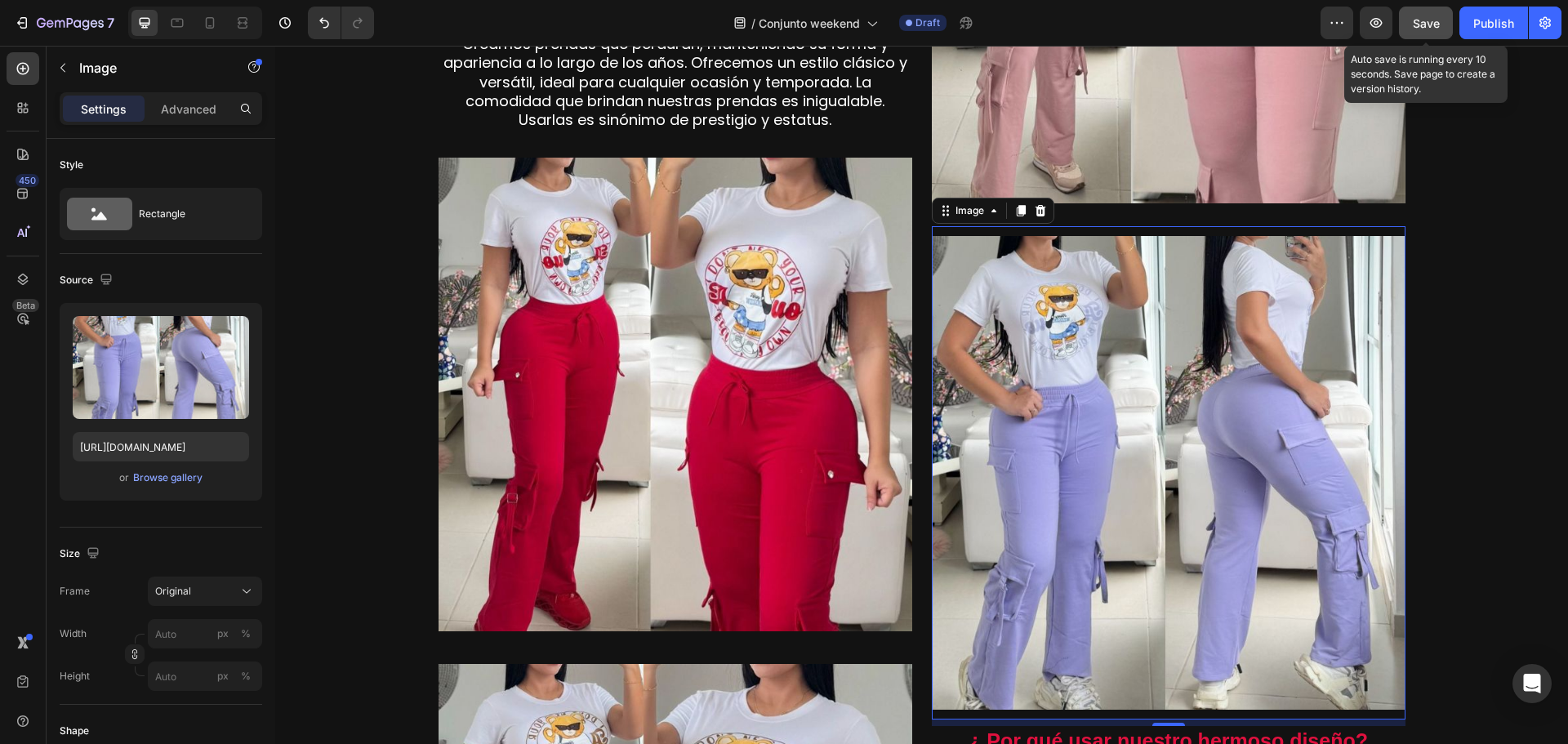
click at [1416, 24] on span "Save" at bounding box center [1426, 23] width 27 height 14
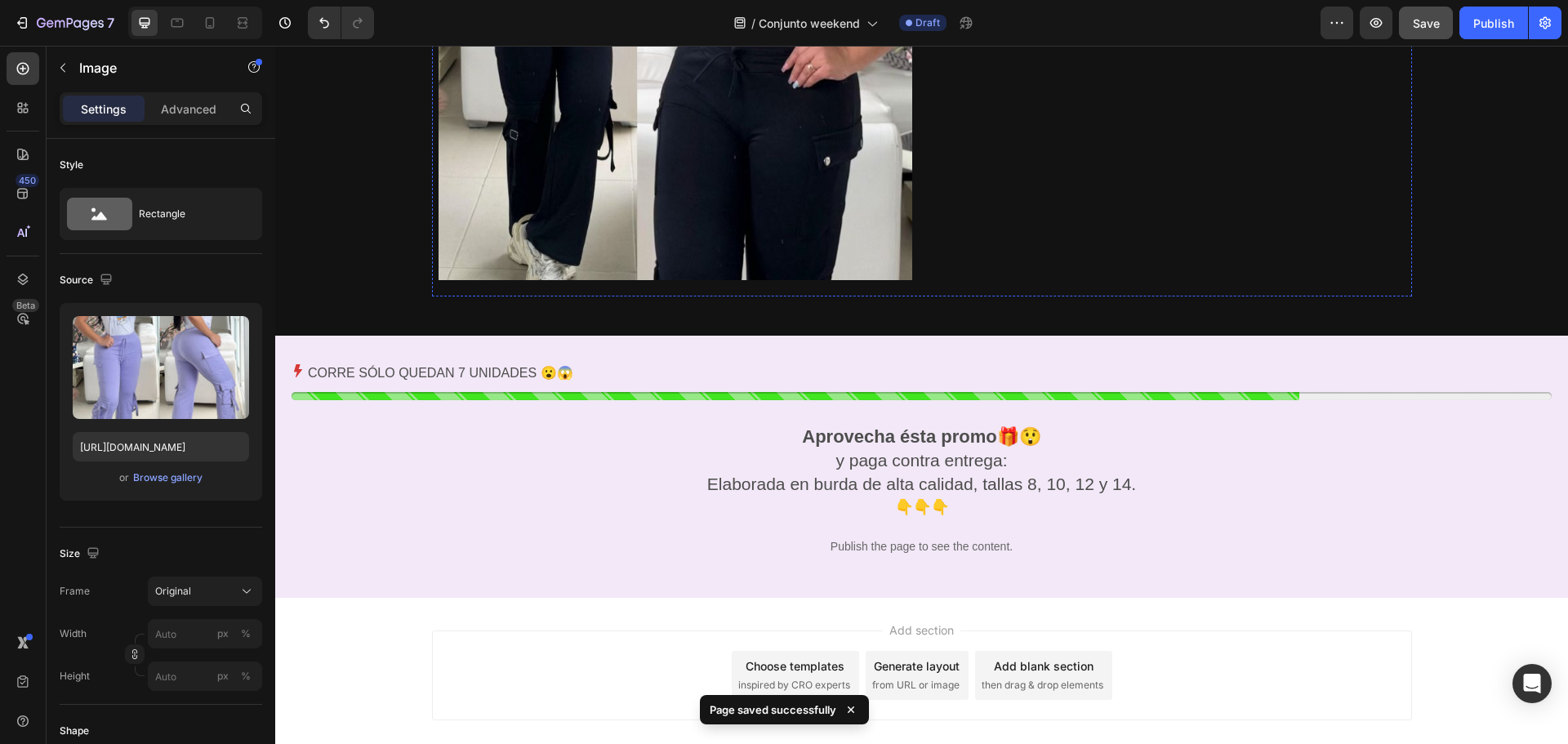
scroll to position [2819, 0]
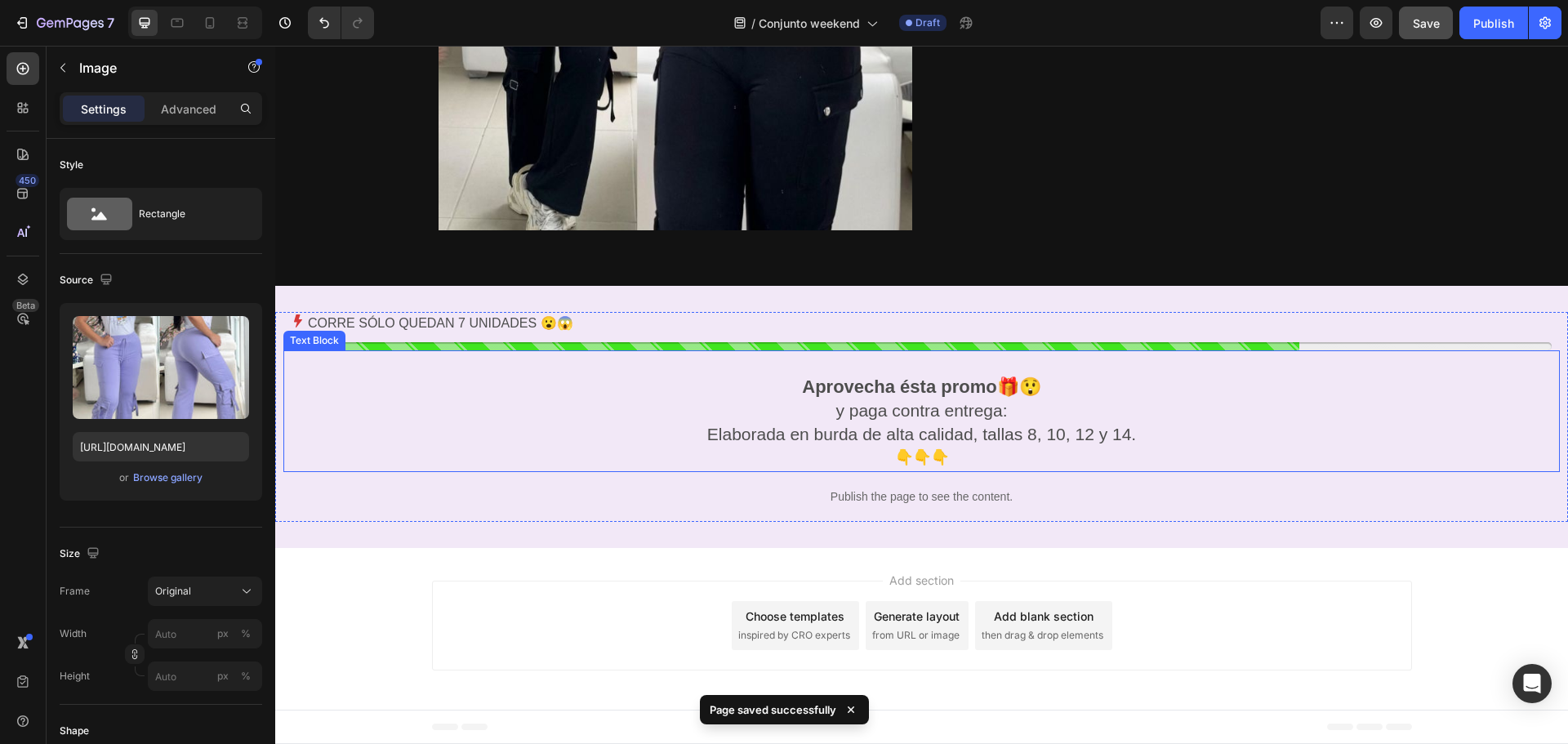
click at [894, 435] on span "Elaborada en burda de alta calidad, tallas 8, 10, 12 y 14." at bounding box center [922, 434] width 429 height 19
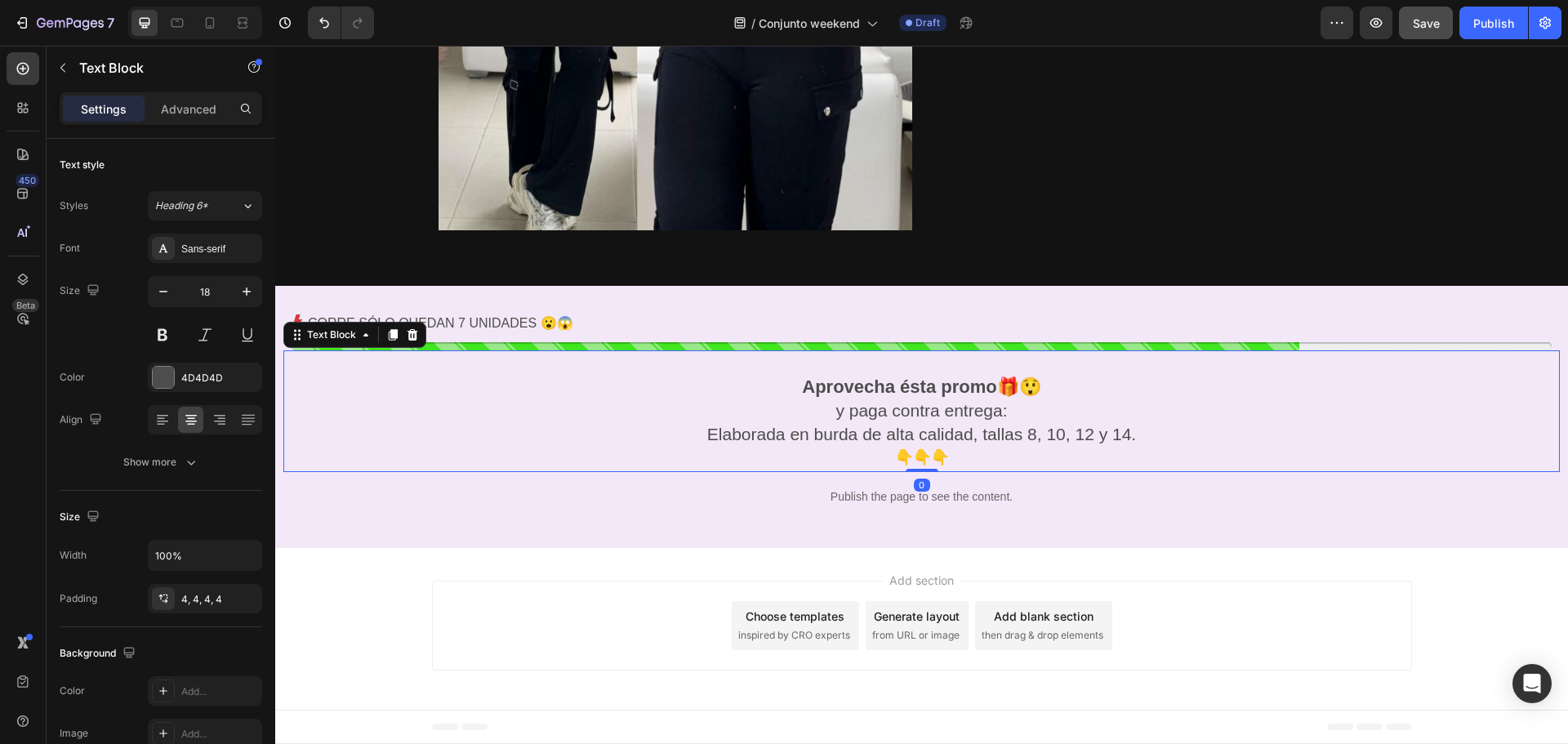
click at [1126, 433] on span "Elaborada en burda de alta calidad, tallas 8, 10, 12 y 14." at bounding box center [922, 434] width 429 height 19
click at [1124, 436] on span "Elaborada en burda de alta calidad, tallas 8, 10, 12 y 14." at bounding box center [922, 434] width 429 height 19
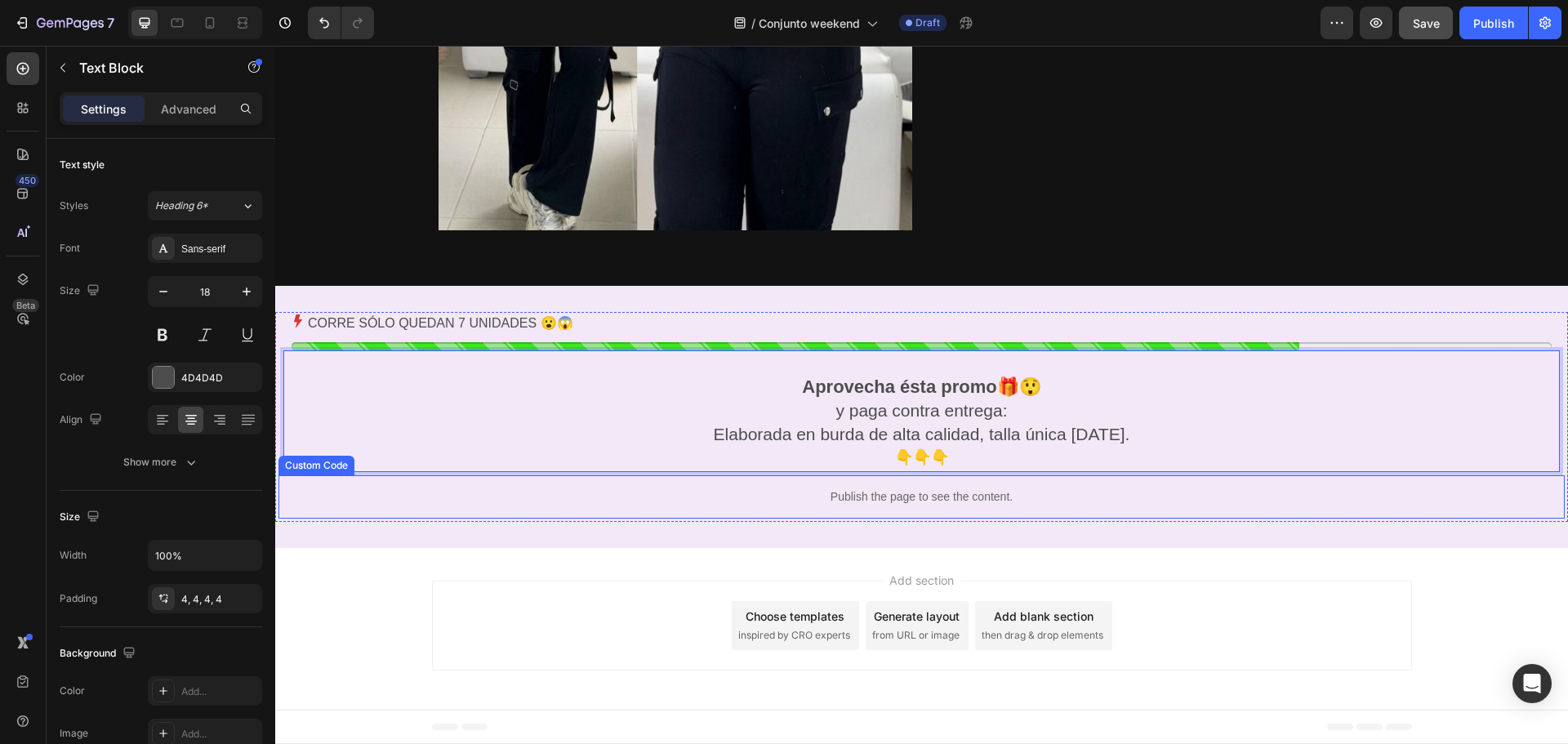
click at [870, 502] on p "Publish the page to see the content." at bounding box center [921, 497] width 1286 height 17
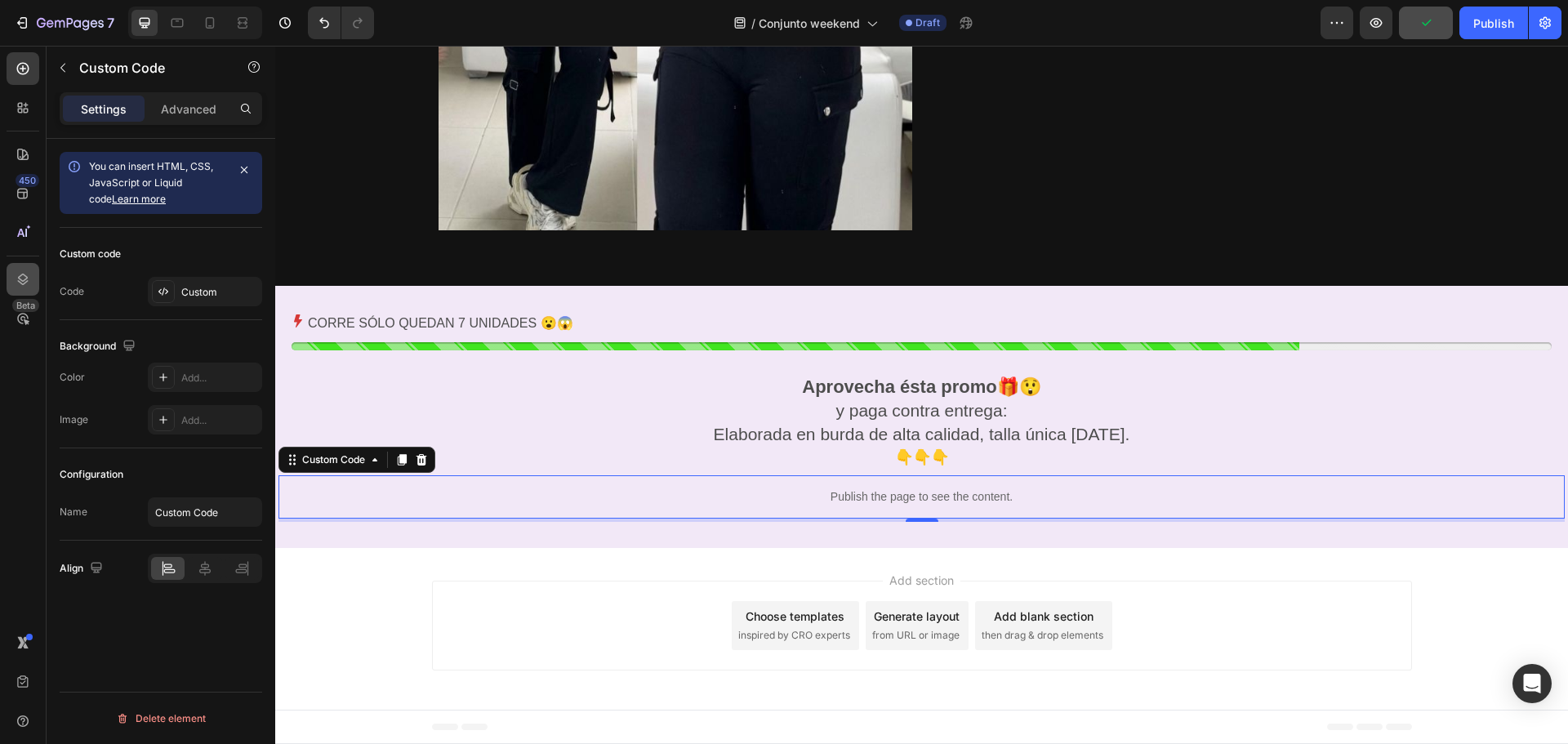
click at [30, 275] on icon at bounding box center [23, 280] width 16 height 16
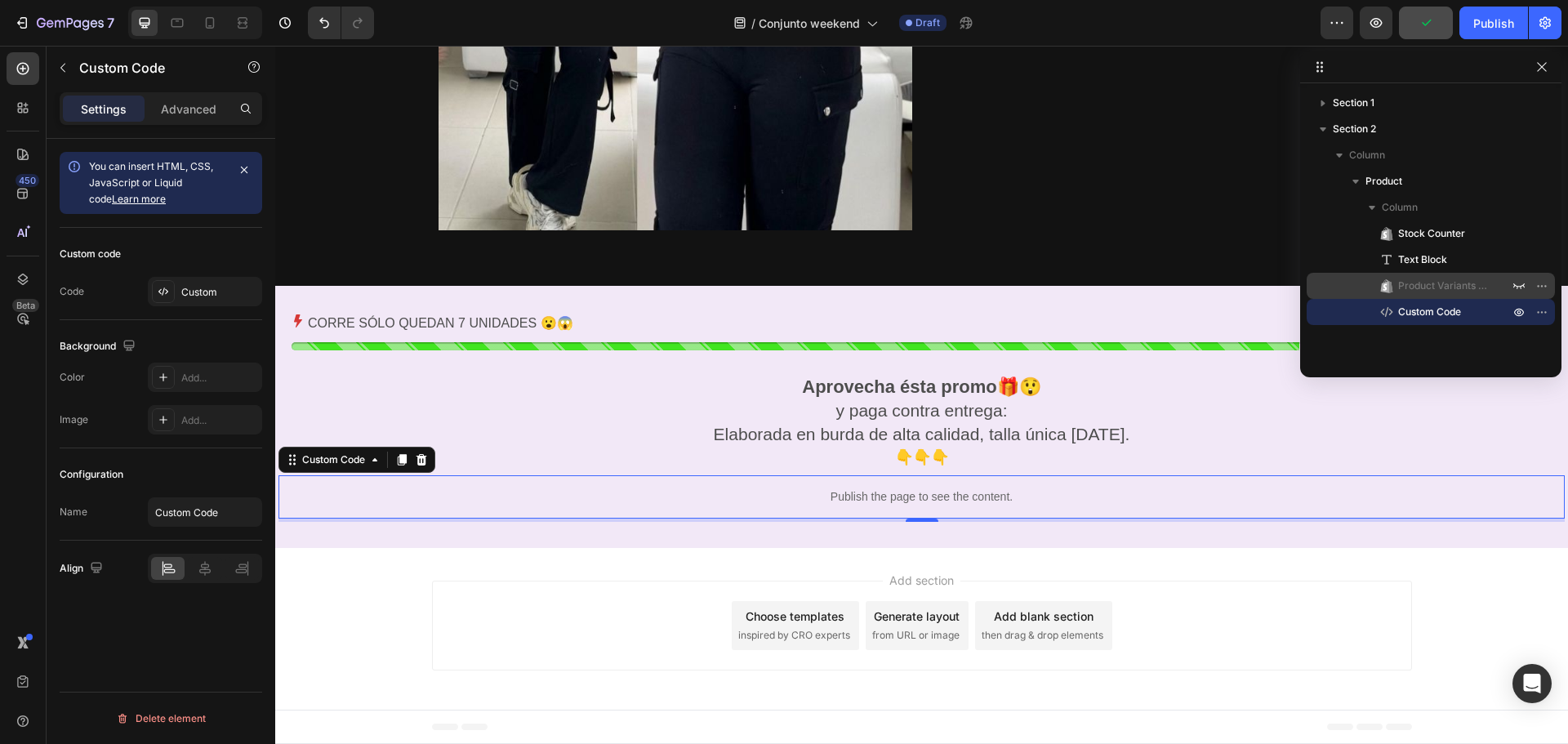
click at [1432, 284] on span "Product Variants & Swatches" at bounding box center [1445, 286] width 95 height 16
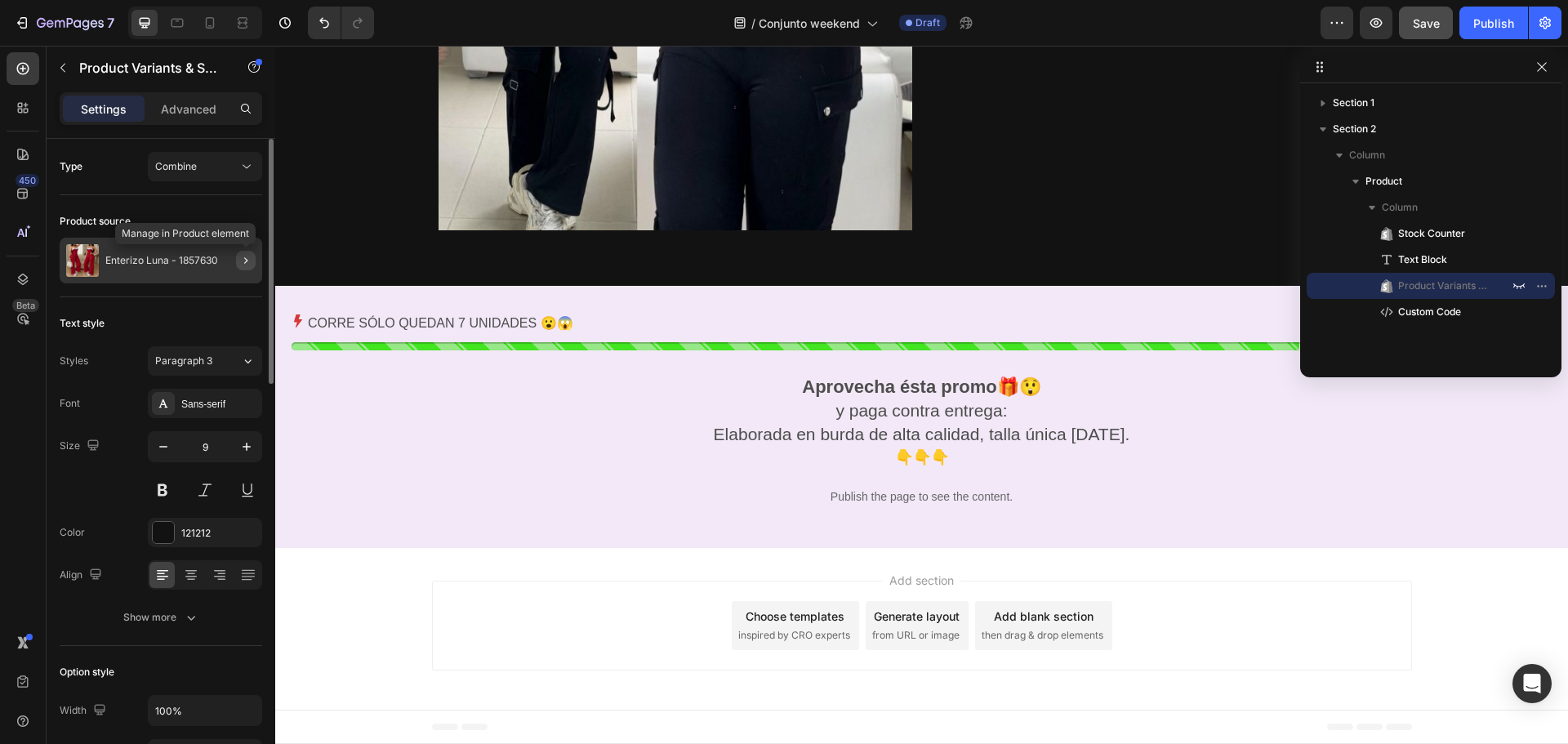
click at [245, 259] on icon "button" at bounding box center [246, 260] width 4 height 6
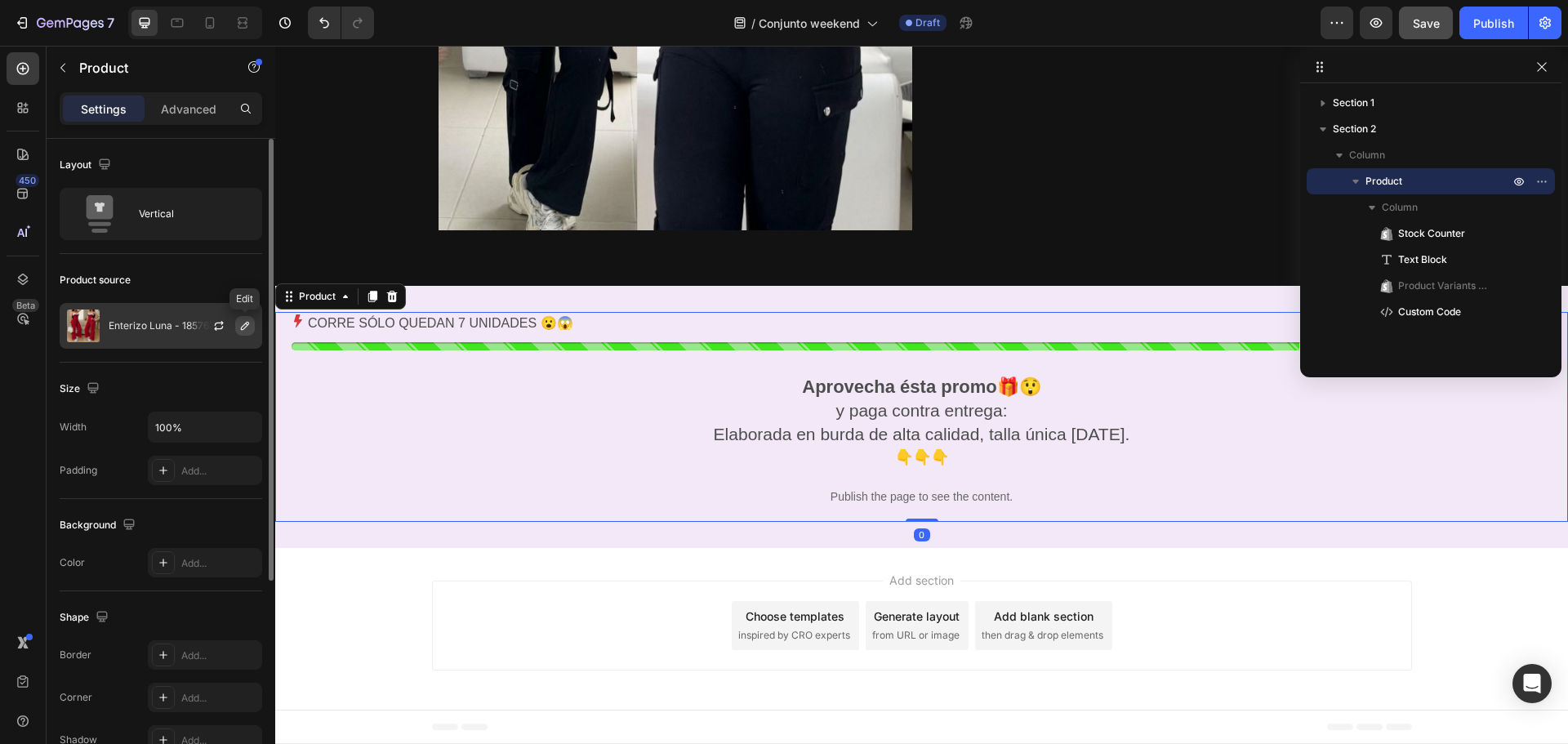
click at [243, 327] on icon "button" at bounding box center [245, 326] width 13 height 13
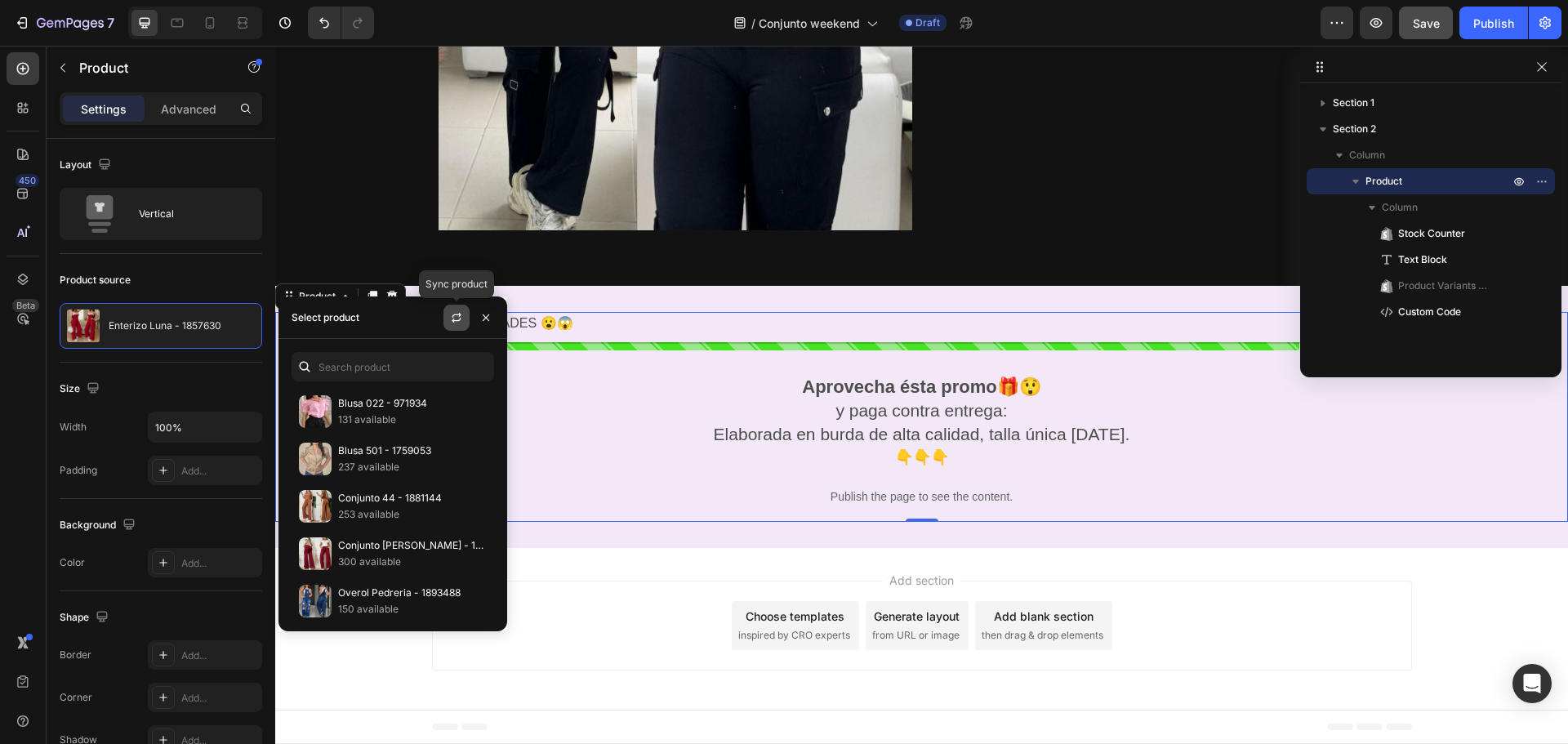
click at [460, 320] on icon "button" at bounding box center [456, 320] width 9 height 5
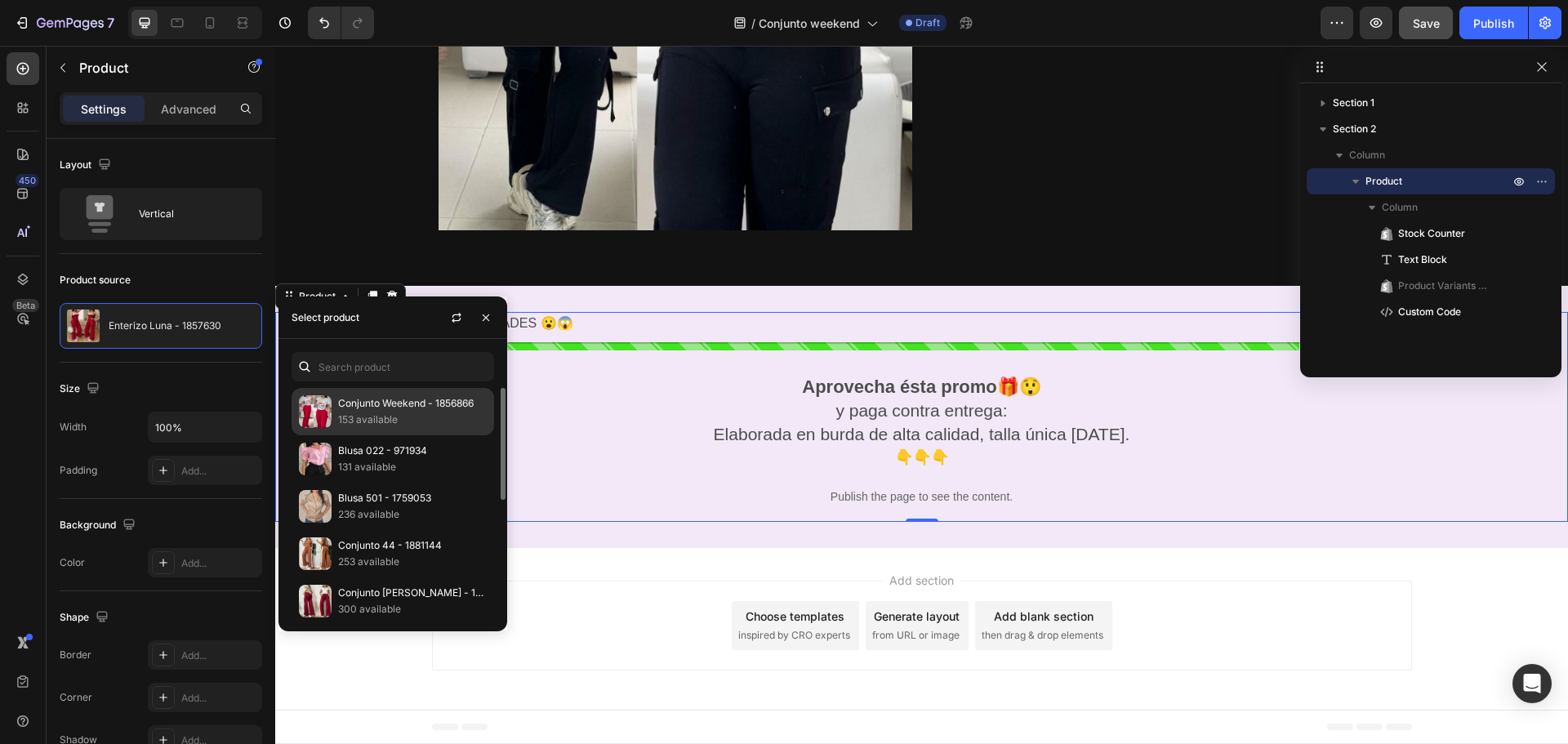
click at [391, 408] on p "Conjunto Weekend - 1856866" at bounding box center [413, 404] width 148 height 16
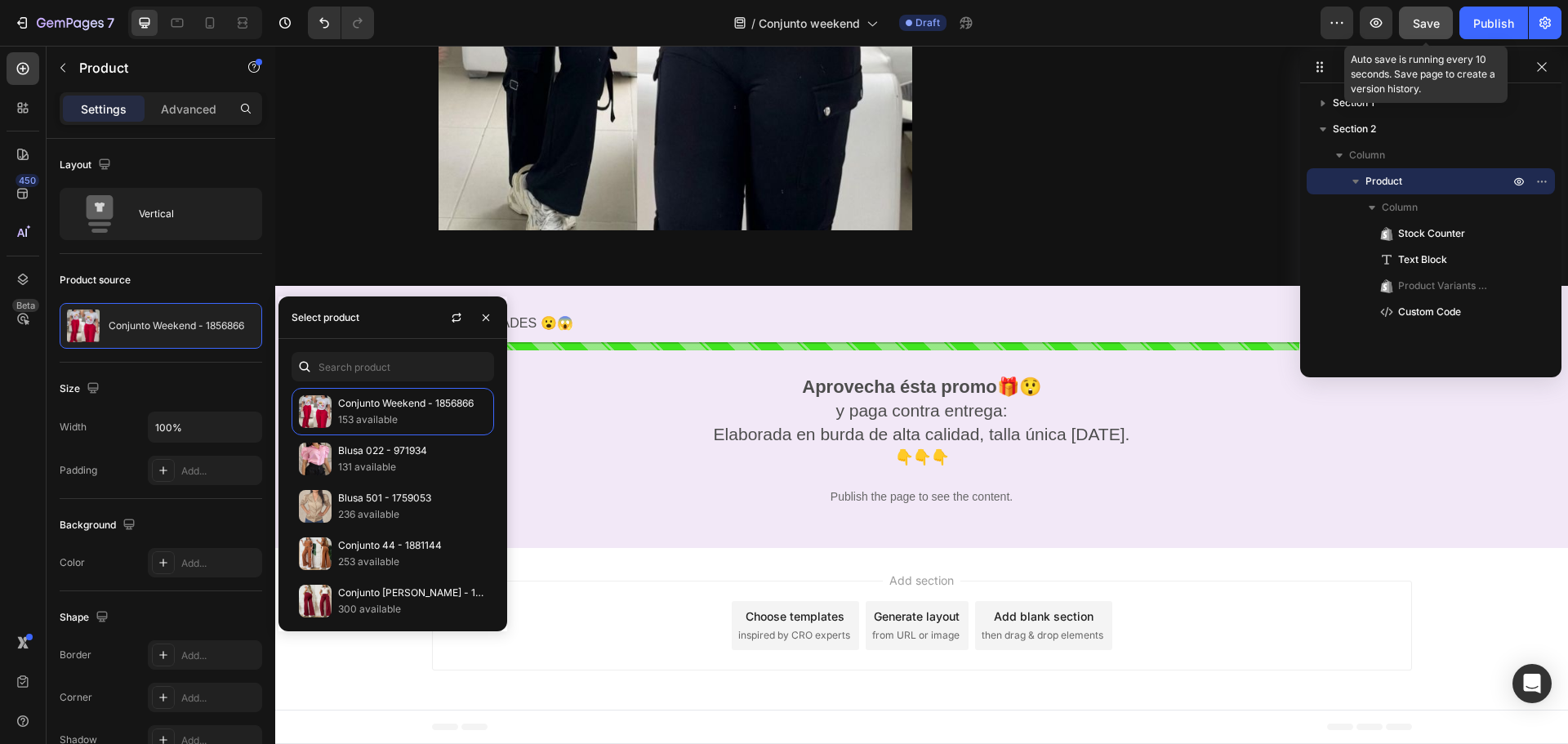
click at [1424, 23] on span "Save" at bounding box center [1426, 23] width 27 height 14
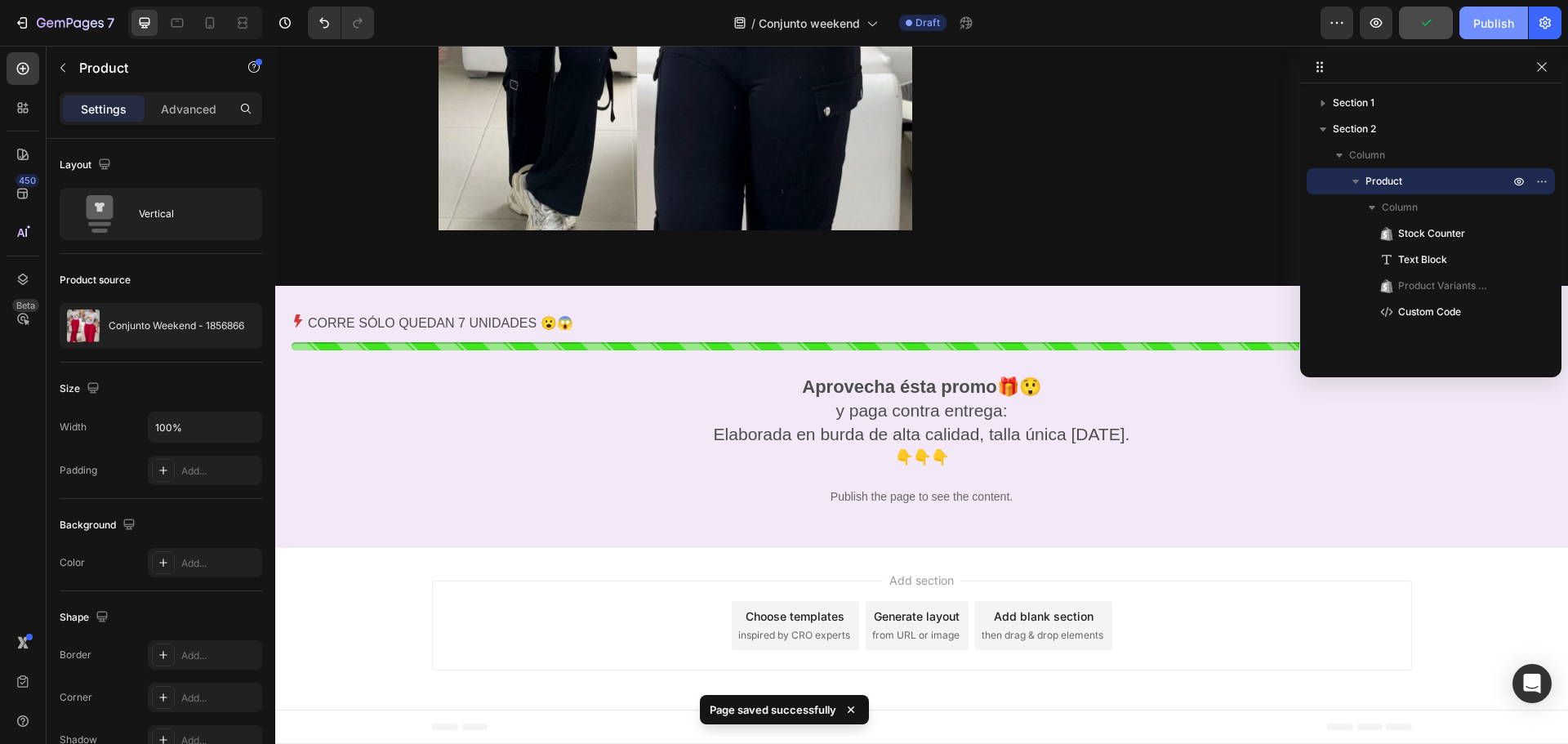
click at [1498, 29] on div "Publish" at bounding box center [1493, 23] width 41 height 17
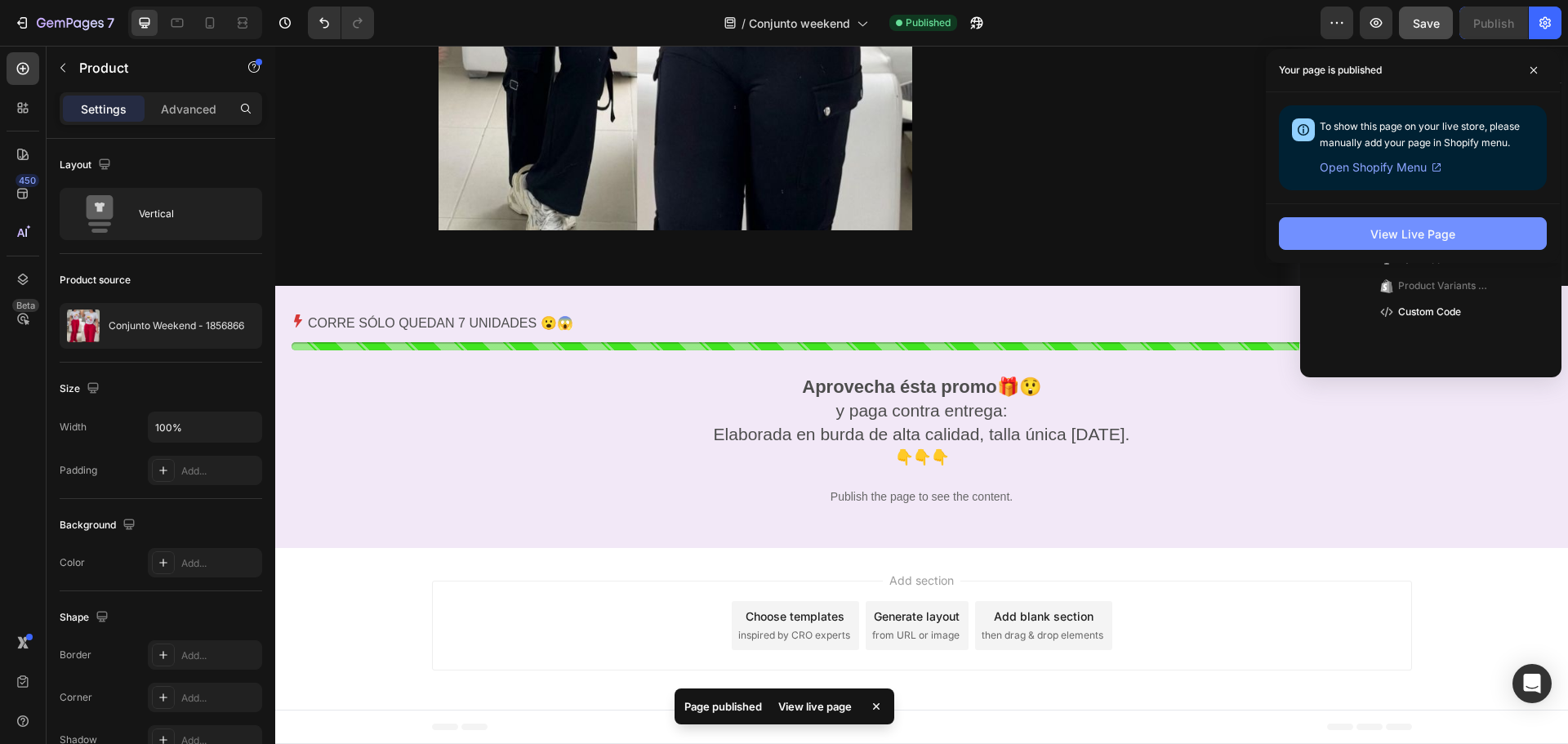
click at [1339, 239] on button "View Live Page" at bounding box center [1412, 234] width 268 height 33
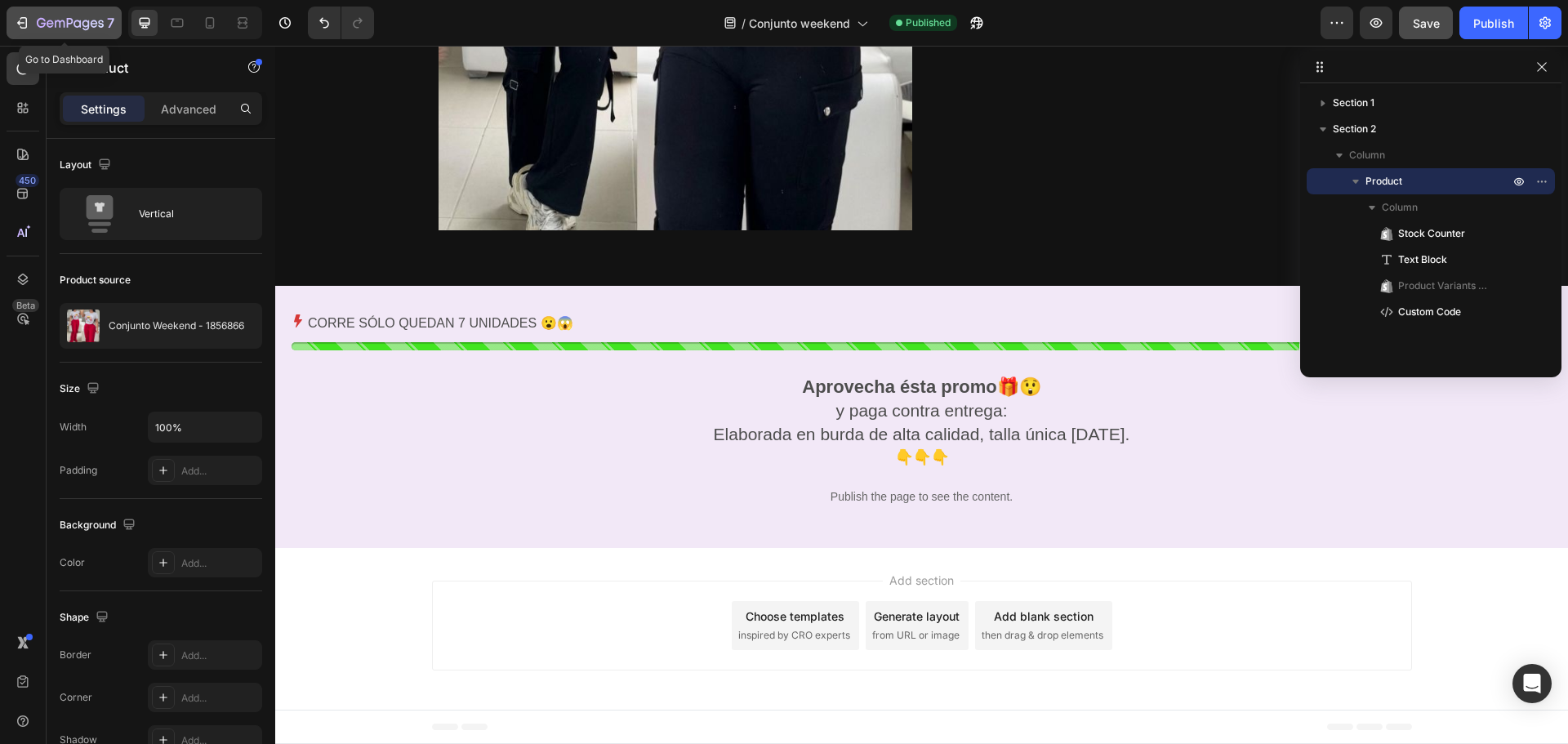
click at [23, 24] on icon "button" at bounding box center [22, 23] width 16 height 16
